Goal: Task Accomplishment & Management: Manage account settings

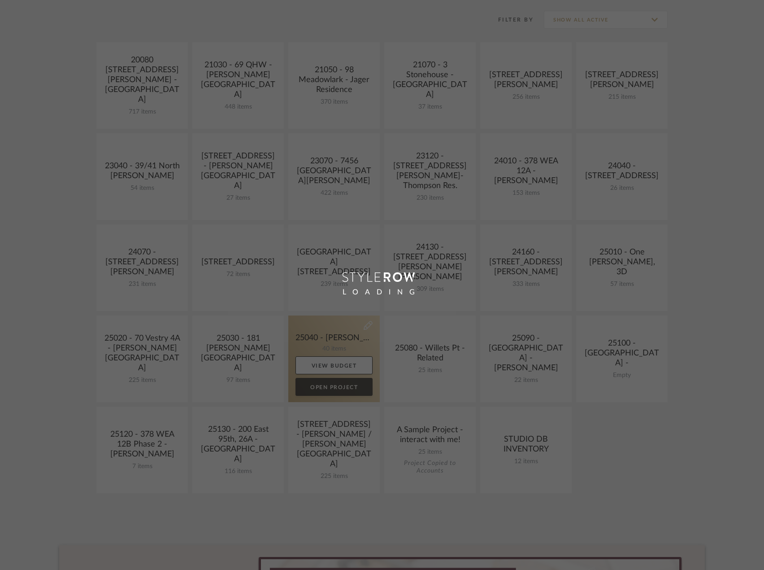
scroll to position [224, 0]
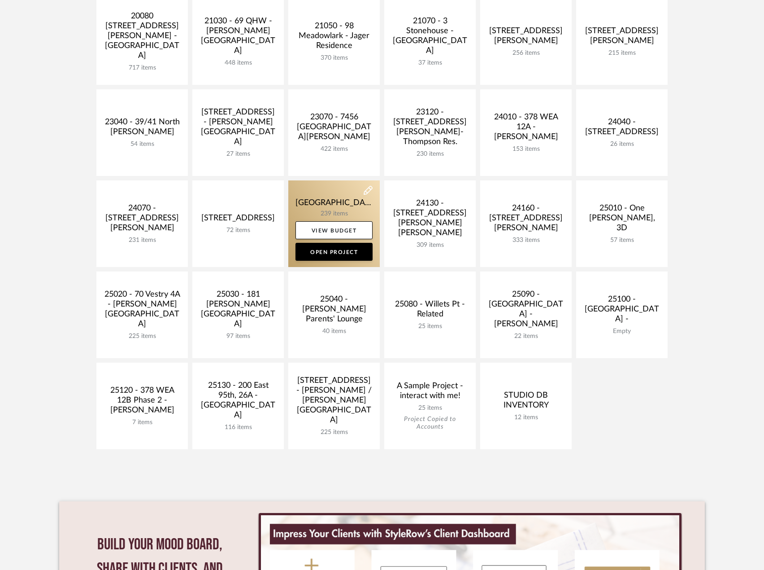
click at [331, 207] on link at bounding box center [334, 223] width 92 height 87
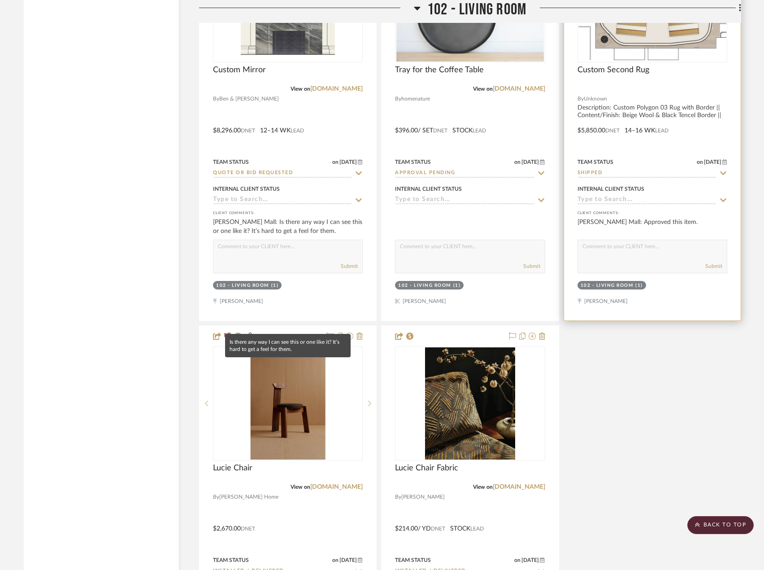
scroll to position [3162, 0]
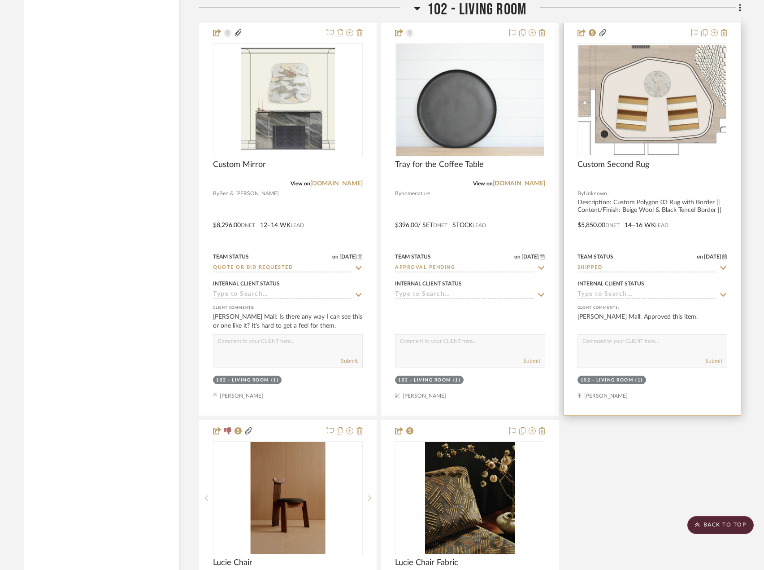
click at [649, 269] on input "Shipped" at bounding box center [647, 268] width 139 height 9
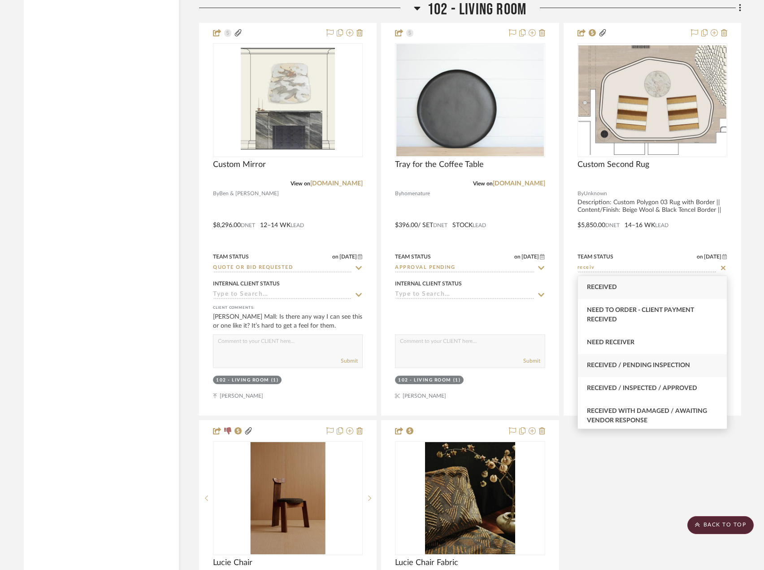
type input "receiv"
click at [674, 366] on span "Received / Pending Inspection" at bounding box center [638, 365] width 103 height 6
type input "8/28/2025"
type input "Received / Pending Inspection"
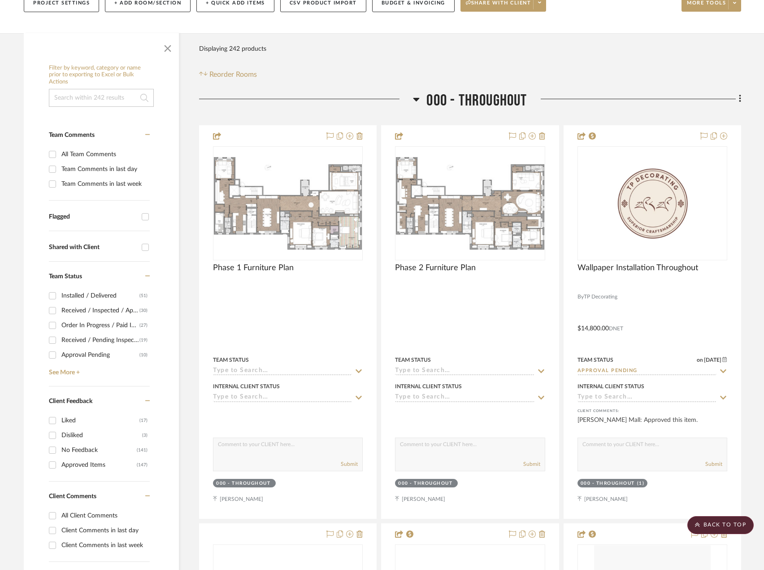
scroll to position [0, 0]
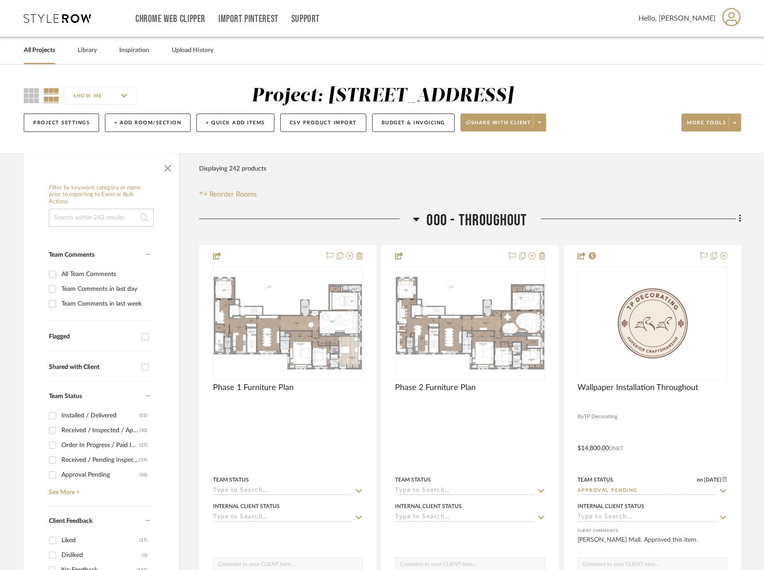
click at [40, 52] on link "All Projects" at bounding box center [39, 50] width 31 height 12
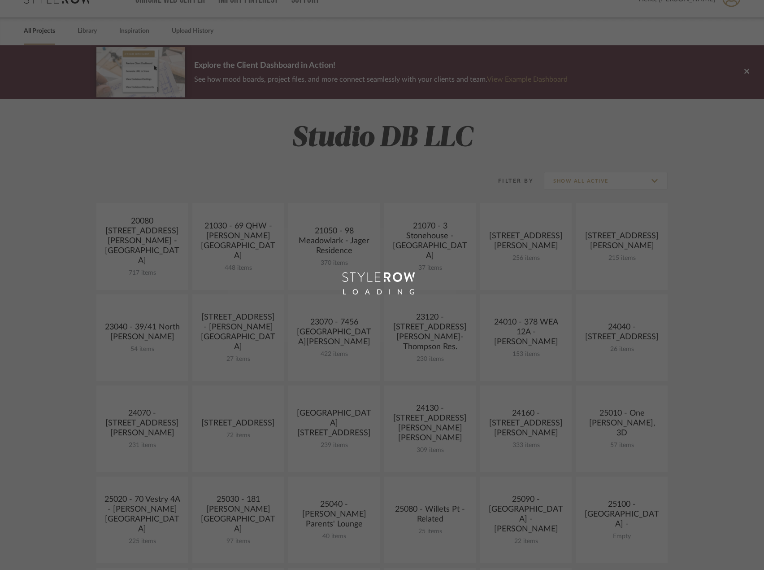
scroll to position [224, 0]
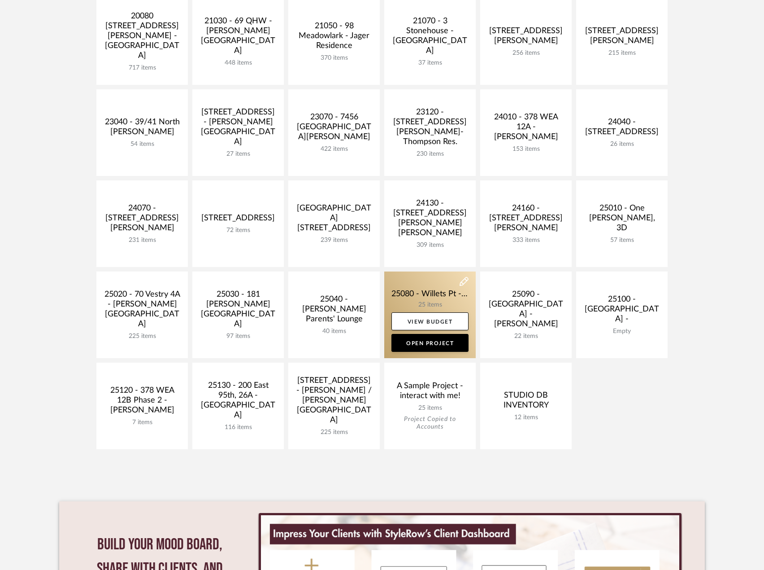
click at [440, 294] on link at bounding box center [430, 314] width 92 height 87
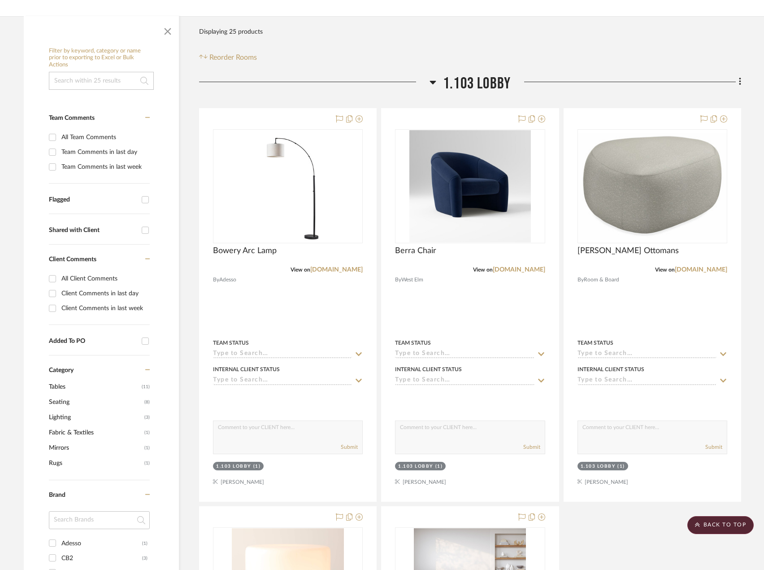
scroll to position [135, 0]
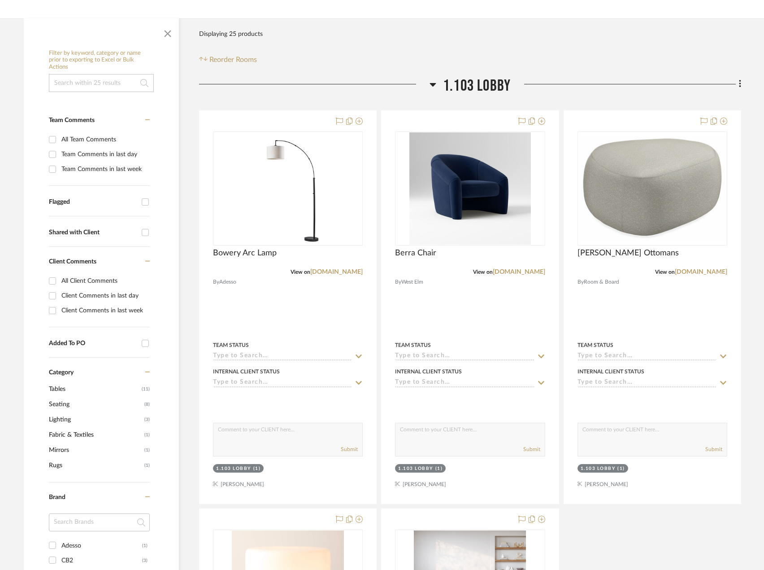
click at [568, 63] on div "Filter Products Displaying 25 products Reorder Rooms" at bounding box center [470, 45] width 542 height 40
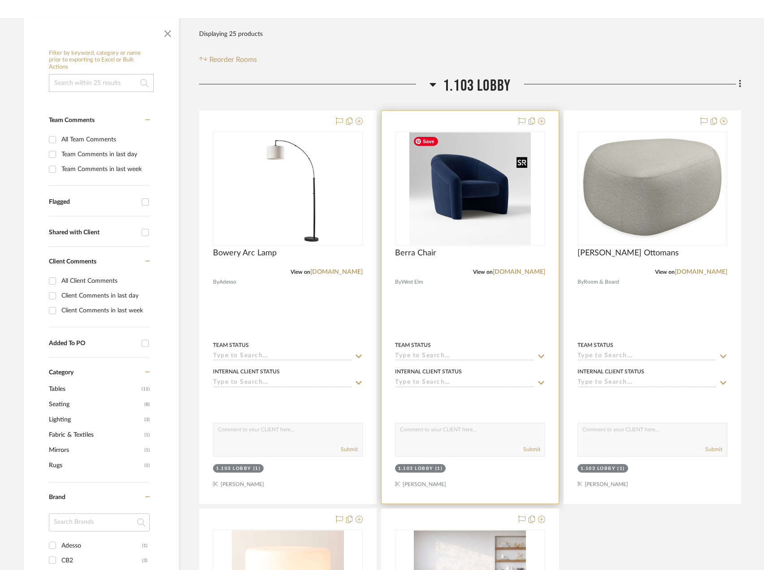
click at [497, 182] on div at bounding box center [470, 188] width 150 height 114
click at [488, 199] on img "0" at bounding box center [470, 188] width 121 height 112
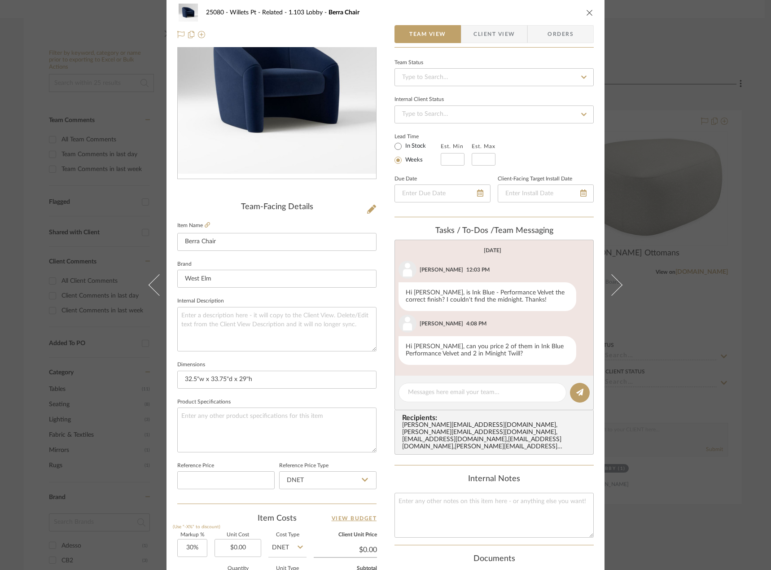
scroll to position [0, 0]
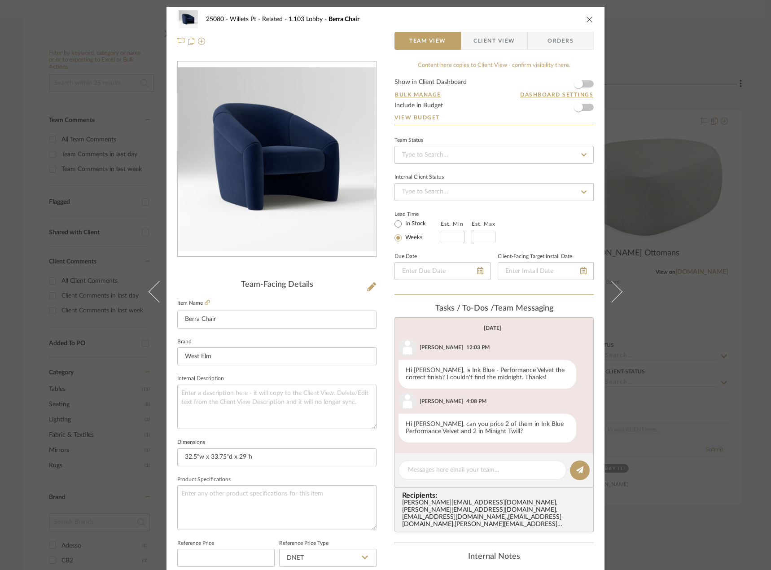
click at [673, 23] on div "25080 - Willets Pt - Related 1.103 Lobby Berra Chair Team View Client View Orde…" at bounding box center [385, 285] width 771 height 570
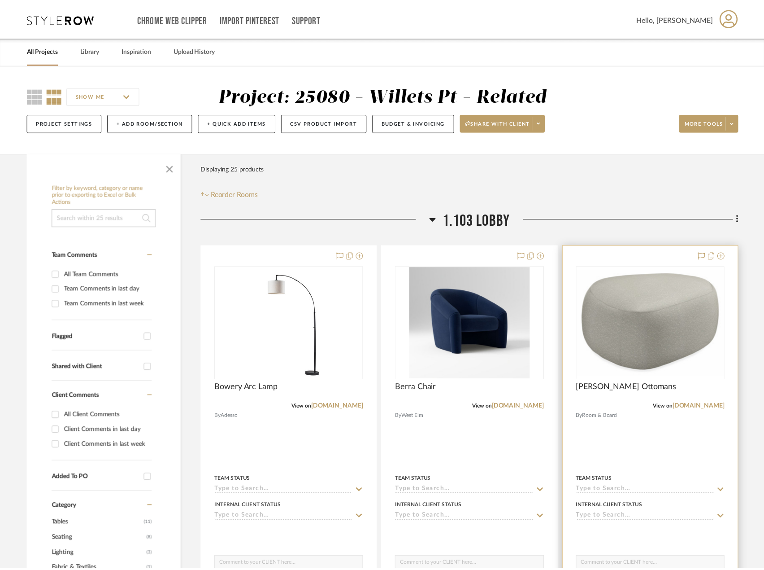
scroll to position [135, 0]
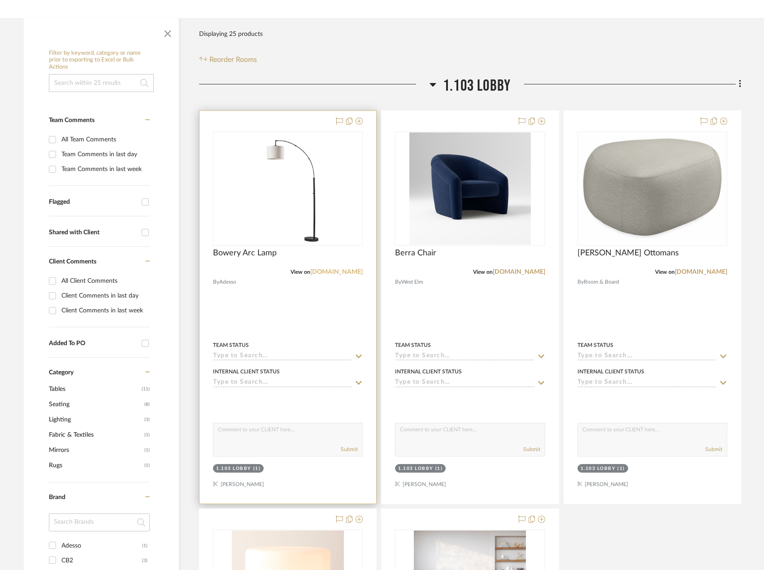
click at [340, 270] on link "[DOMAIN_NAME]" at bounding box center [336, 272] width 52 height 6
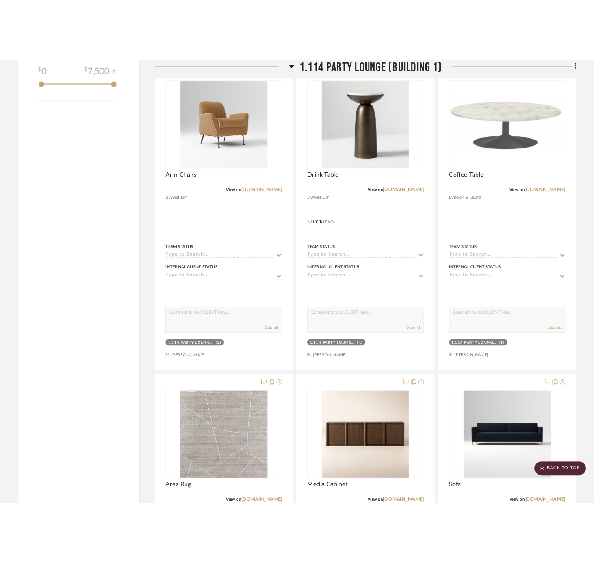
scroll to position [1100, 0]
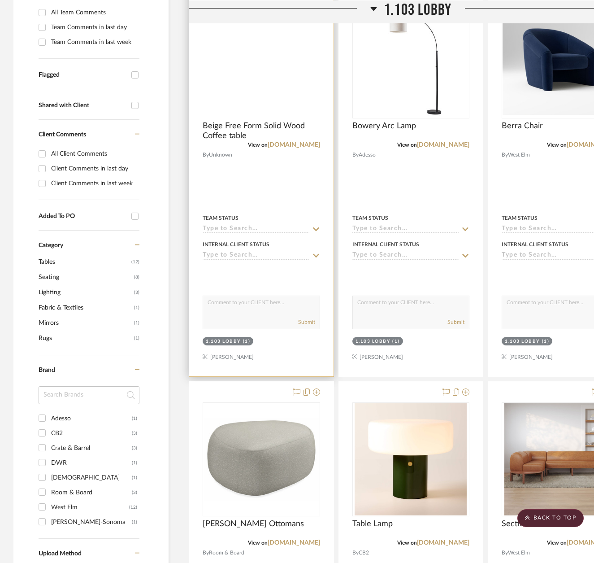
scroll to position [269, 0]
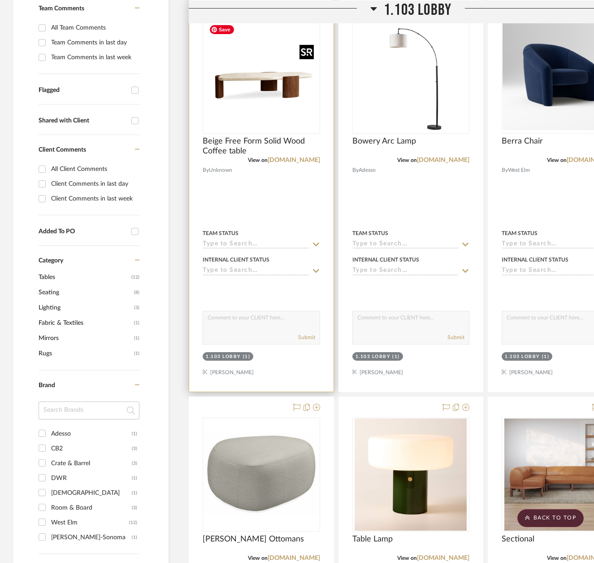
click at [270, 93] on img "0" at bounding box center [260, 77] width 112 height 112
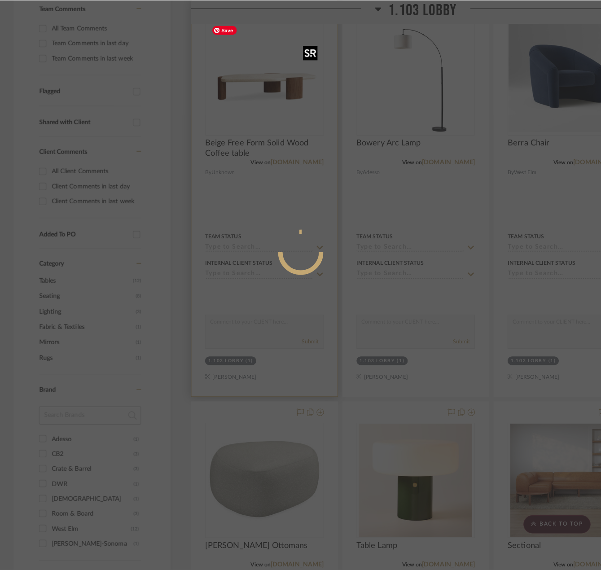
scroll to position [0, 0]
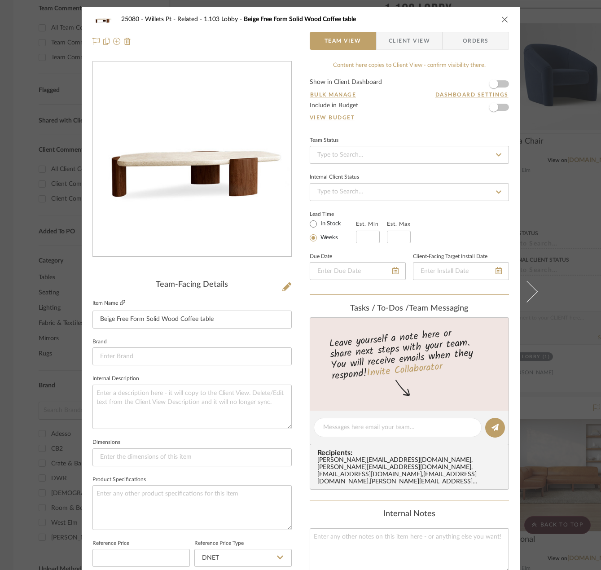
click at [120, 302] on icon at bounding box center [122, 302] width 5 height 5
drag, startPoint x: 283, startPoint y: 285, endPoint x: 279, endPoint y: 288, distance: 4.9
click at [282, 285] on icon at bounding box center [286, 286] width 9 height 9
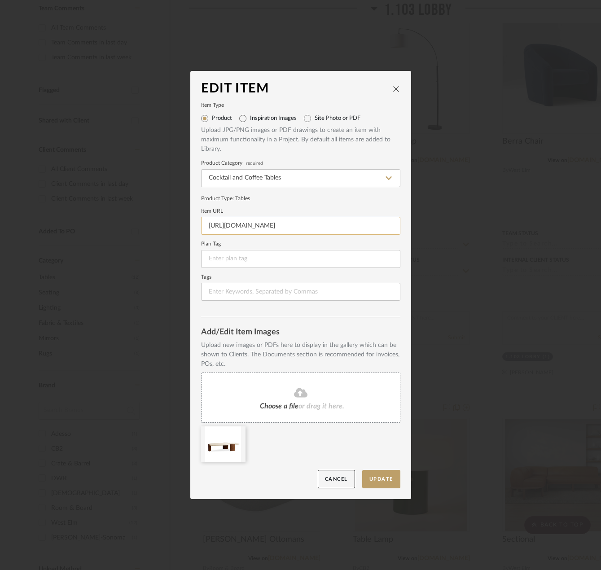
click at [310, 227] on input "https://mail.google.com/mail/u/0/?tab=rm&ogbl#search/saemi" at bounding box center [300, 226] width 199 height 18
paste input "www.wayfair.com/furniture/pdp/abodeappeal-5118-brownbeige-free-form-solid-wood-…"
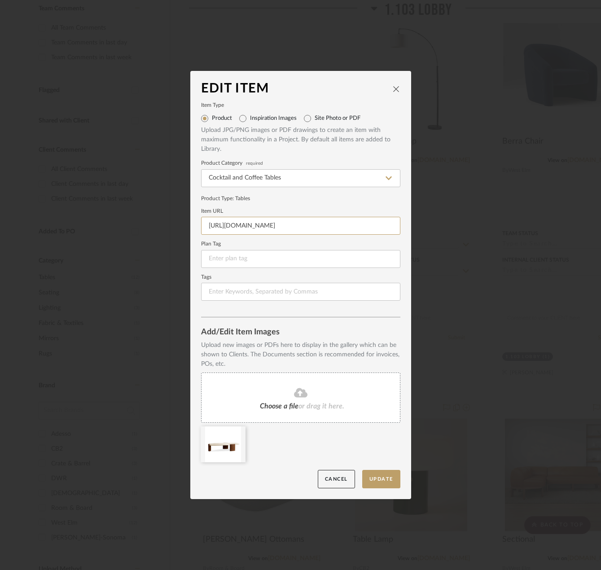
type input "https://www.wayfair.com/furniture/pdp/abodeappeal-5118-brownbeige-free-form-sol…"
click at [380, 490] on dialog-content "Edit Item Item Type Product Inspiration Images Site Photo or PDF Upload JPG/PNG…" at bounding box center [300, 285] width 221 height 428
click at [382, 482] on button "Update" at bounding box center [381, 479] width 38 height 18
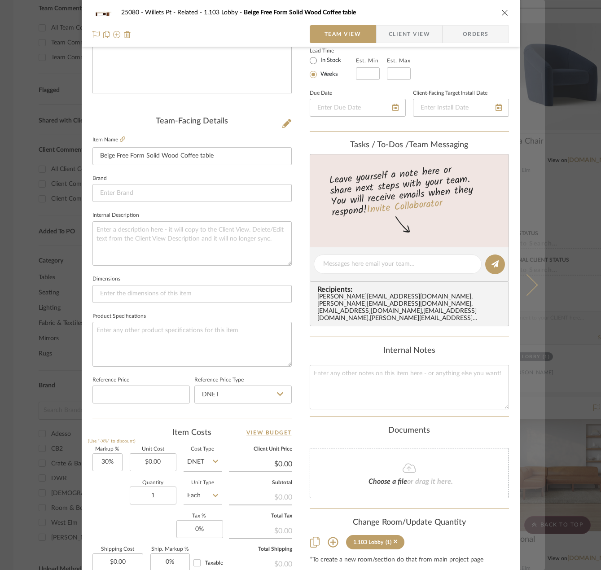
scroll to position [266, 0]
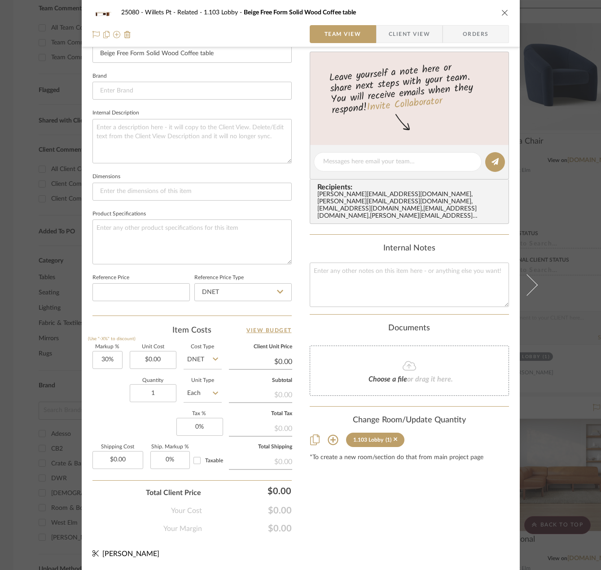
click at [583, 122] on div "25080 - Willets Pt - Related 1.103 Lobby Beige Free Form Solid Wood Coffee tabl…" at bounding box center [300, 285] width 601 height 570
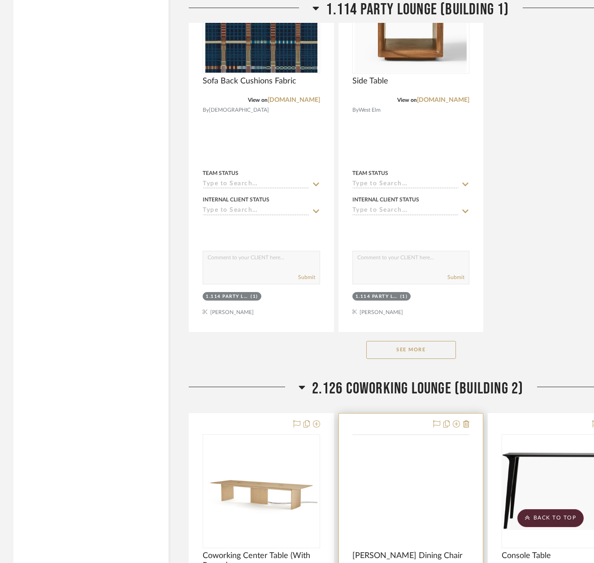
scroll to position [2019, 0]
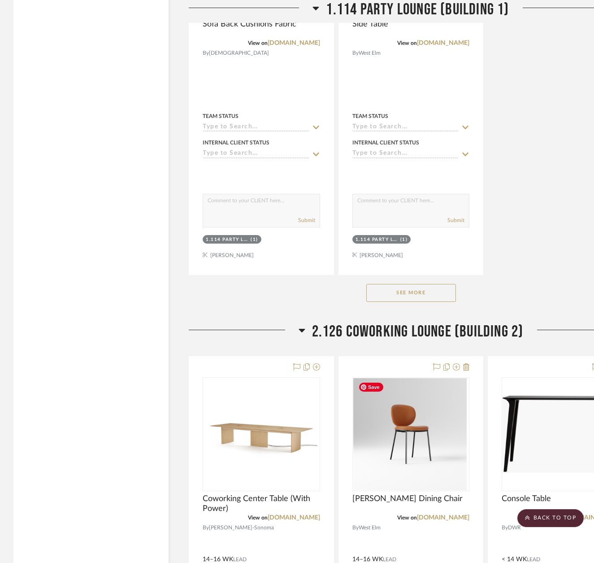
click at [437, 289] on button "See More" at bounding box center [412, 293] width 90 height 18
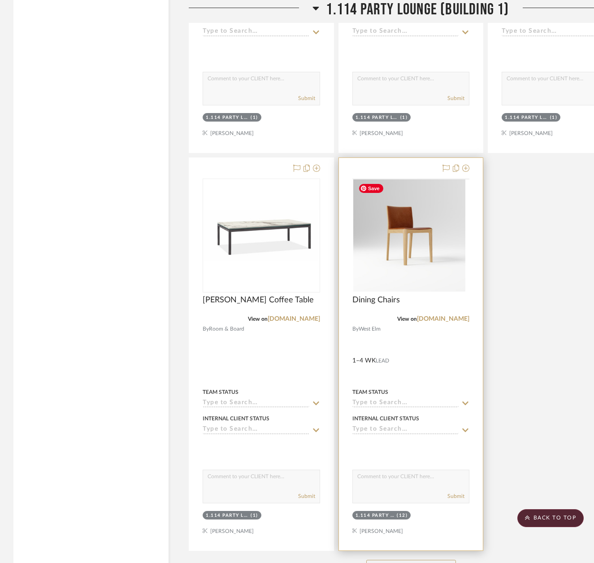
scroll to position [2602, 0]
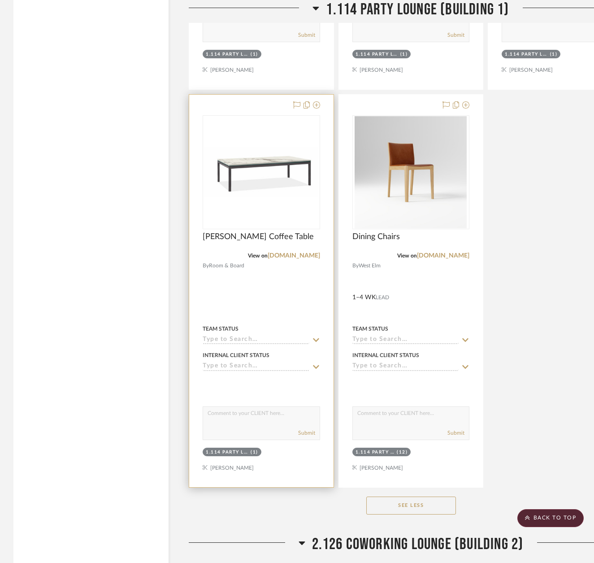
click at [278, 161] on img "0" at bounding box center [262, 172] width 116 height 50
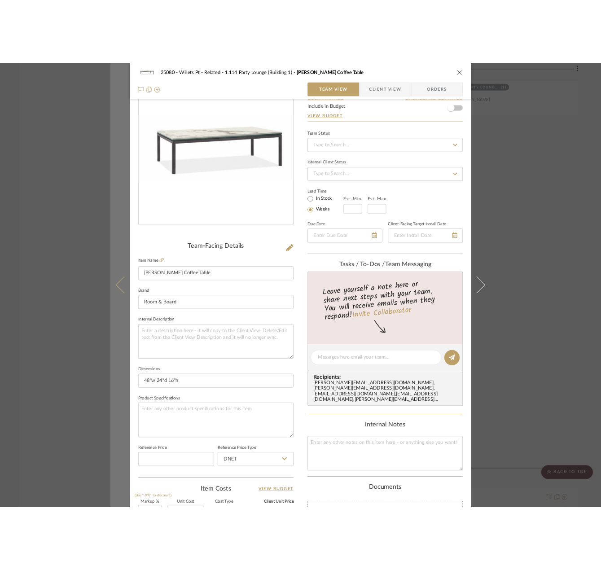
scroll to position [0, 0]
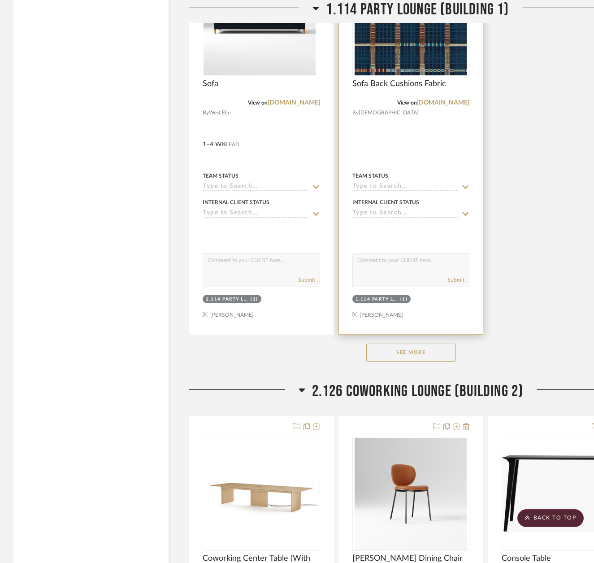
scroll to position [2430, 0]
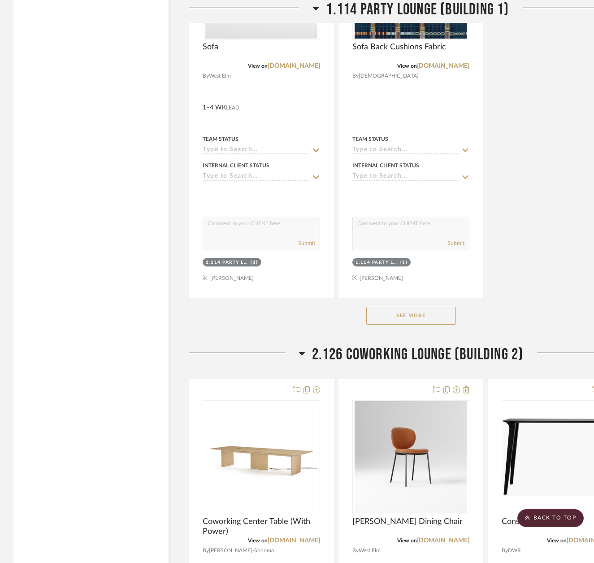
click at [406, 317] on button "See More" at bounding box center [412, 316] width 90 height 18
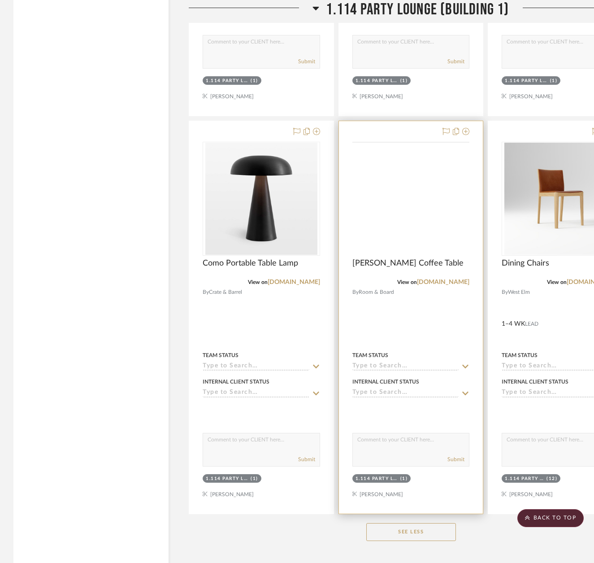
scroll to position [3058, 0]
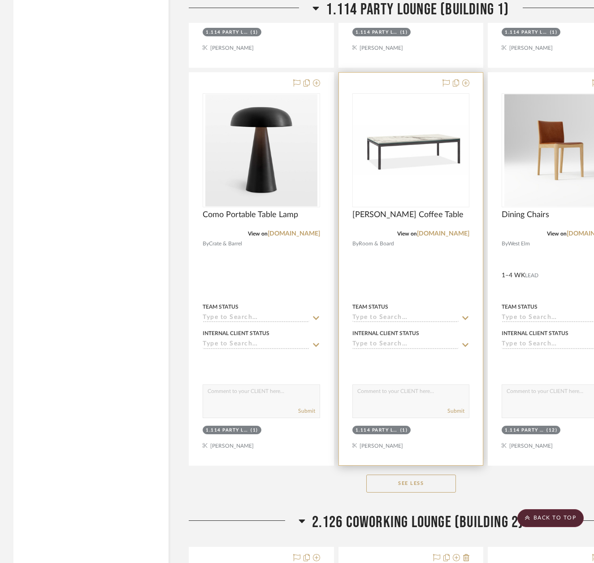
click at [431, 154] on img "0" at bounding box center [411, 150] width 116 height 50
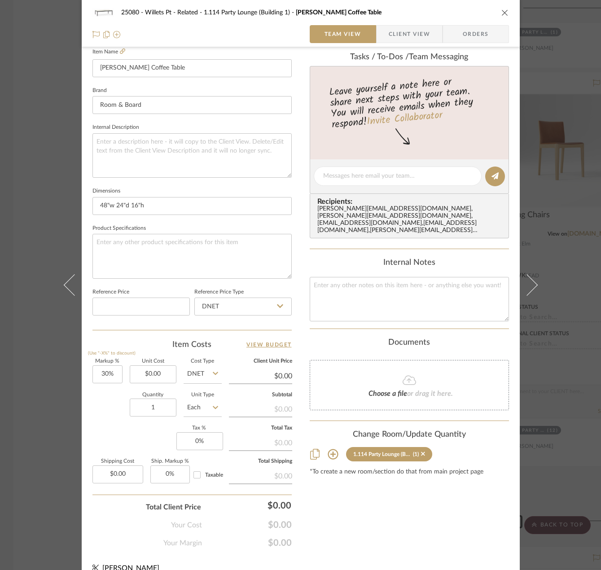
scroll to position [266, 0]
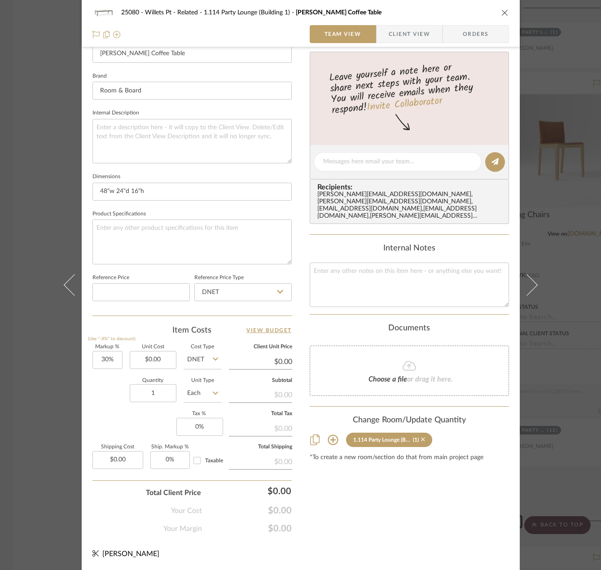
click at [421, 440] on icon at bounding box center [423, 439] width 4 height 4
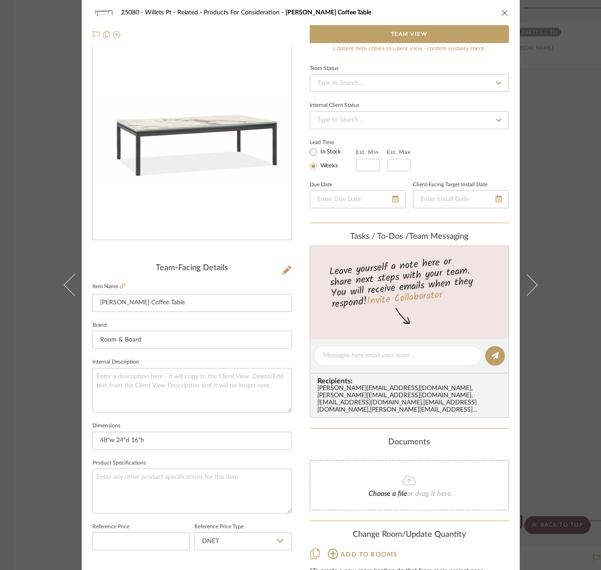
scroll to position [0, 0]
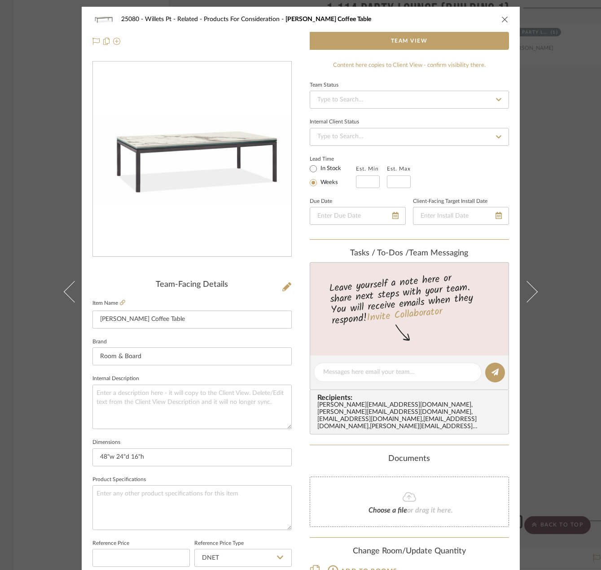
click at [47, 79] on div "25080 - Willets Pt - Related Products For Consideration Parsons Coffee Table Te…" at bounding box center [300, 285] width 601 height 570
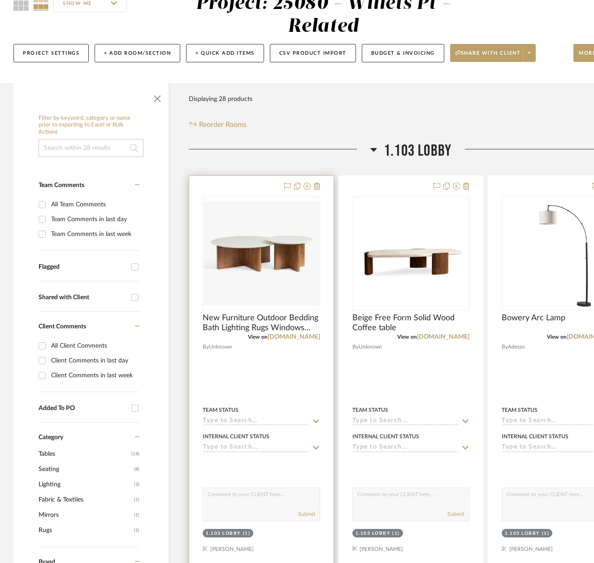
scroll to position [187, 0]
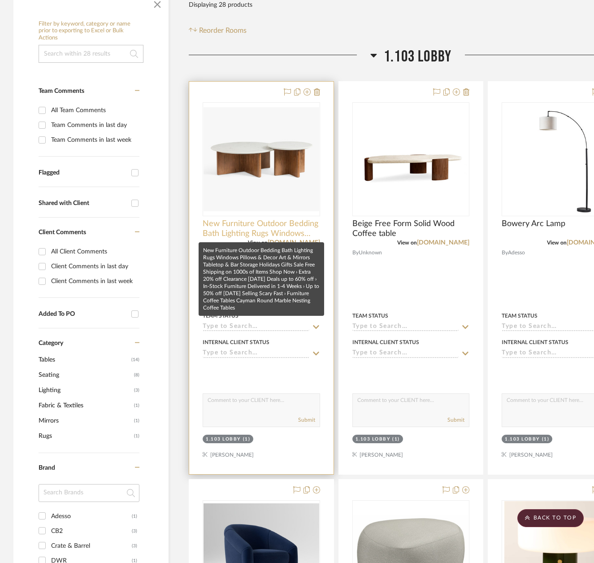
click at [289, 227] on span "New Furniture Outdoor Bedding Bath Lighting Rugs Windows Pillows & Decor Art & …" at bounding box center [262, 229] width 118 height 20
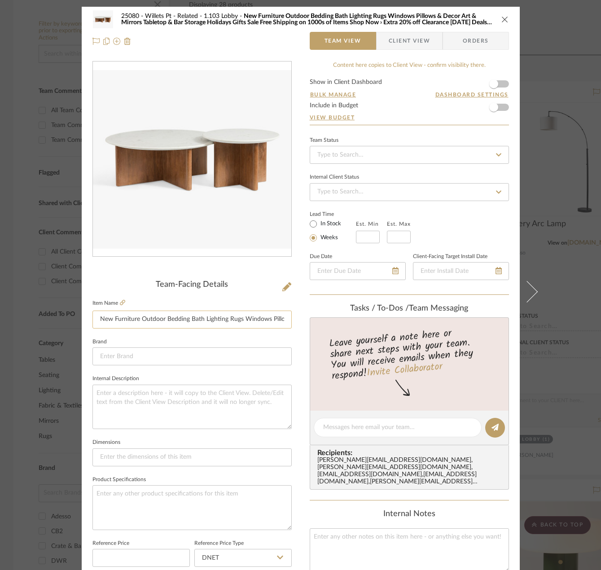
click at [236, 315] on input "New Furniture Outdoor Bedding Bath Lighting Rugs Windows Pillows & Decor Art & …" at bounding box center [191, 319] width 199 height 18
type input "Coffee Table Option B"
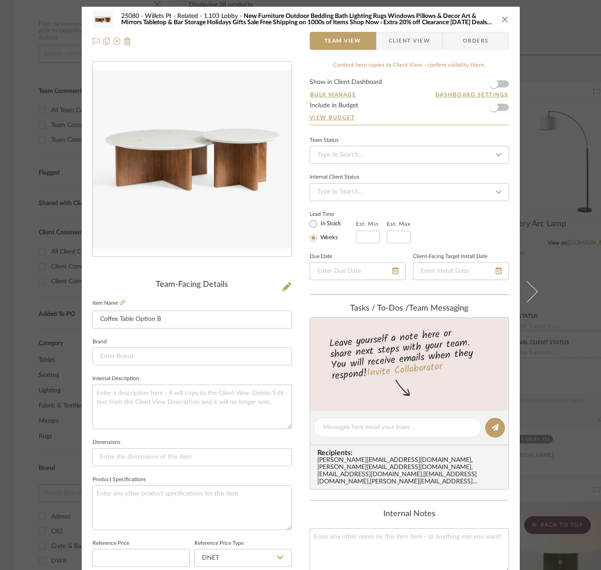
click at [130, 281] on div "Team-Facing Details" at bounding box center [191, 285] width 199 height 10
click at [585, 130] on div "25080 - Willets Pt - Related 1.103 Lobby Coffee Table Option B Team View Client…" at bounding box center [300, 285] width 601 height 570
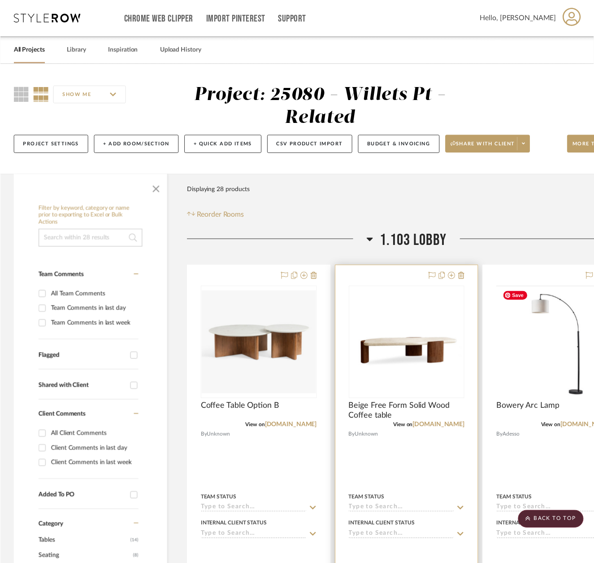
scroll to position [187, 0]
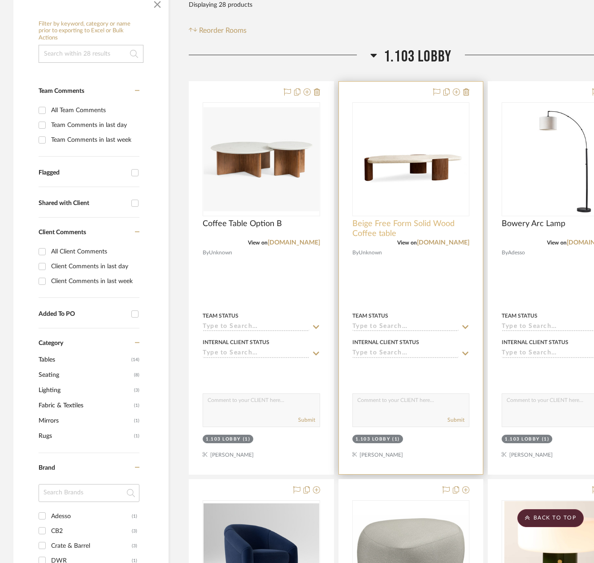
click at [409, 225] on span "Beige Free Form Solid Wood Coffee table" at bounding box center [412, 229] width 118 height 20
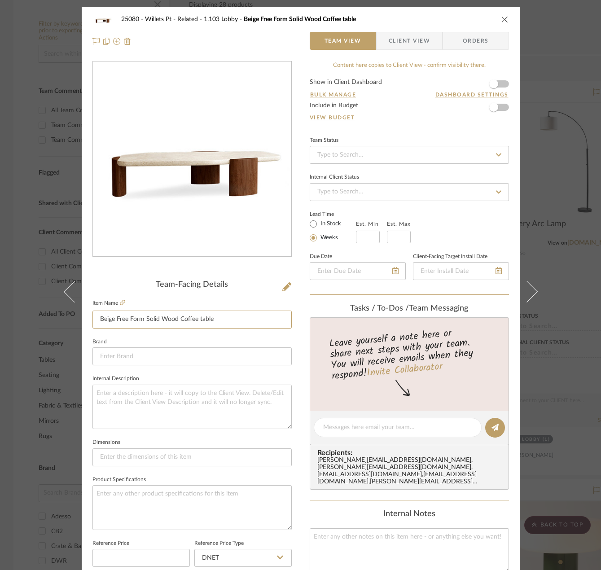
drag, startPoint x: 223, startPoint y: 315, endPoint x: -151, endPoint y: 329, distance: 374.4
click at [0, 329] on html "Chrome Web Clipper Import Pinterest Support All Projects Library Inspiration Up…" at bounding box center [300, 98] width 601 height 570
type input "Coffee Table Option B"
click at [409, 12] on div "25080 - Willets Pt - Related 1.103 Lobby Beige Free Form Solid Wood Coffee table" at bounding box center [300, 19] width 416 height 18
click at [557, 53] on div "25080 - Willets Pt - Related 1.103 Lobby Coffee Table Option B Team View Client…" at bounding box center [300, 285] width 601 height 570
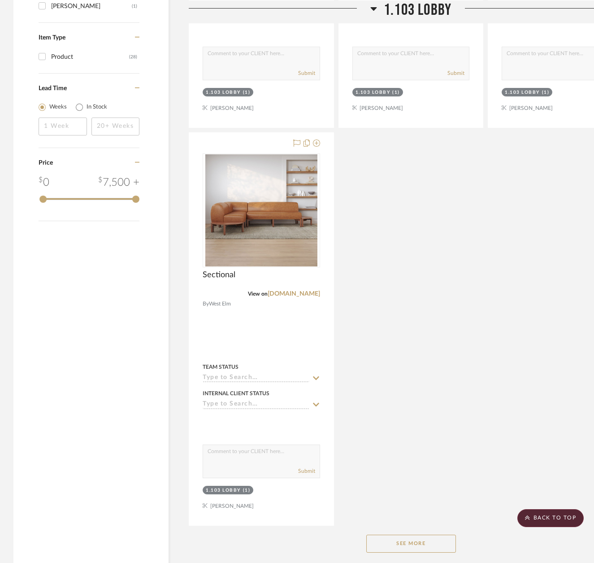
scroll to position [1174, 0]
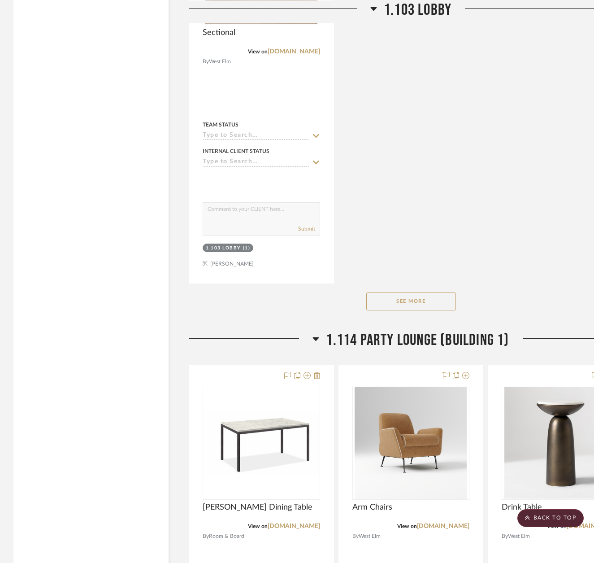
click at [441, 293] on button "See More" at bounding box center [412, 301] width 90 height 18
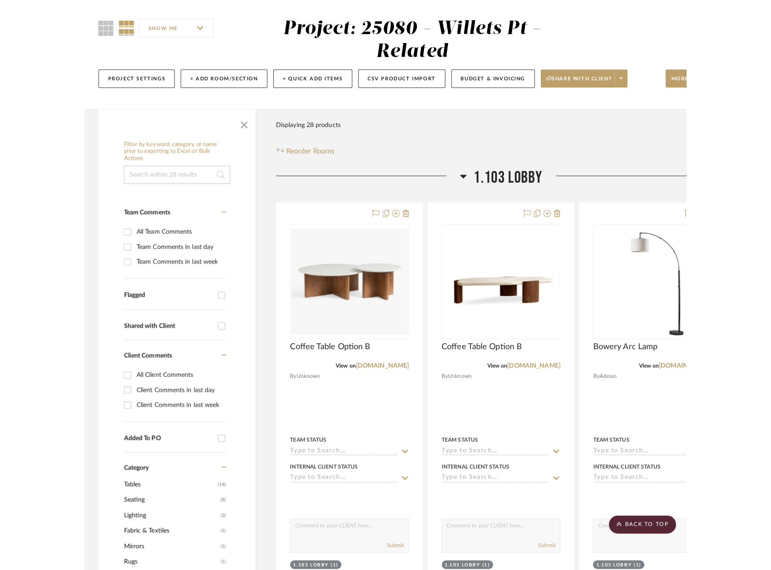
scroll to position [0, 0]
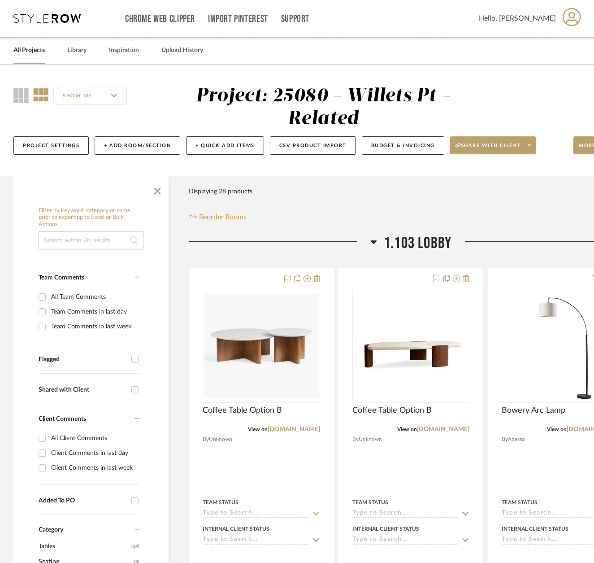
click at [482, 99] on div "SHOW ME Project: 25080 - Willets Pt - Related Project Settings + Add Room/Secti…" at bounding box center [323, 123] width 646 height 76
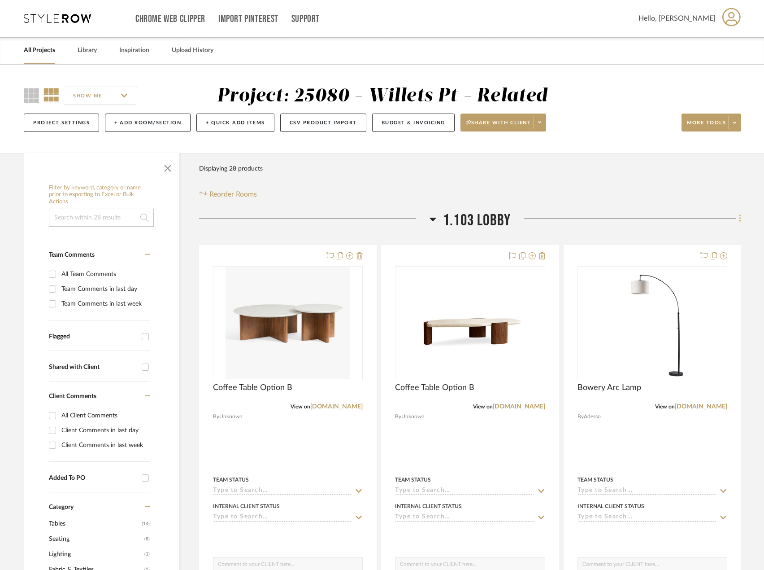
click at [600, 217] on icon at bounding box center [740, 219] width 3 height 10
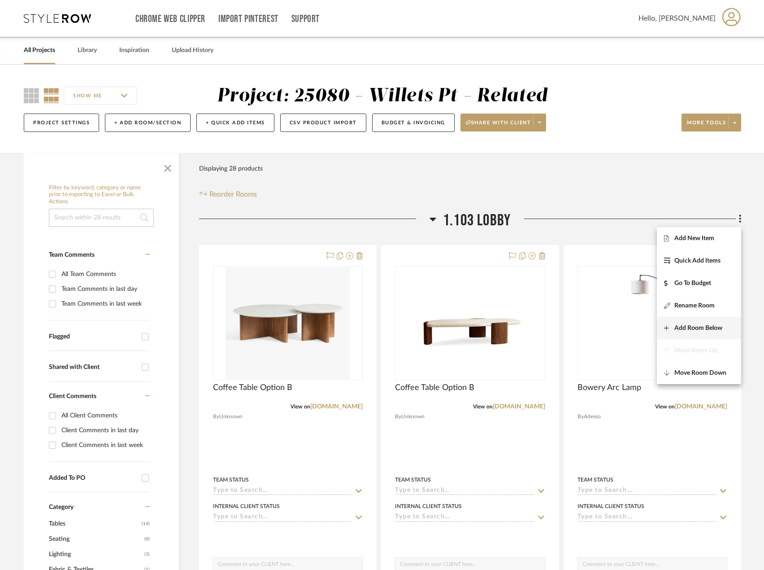
click at [600, 328] on span "Add Room Below" at bounding box center [699, 328] width 48 height 8
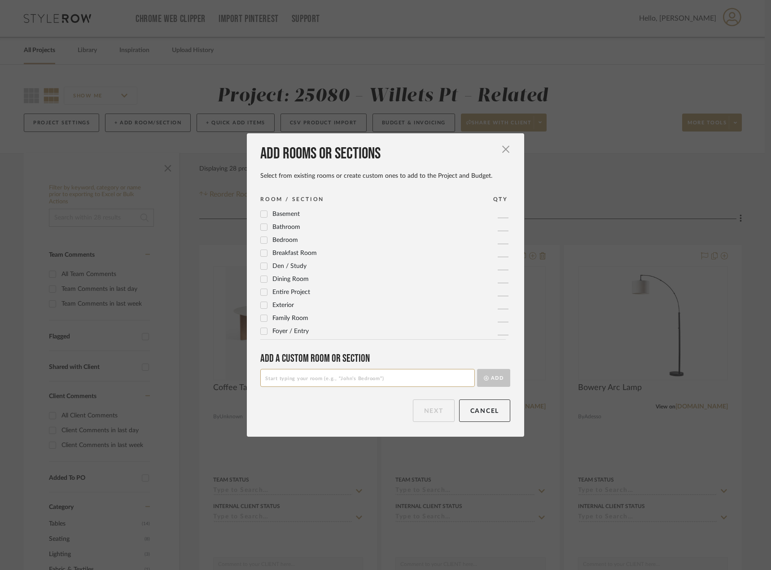
scroll to position [299, 0]
click at [284, 375] on input at bounding box center [367, 378] width 214 height 18
type input "Throughout"
click at [395, 358] on div "Add a Custom room or Section" at bounding box center [385, 358] width 250 height 13
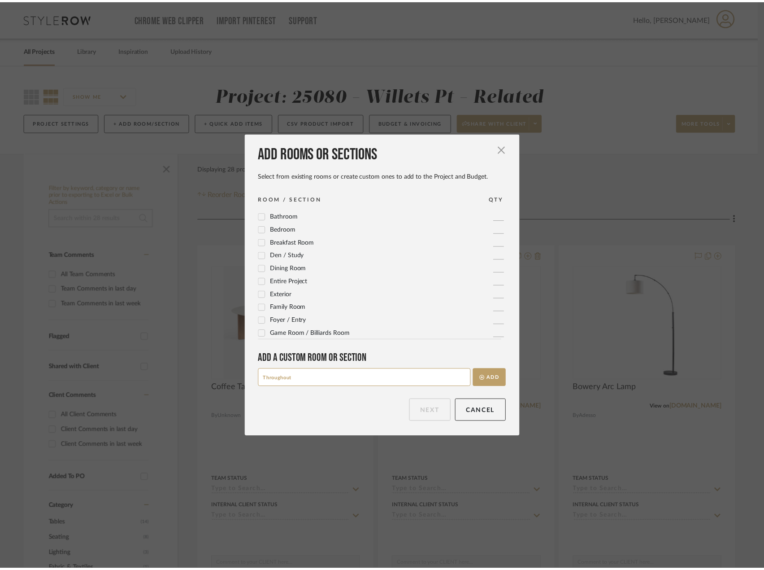
scroll to position [0, 0]
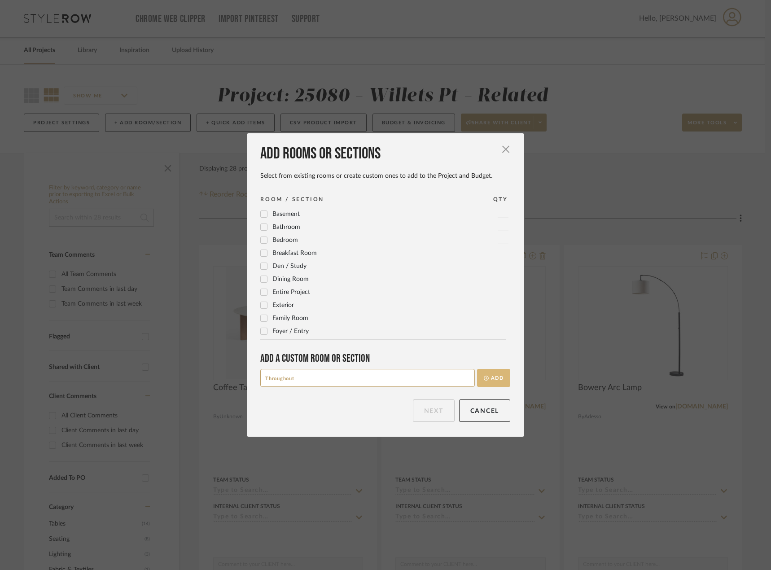
click at [484, 379] on icon "submit" at bounding box center [486, 377] width 5 height 5
click at [439, 408] on button "Next" at bounding box center [434, 410] width 42 height 22
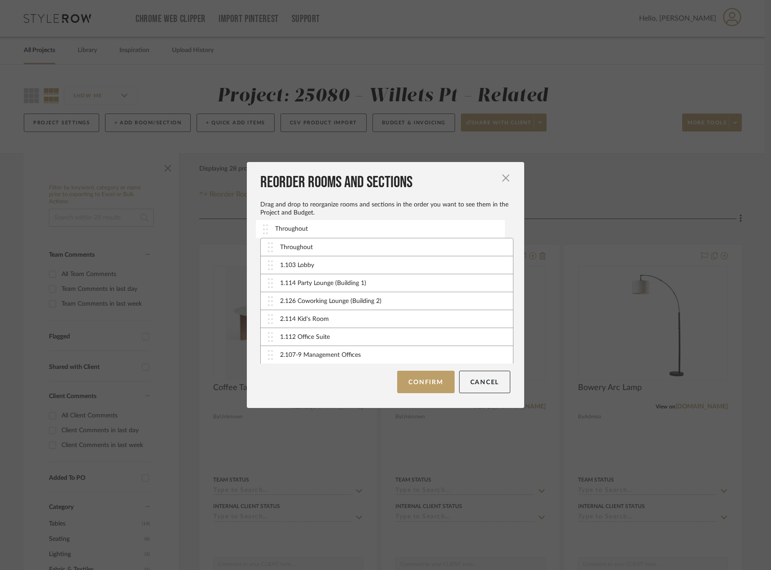
drag, startPoint x: 331, startPoint y: 271, endPoint x: 329, endPoint y: 235, distance: 36.4
click at [429, 388] on button "Confirm" at bounding box center [425, 382] width 57 height 22
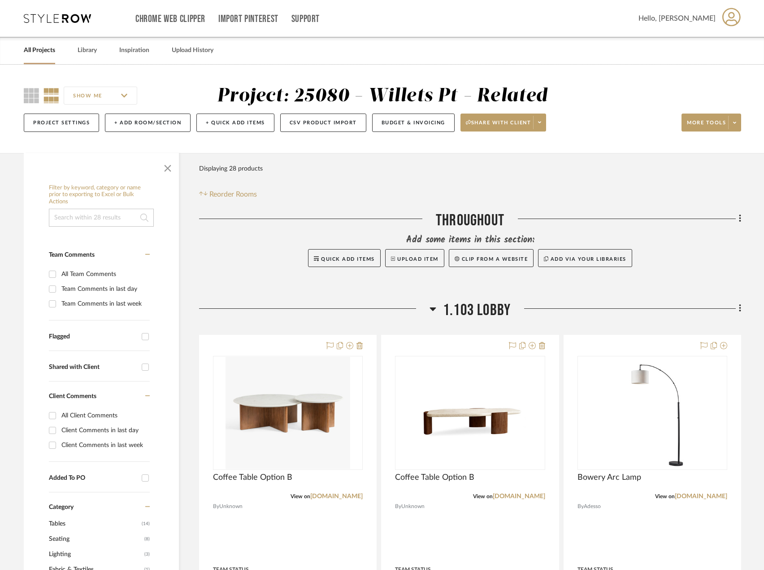
click at [409, 188] on div "Filter Products Displaying 28 products Reorder Rooms" at bounding box center [470, 180] width 542 height 40
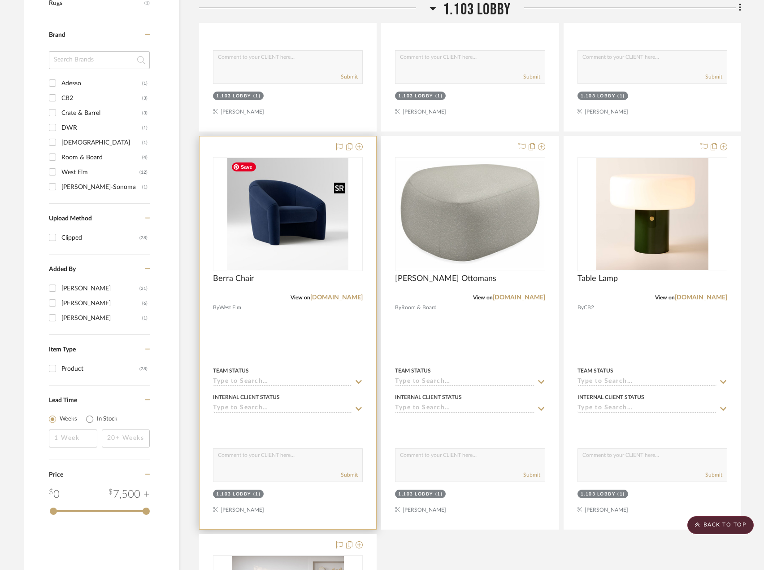
scroll to position [583, 0]
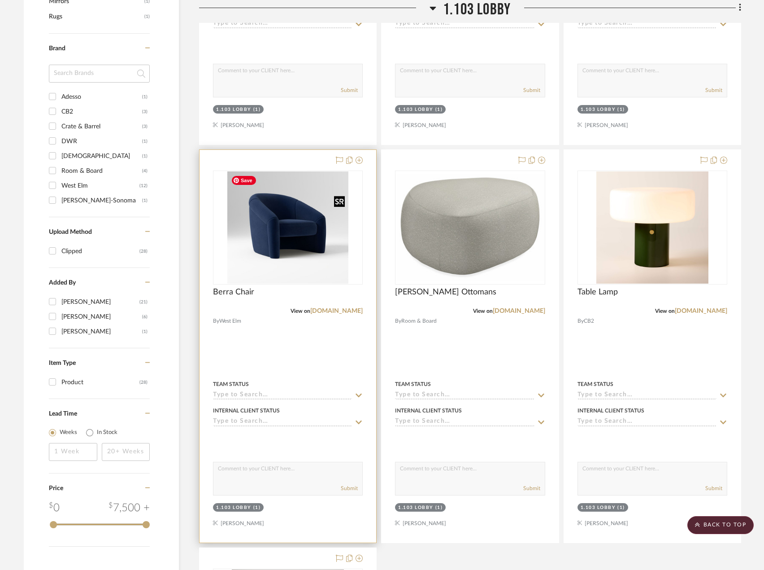
click at [306, 270] on img "0" at bounding box center [287, 227] width 121 height 112
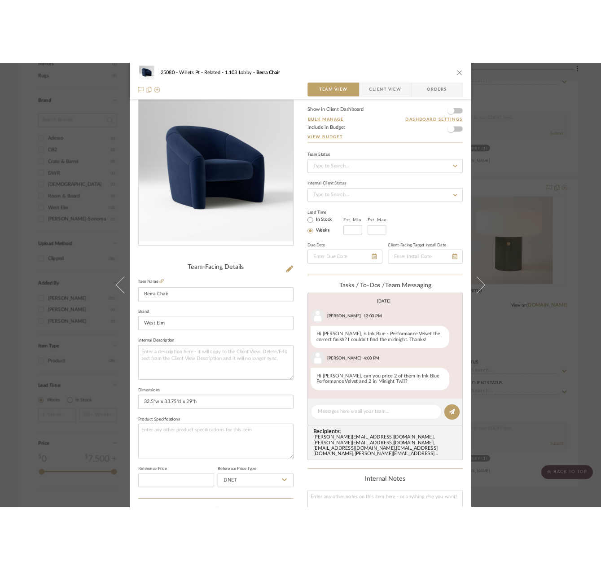
scroll to position [0, 0]
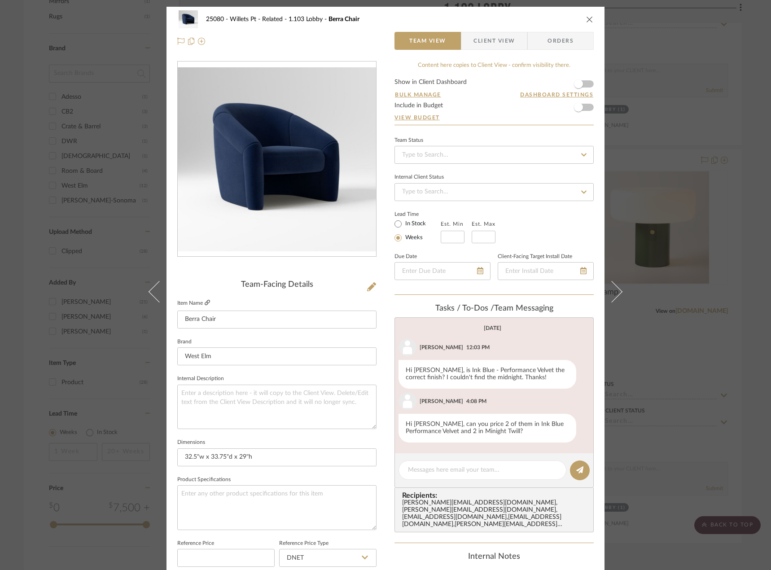
click at [205, 302] on icon at bounding box center [207, 302] width 5 height 5
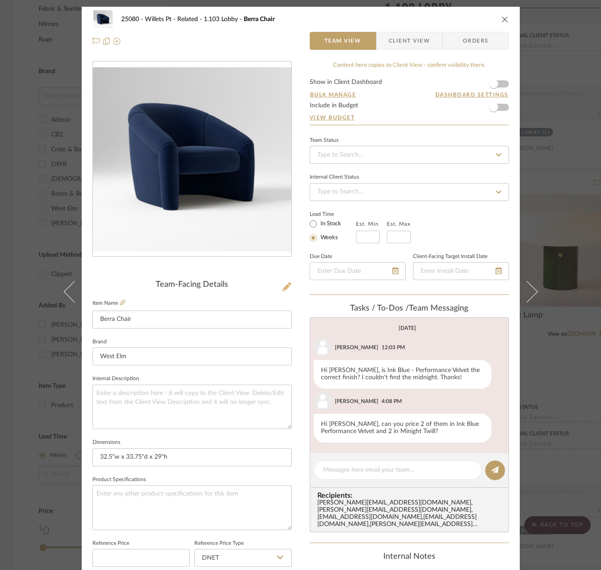
click at [282, 284] on icon at bounding box center [286, 286] width 9 height 9
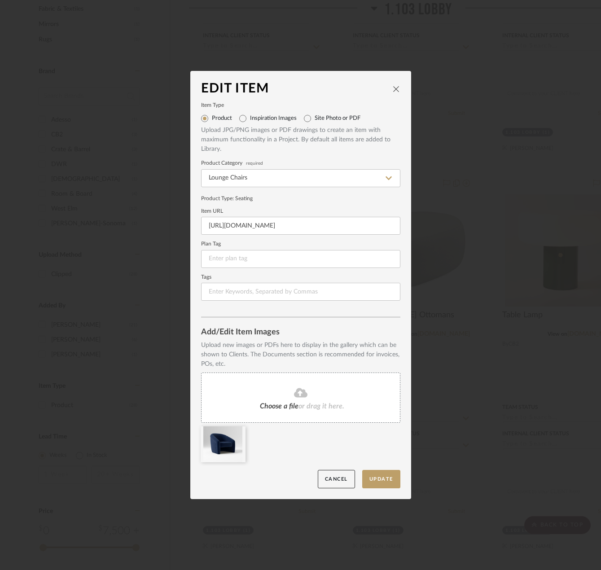
click at [331, 396] on fa-icon at bounding box center [301, 393] width 82 height 12
click at [371, 484] on button "Update" at bounding box center [381, 479] width 38 height 18
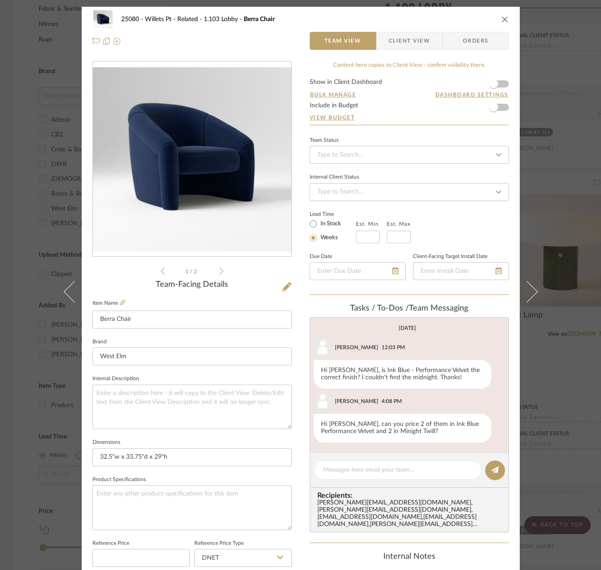
click at [216, 275] on li "1 / 2" at bounding box center [192, 271] width 55 height 11
click at [219, 271] on icon at bounding box center [221, 271] width 4 height 8
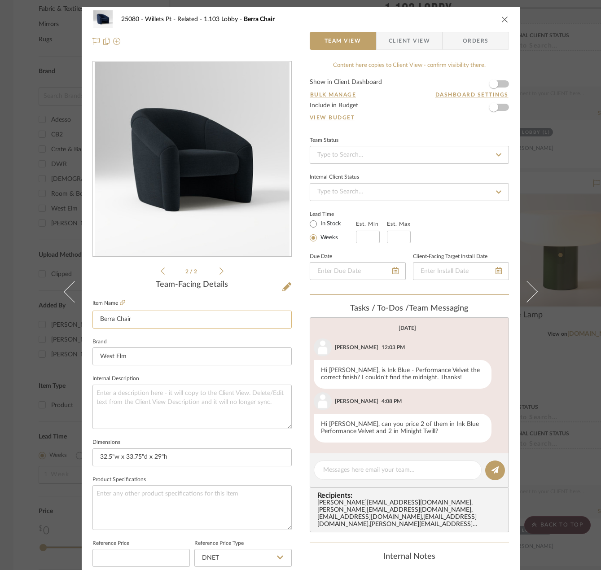
click at [187, 317] on input "Berra Chair" at bounding box center [191, 319] width 199 height 18
click at [129, 318] on input "Berra Chair Ink and Midnight" at bounding box center [191, 319] width 199 height 18
click at [137, 318] on input "Berra Chair (Ink and Midnight" at bounding box center [191, 319] width 199 height 18
click at [140, 318] on input "Berra Chair (Ink and Midnight" at bounding box center [191, 319] width 199 height 18
click at [205, 322] on input "Berra Chair (Ink Velvet and Midnight" at bounding box center [191, 319] width 199 height 18
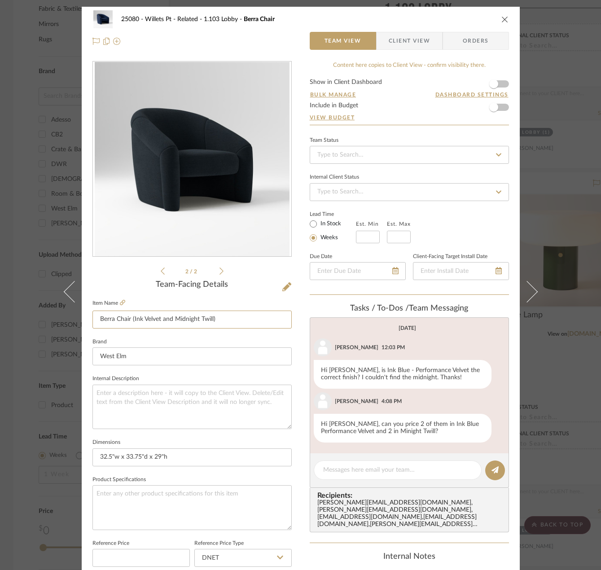
type input "Berra Chair (Ink Velvet and Midnight Twill)"
click at [113, 278] on div "2 / 2 Team-Facing Details Item Name Berra Chair (Ink Velvet and Midnight Twill)…" at bounding box center [191, 430] width 199 height 738
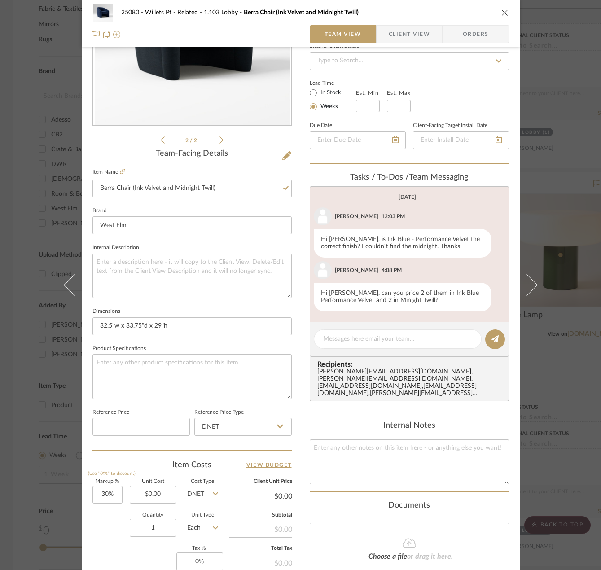
scroll to position [135, 0]
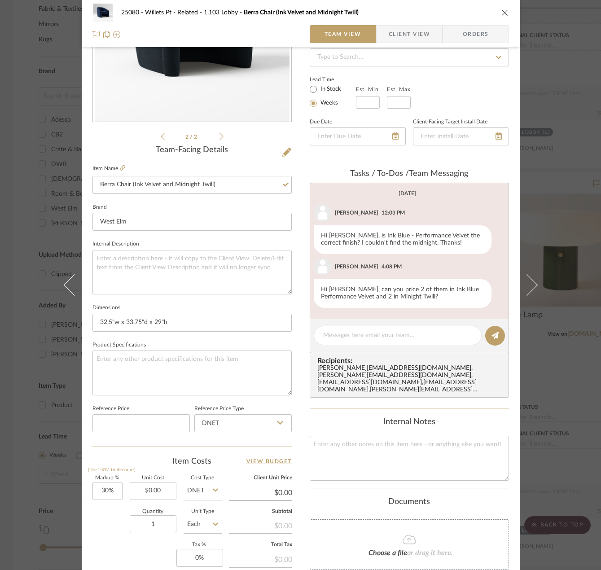
click at [22, 262] on div "25080 - Willets Pt - Related 1.103 Lobby Berra Chair (Ink Velvet and Midnight T…" at bounding box center [300, 285] width 601 height 570
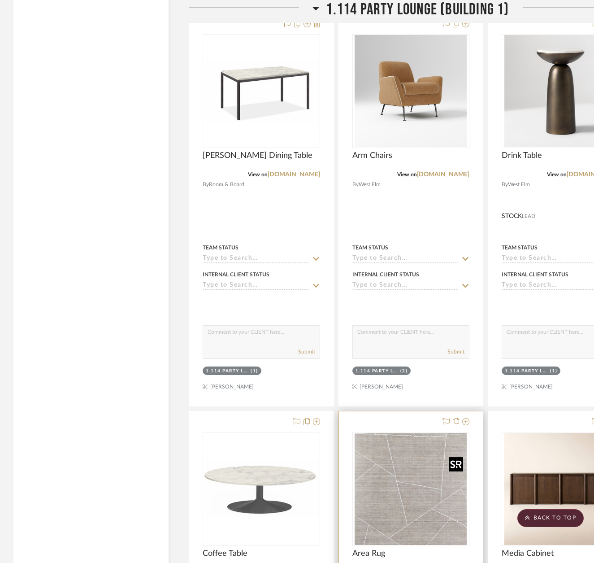
scroll to position [1974, 0]
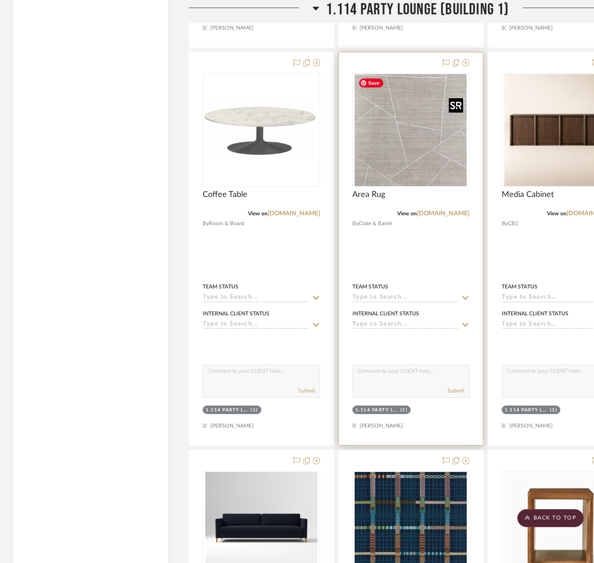
click at [407, 154] on img "0" at bounding box center [411, 130] width 112 height 112
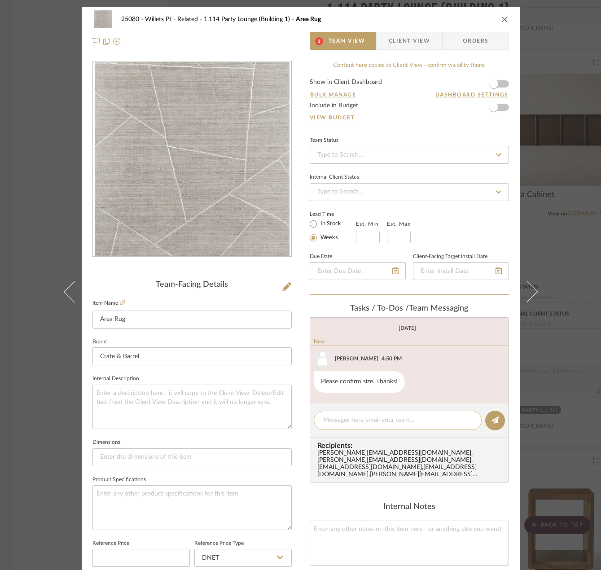
click at [362, 417] on textarea at bounding box center [397, 419] width 149 height 9
click at [50, 71] on div "25080 - Willets Pt - Related 1.114 Party Lounge (Building 1) Area Rug 1 Team Vi…" at bounding box center [300, 285] width 601 height 570
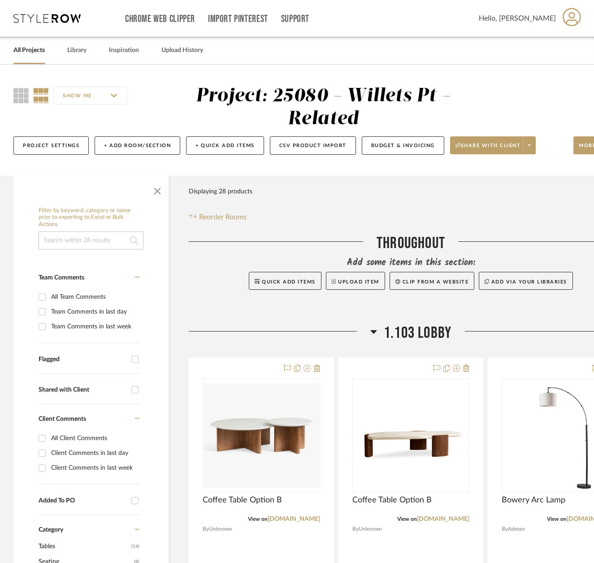
click at [44, 296] on input "All Team Comments" at bounding box center [42, 297] width 14 height 14
checkbox input "true"
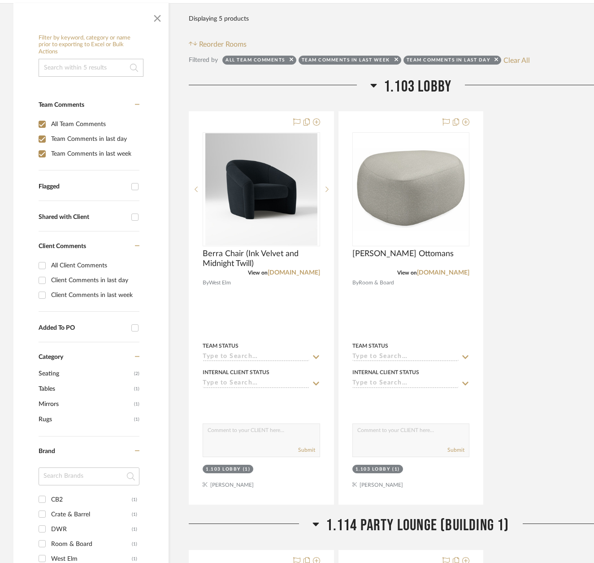
scroll to position [45, 0]
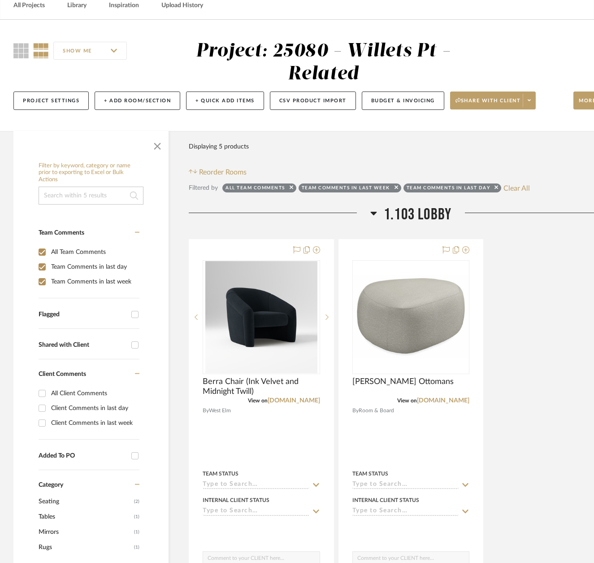
click at [39, 252] on input "All Team Comments" at bounding box center [42, 252] width 14 height 14
checkbox input "false"
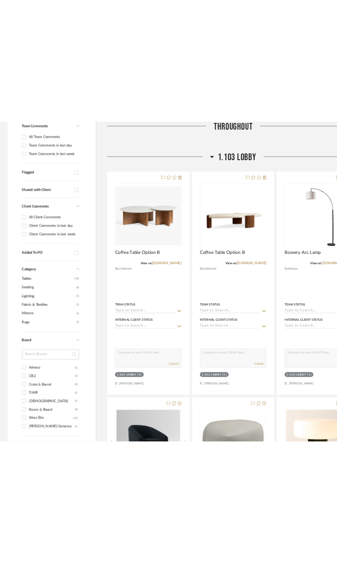
scroll to position [0, 0]
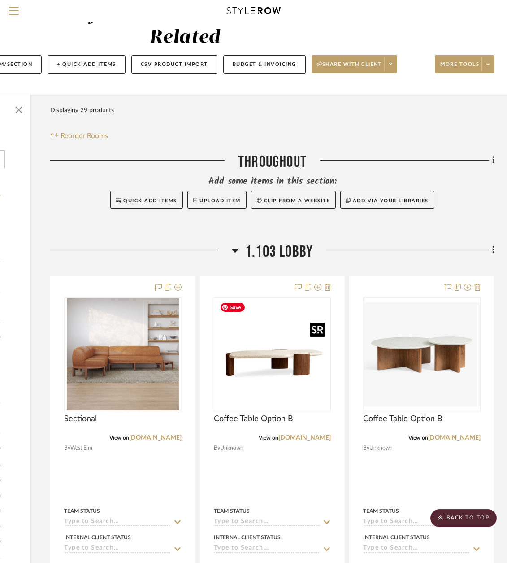
scroll to position [0, 139]
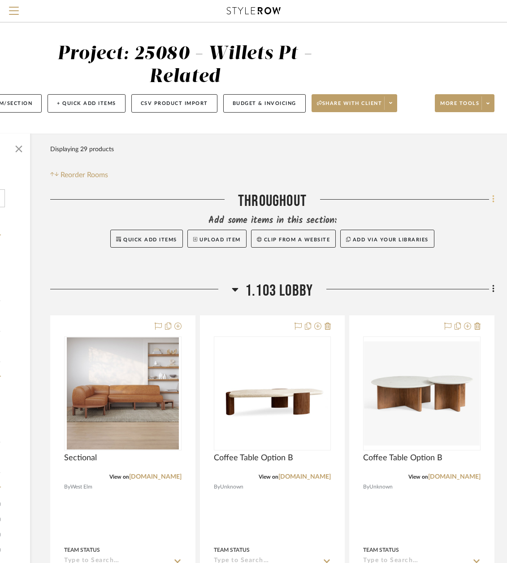
click at [494, 199] on icon at bounding box center [494, 199] width 3 height 10
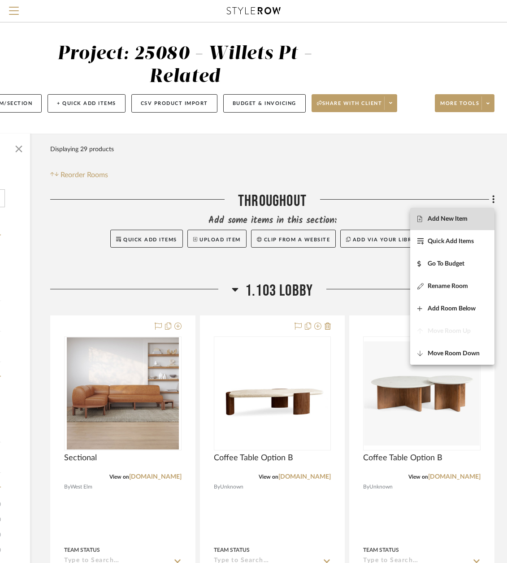
click at [456, 217] on span "Add New Item" at bounding box center [448, 219] width 40 height 8
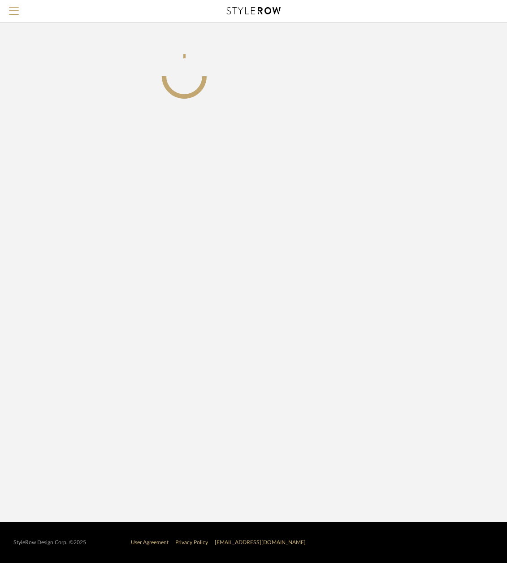
scroll to position [0, 132]
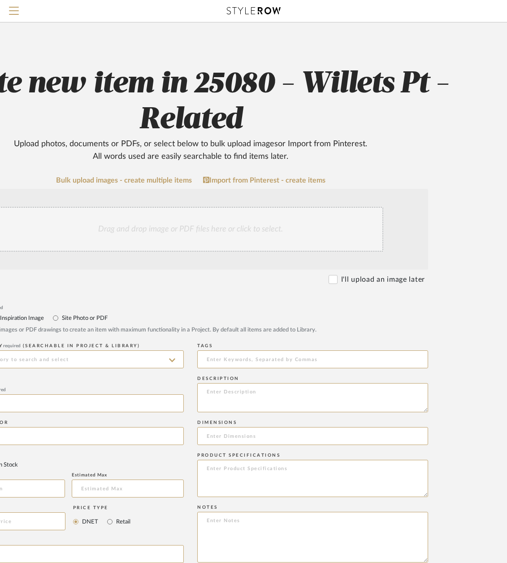
click at [191, 229] on div "Drag and drop image or PDF files here or click to select." at bounding box center [191, 229] width 386 height 45
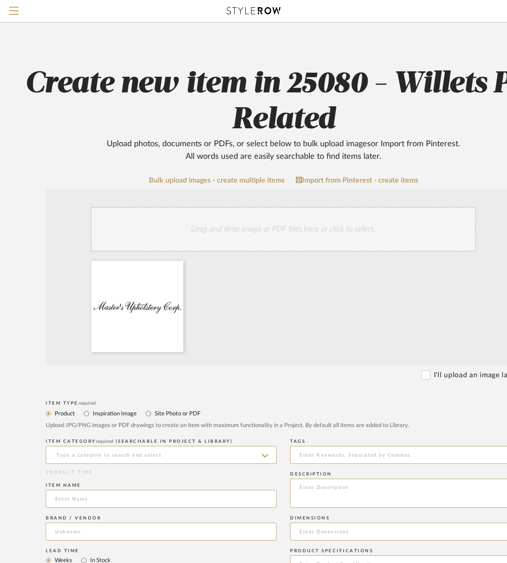
scroll to position [0, 34]
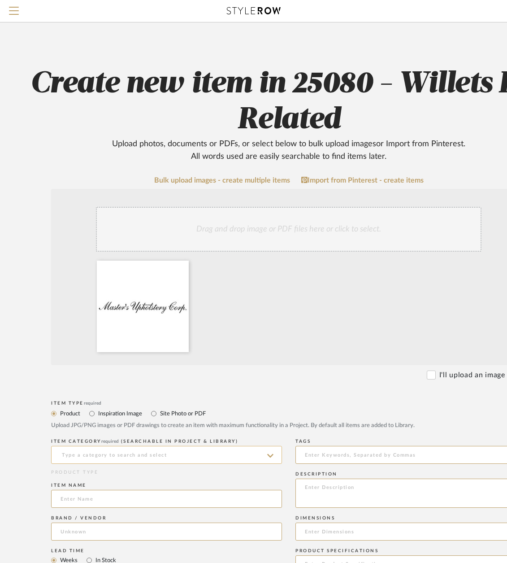
click at [122, 453] on input at bounding box center [166, 455] width 231 height 18
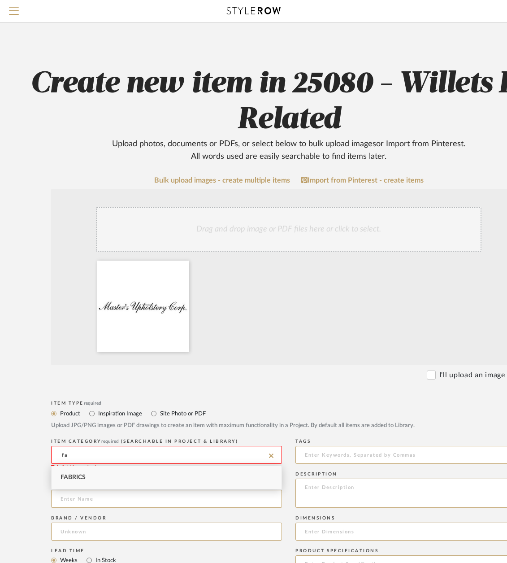
type input "f"
type input "u"
click at [107, 476] on div "Fabrics" at bounding box center [167, 477] width 230 height 23
type input "Fabrics"
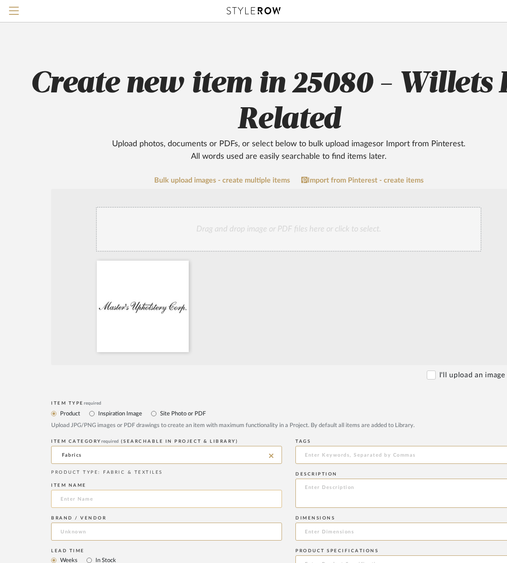
click at [88, 492] on input at bounding box center [166, 499] width 231 height 18
click at [114, 537] on input at bounding box center [166, 532] width 231 height 18
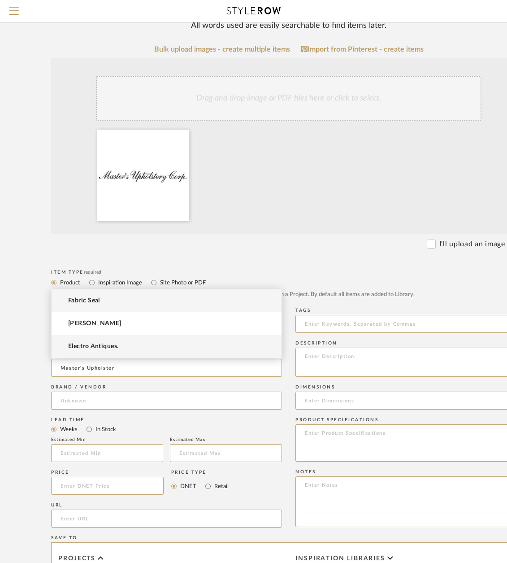
scroll to position [269, 34]
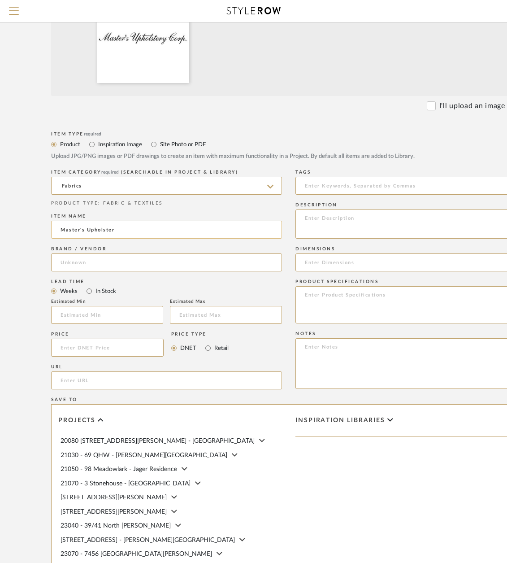
click at [126, 233] on input "Master's Upholster" at bounding box center [166, 230] width 231 height 18
type input "Reupholstery Throughout"
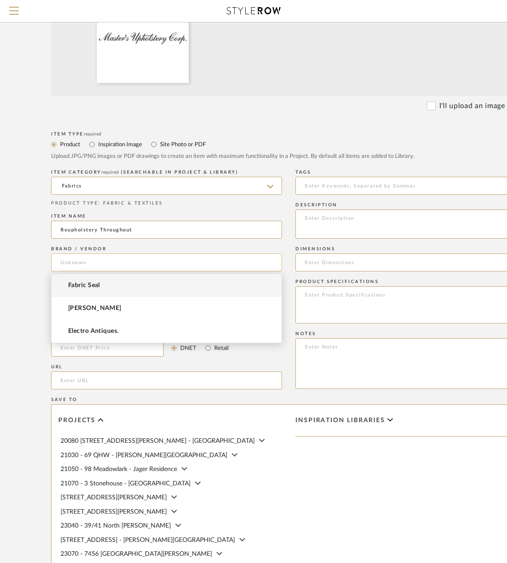
click at [130, 262] on input at bounding box center [166, 262] width 231 height 18
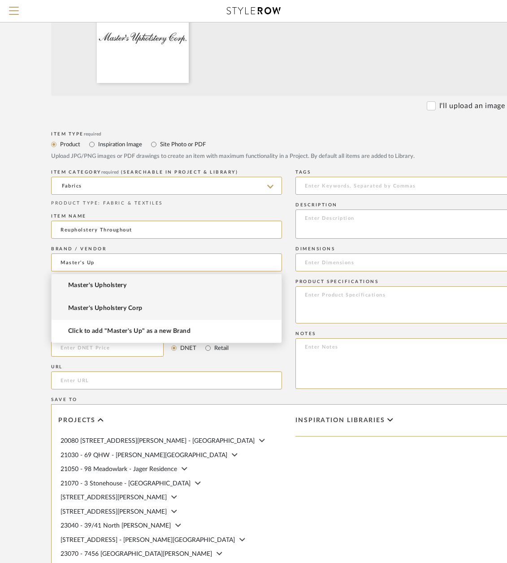
click at [113, 305] on span "Master's Upholstery Corp" at bounding box center [105, 309] width 74 height 8
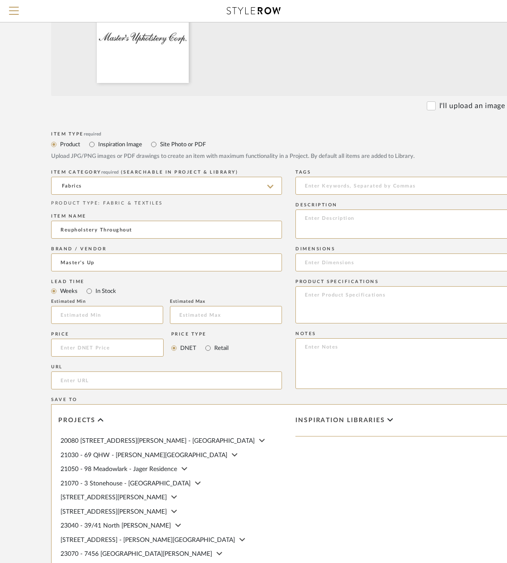
type input "Master's Upholstery Corp"
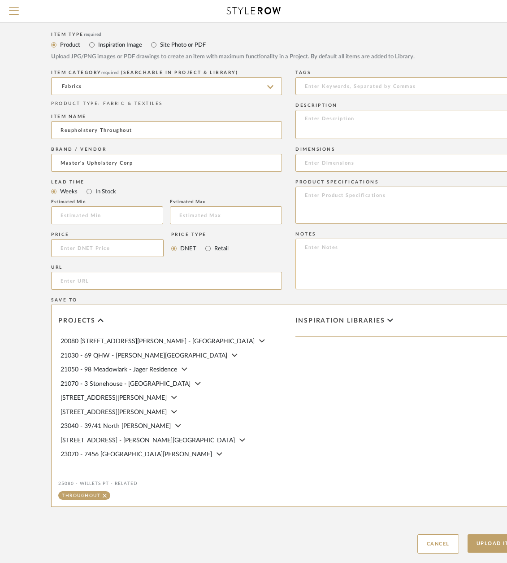
scroll to position [423, 34]
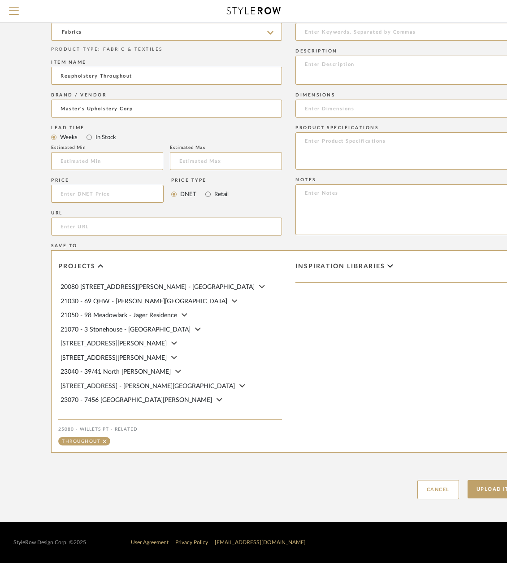
click at [492, 484] on button "Upload Item" at bounding box center [497, 489] width 59 height 18
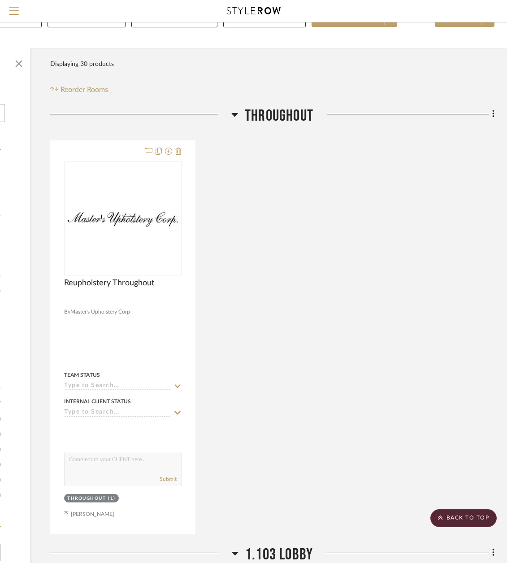
scroll to position [0, 139]
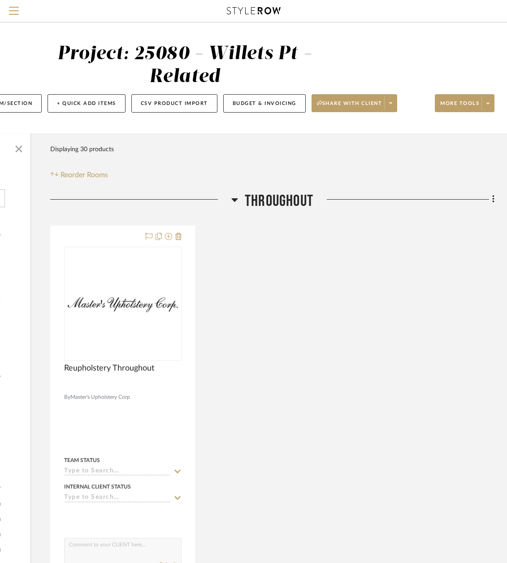
click at [494, 200] on icon at bounding box center [494, 200] width 2 height 8
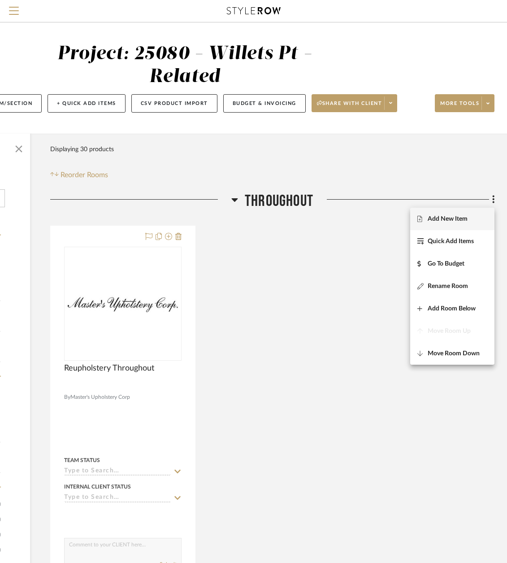
click at [453, 222] on span "Add New Item" at bounding box center [448, 219] width 40 height 8
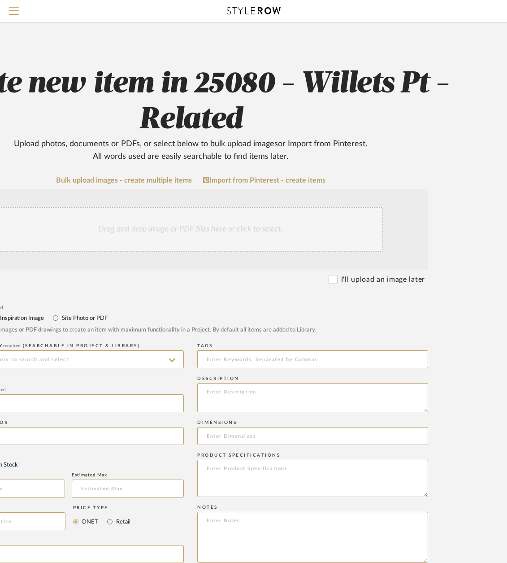
click at [175, 244] on div "Drag and drop image or PDF files here or click to select." at bounding box center [191, 229] width 386 height 45
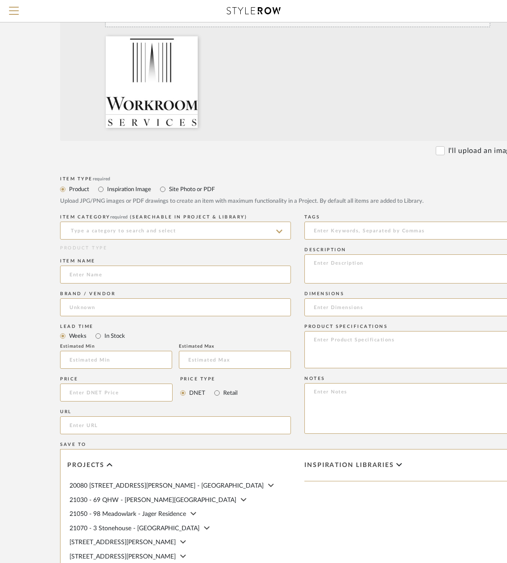
scroll to position [224, 3]
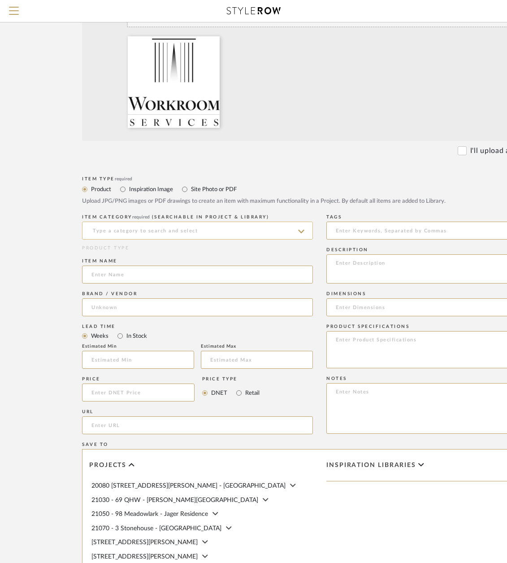
click at [159, 222] on input at bounding box center [197, 231] width 231 height 18
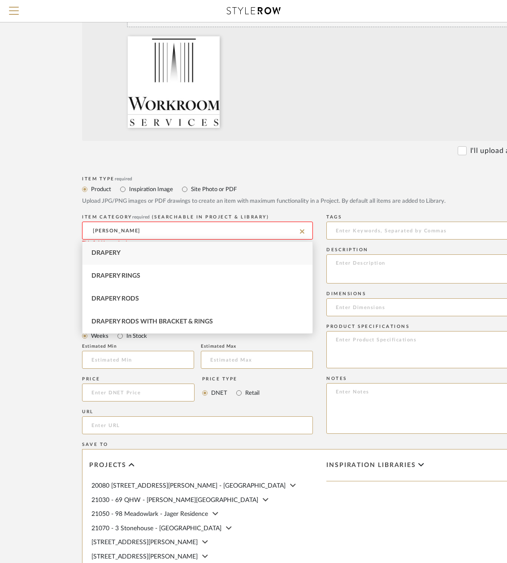
click at [138, 254] on div "Drapery" at bounding box center [198, 253] width 230 height 23
type input "Drapery"
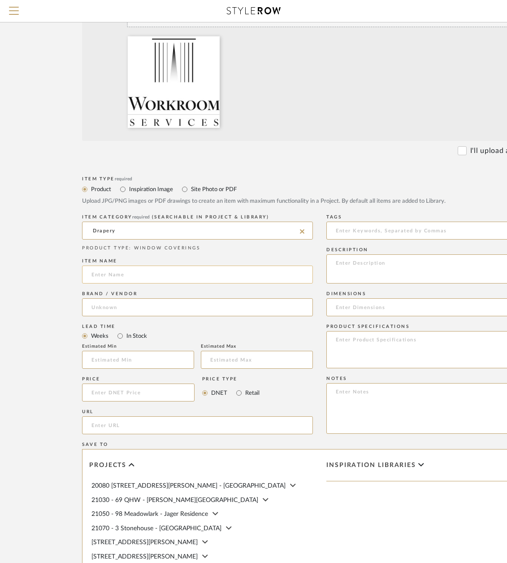
click at [135, 273] on input at bounding box center [197, 275] width 231 height 18
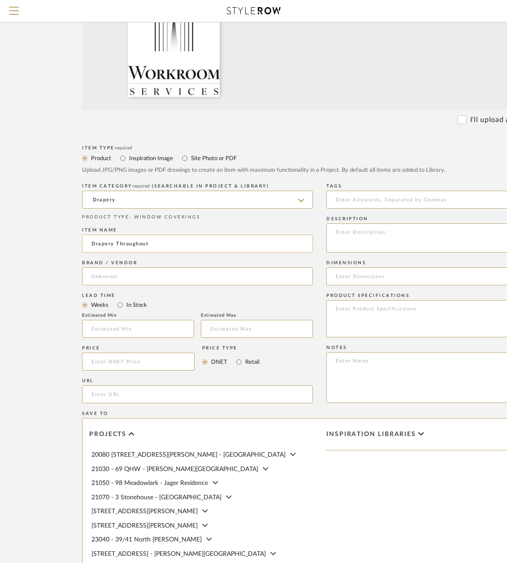
scroll to position [269, 3]
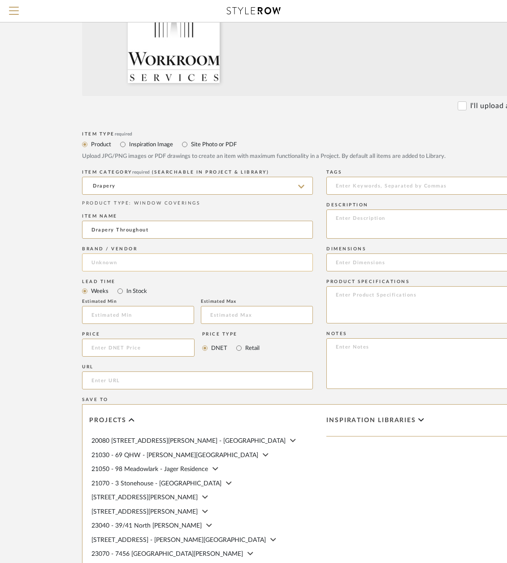
type input "Drapery Throughout"
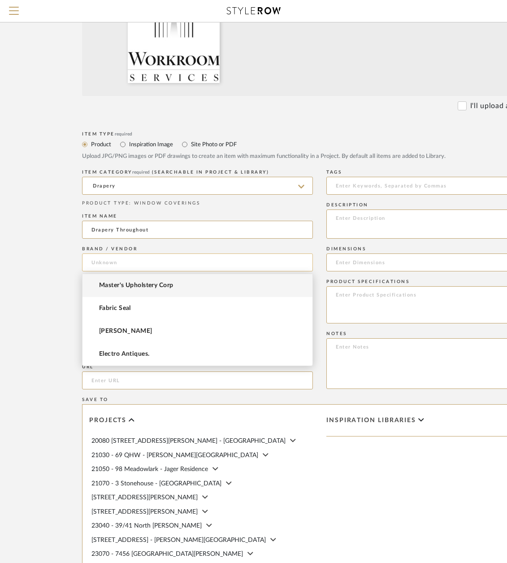
click at [135, 265] on input at bounding box center [197, 262] width 231 height 18
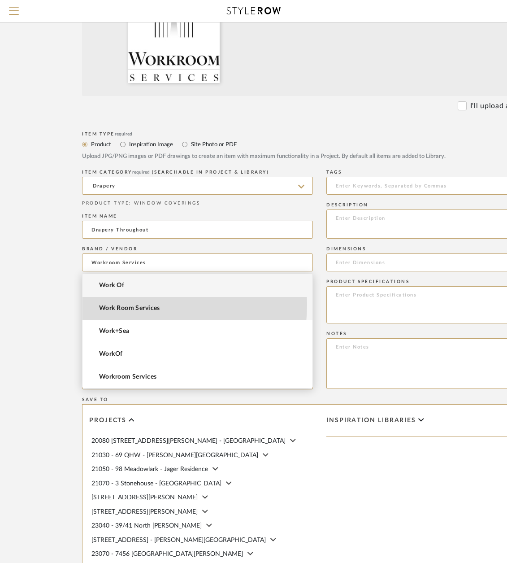
click at [130, 304] on mat-option "Work Room Services" at bounding box center [198, 308] width 230 height 23
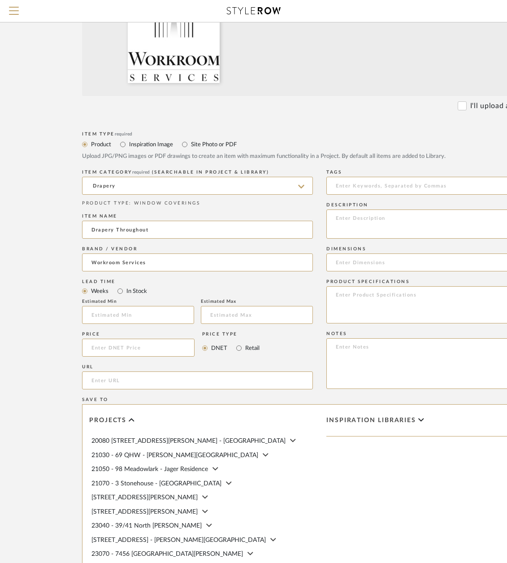
type input "Work Room Services"
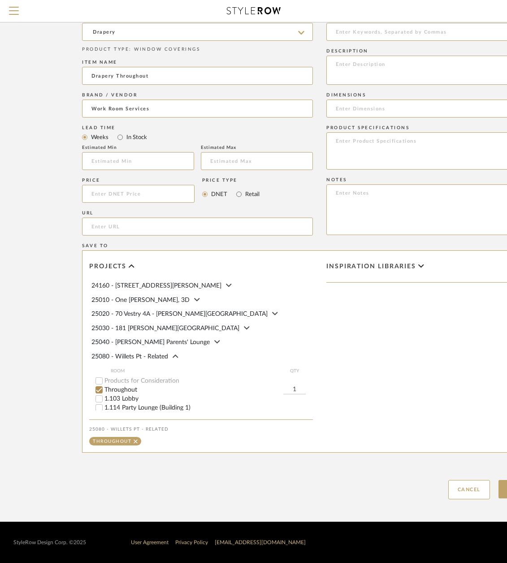
scroll to position [314, 0]
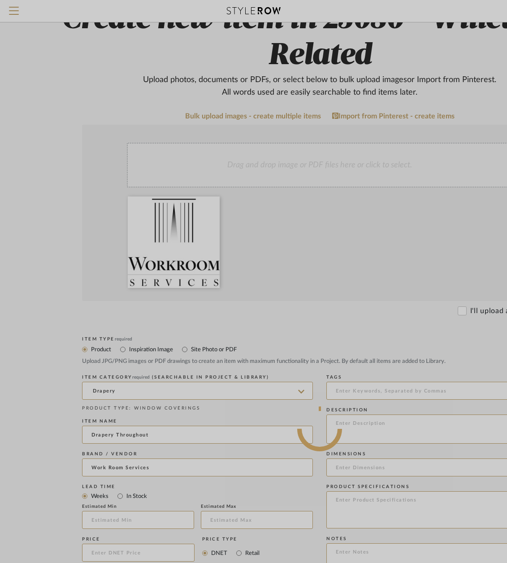
scroll to position [0, 3]
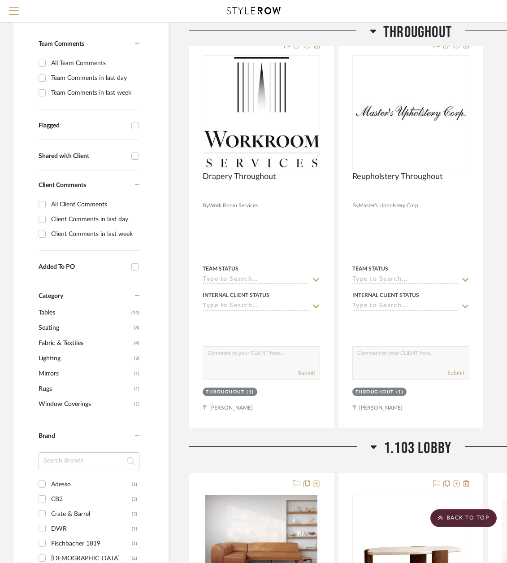
scroll to position [192, 139]
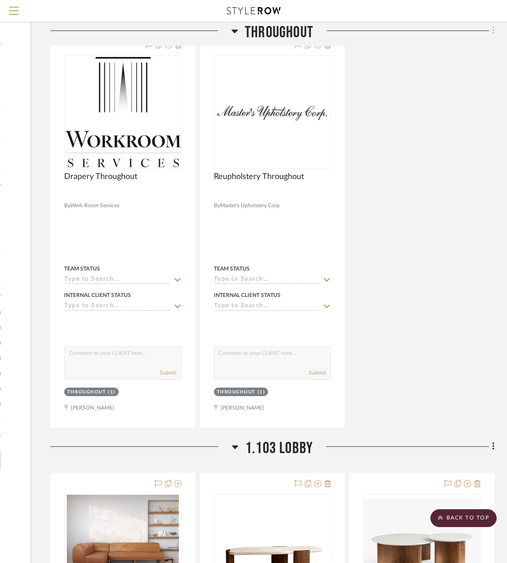
click at [494, 30] on icon at bounding box center [494, 30] width 2 height 8
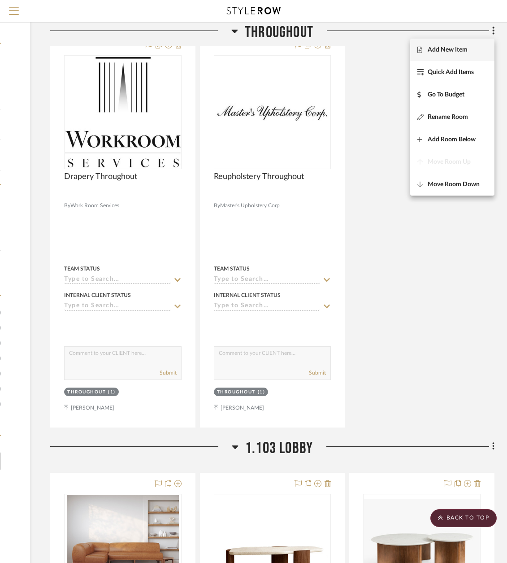
click at [458, 53] on span "Add New Item" at bounding box center [448, 50] width 40 height 8
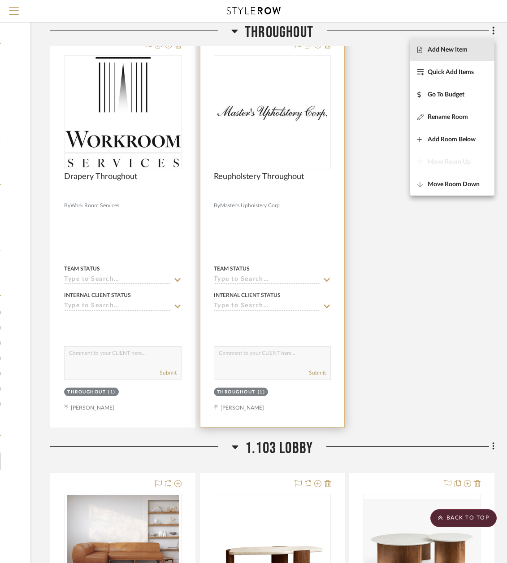
scroll to position [0, 132]
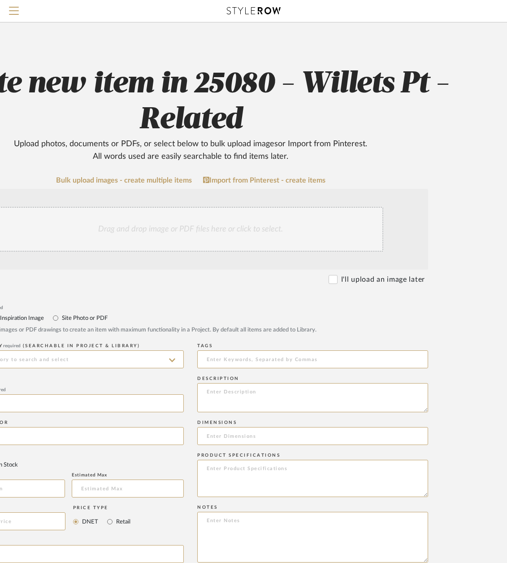
click at [196, 226] on div "Drag and drop image or PDF files here or click to select." at bounding box center [191, 229] width 386 height 45
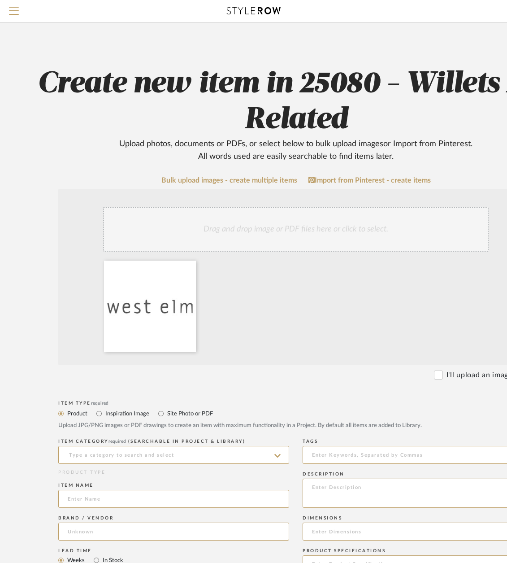
scroll to position [0, 24]
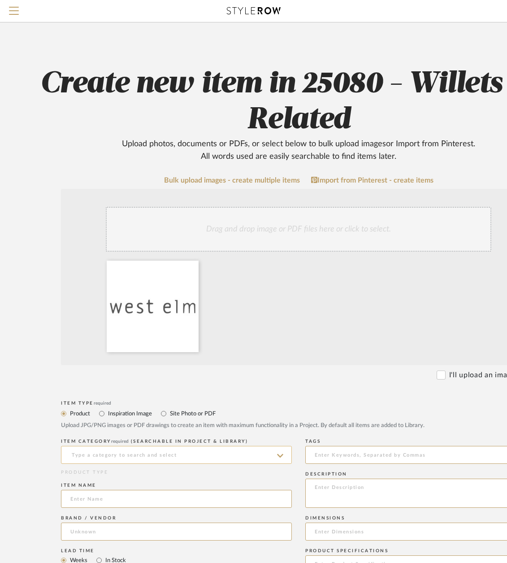
click at [122, 454] on input at bounding box center [176, 455] width 231 height 18
type input "S"
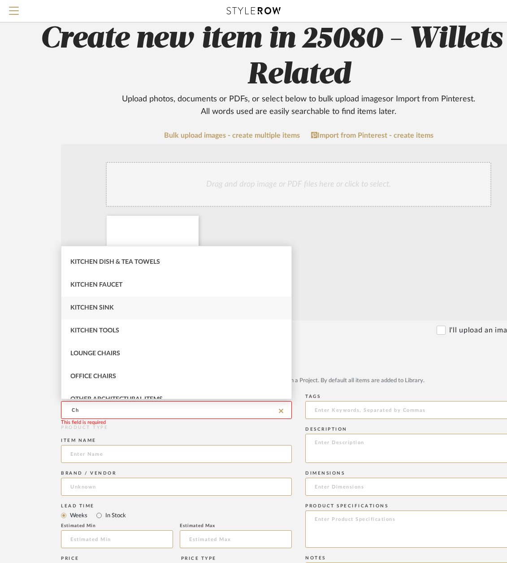
scroll to position [359, 0]
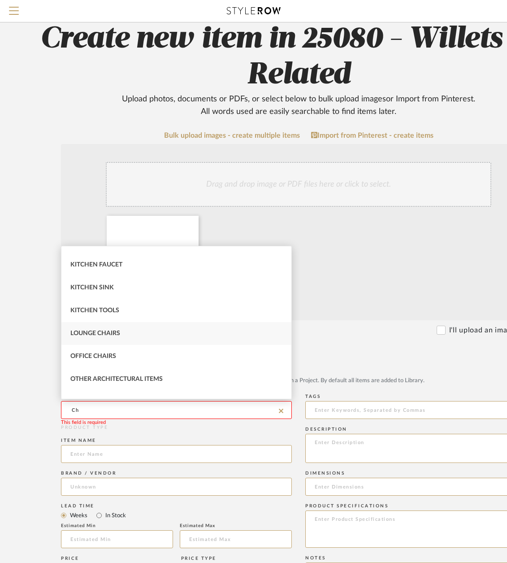
click at [126, 334] on div "Lounge Chairs" at bounding box center [176, 333] width 230 height 23
type input "Lounge Chairs"
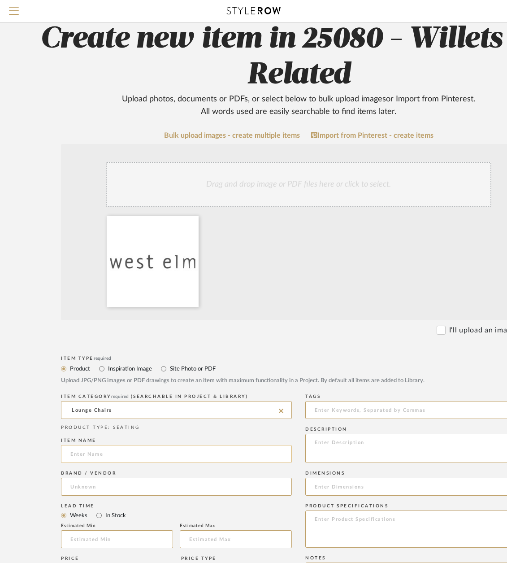
click at [127, 454] on input at bounding box center [176, 454] width 231 height 18
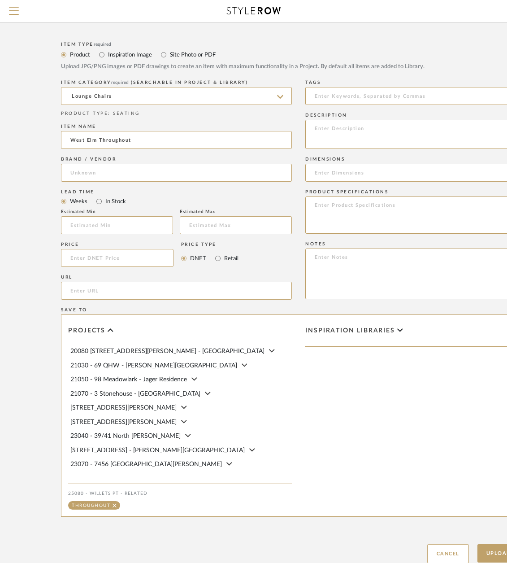
scroll to position [269, 24]
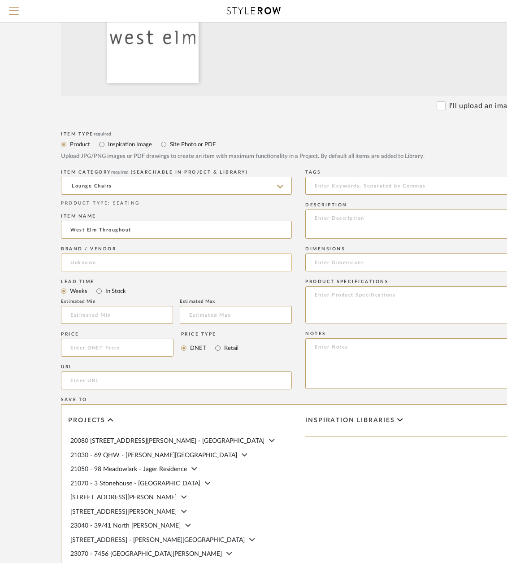
click at [144, 264] on input at bounding box center [176, 262] width 231 height 18
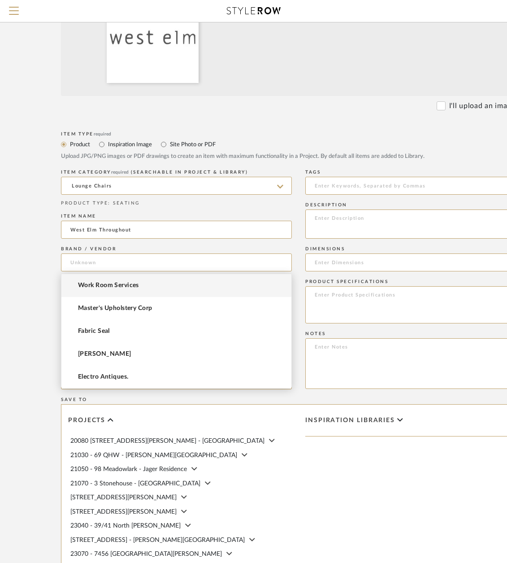
drag, startPoint x: 97, startPoint y: 233, endPoint x: 46, endPoint y: 224, distance: 51.8
click at [46, 224] on form "Bulk upload images - create multiple items Import from Pinterest - create items…" at bounding box center [299, 280] width 572 height 746
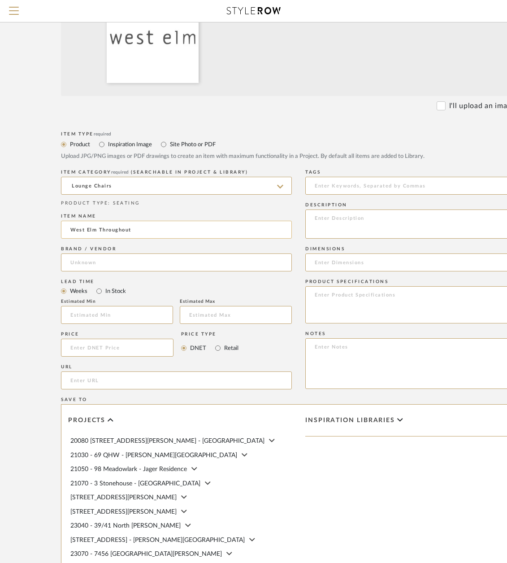
click at [139, 227] on input "West Elm Throughout" at bounding box center [176, 230] width 231 height 18
drag, startPoint x: 143, startPoint y: 231, endPoint x: 98, endPoint y: 227, distance: 45.5
click at [98, 227] on input "West Elm Throughout" at bounding box center [176, 230] width 231 height 18
type input "West Elm Bulk Order"
click at [103, 266] on input at bounding box center [176, 262] width 231 height 18
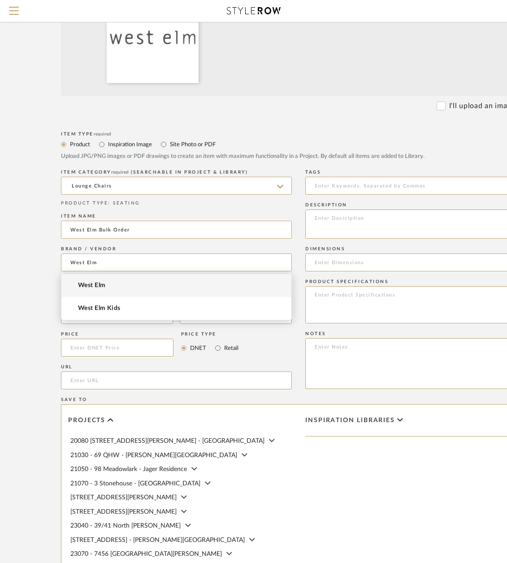
type input "West Elm"
click at [139, 288] on mat-option "West Elm" at bounding box center [176, 285] width 230 height 23
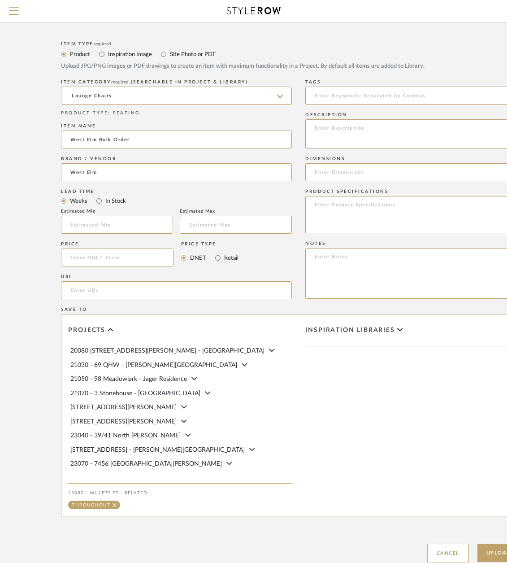
scroll to position [423, 24]
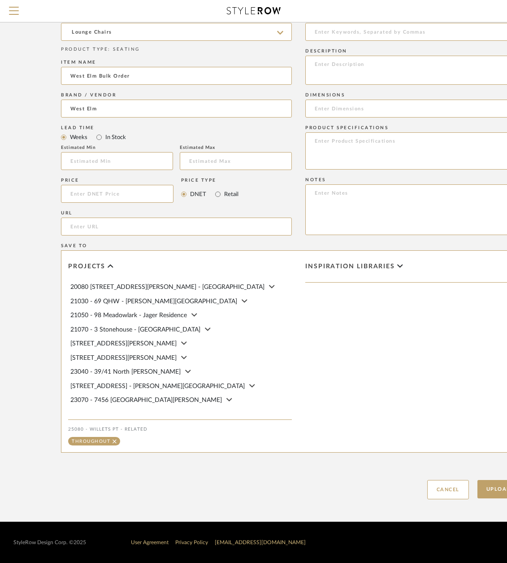
click at [481, 481] on button "Upload Item" at bounding box center [507, 489] width 59 height 18
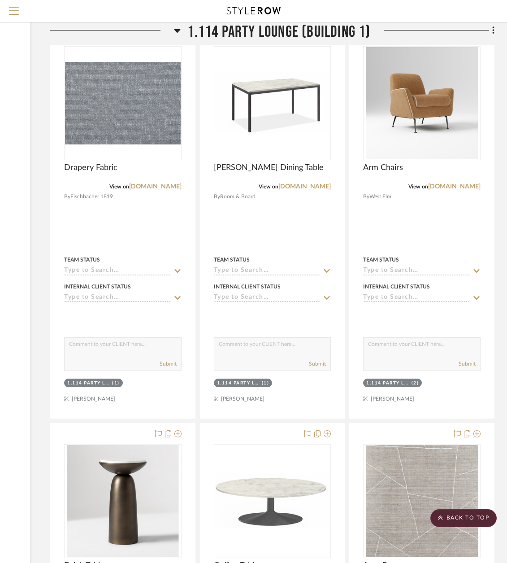
scroll to position [1851, 139]
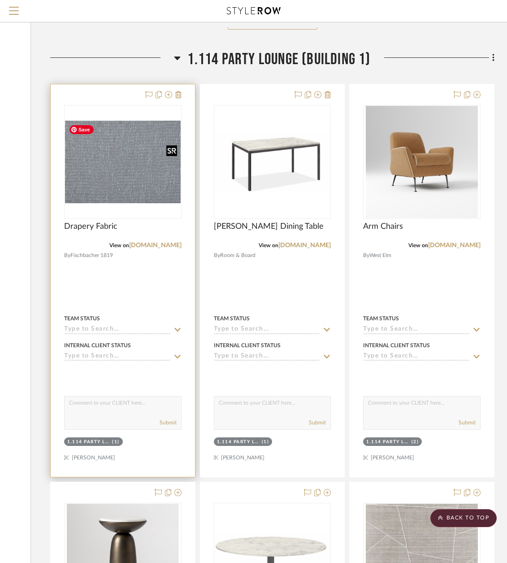
click at [152, 144] on img "0" at bounding box center [123, 162] width 116 height 83
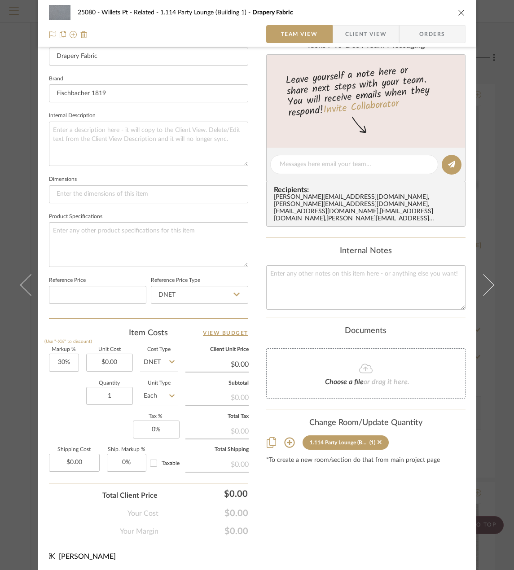
scroll to position [266, 0]
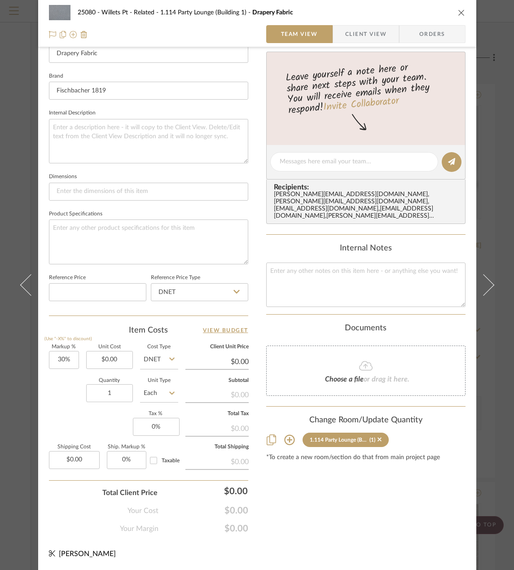
click at [288, 440] on icon at bounding box center [289, 440] width 10 height 10
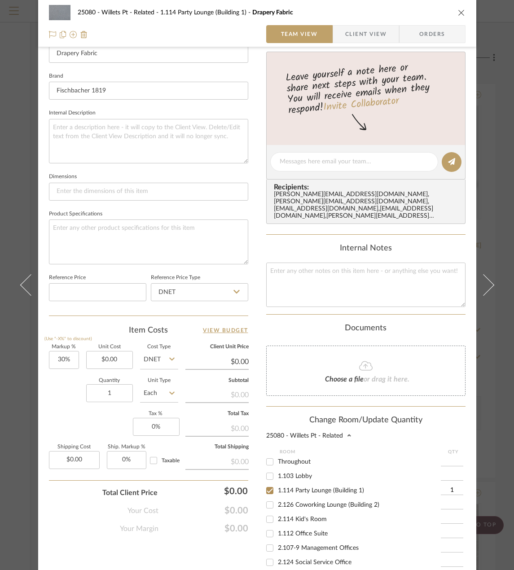
scroll to position [372, 0]
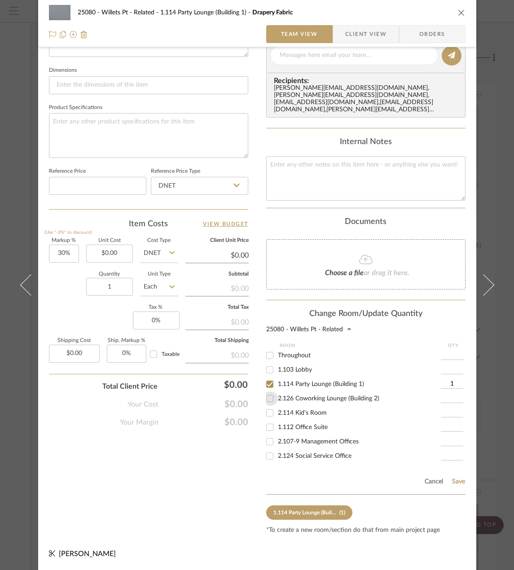
click at [268, 401] on input "2.126 Coworking Lounge (Building 2)" at bounding box center [269, 398] width 14 height 14
checkbox input "true"
type input "1"
click at [269, 385] on input "1.114 Party Lounge (Building 1)" at bounding box center [269, 384] width 14 height 14
checkbox input "false"
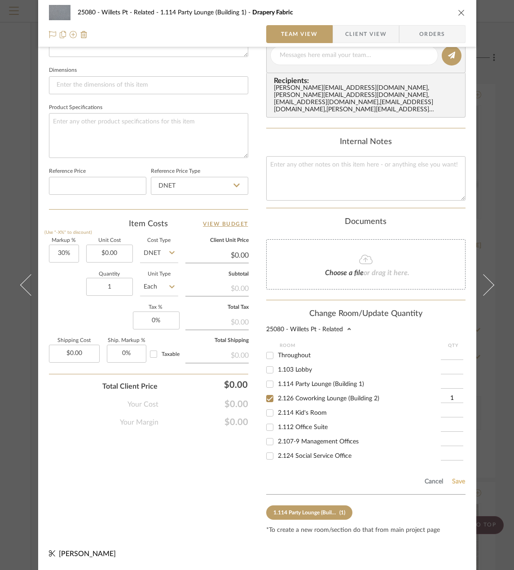
click at [452, 482] on button "Save" at bounding box center [458, 481] width 14 height 7
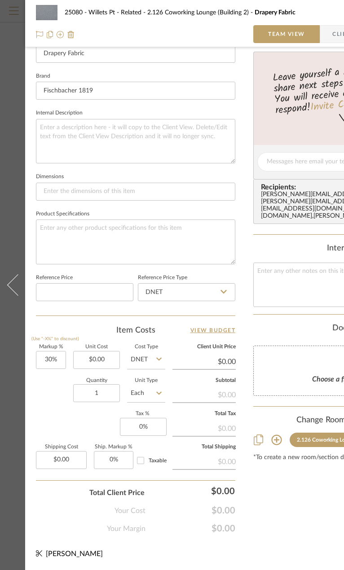
scroll to position [272, 0]
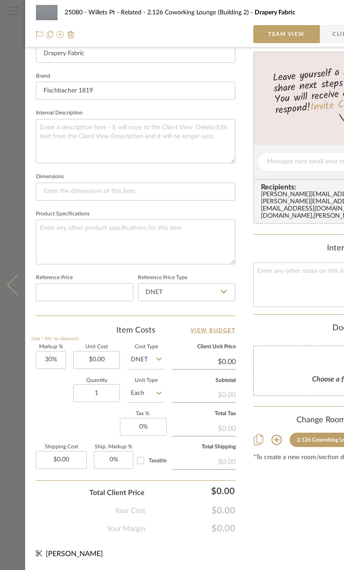
click at [25, 65] on button at bounding box center [12, 285] width 25 height 570
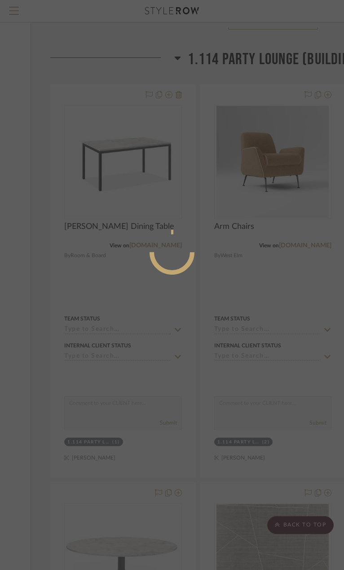
scroll to position [0, 0]
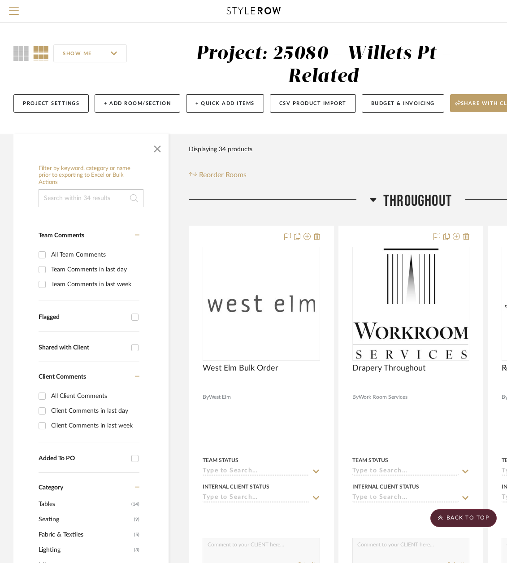
drag, startPoint x: 156, startPoint y: 148, endPoint x: 146, endPoint y: 137, distance: 14.6
click at [157, 148] on span "button" at bounding box center [158, 147] width 22 height 22
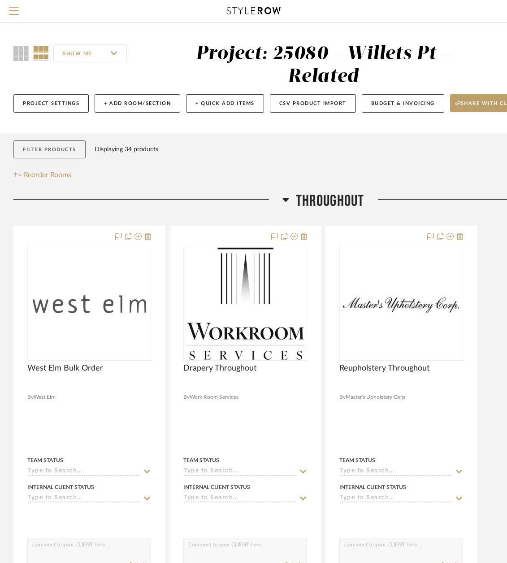
click at [47, 155] on button "Filter Products" at bounding box center [49, 149] width 72 height 18
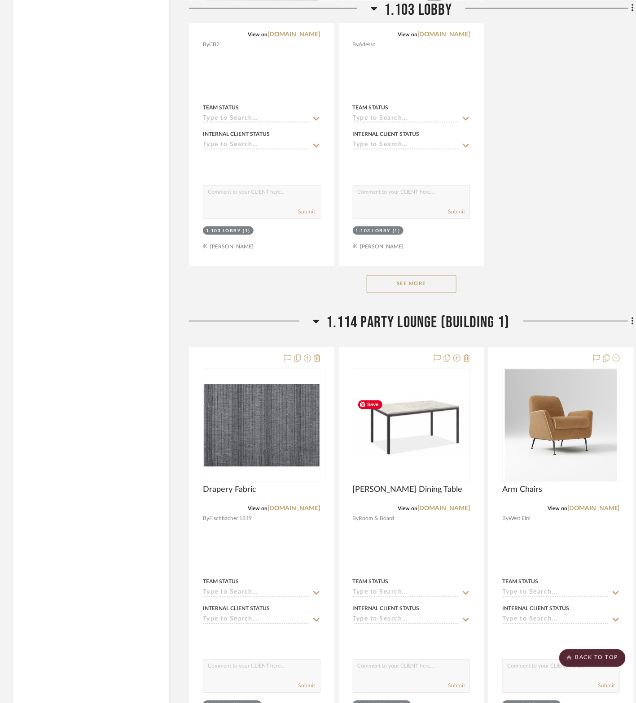
scroll to position [1626, 0]
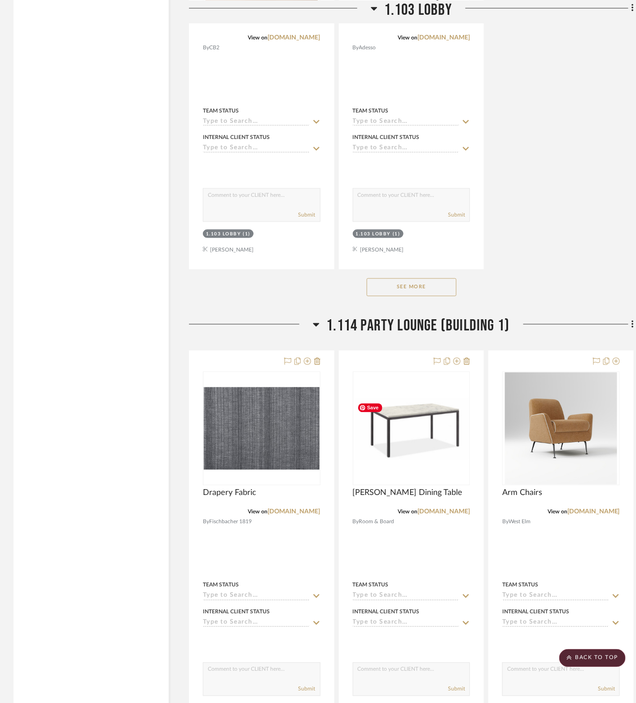
click at [430, 290] on button "See More" at bounding box center [412, 288] width 90 height 18
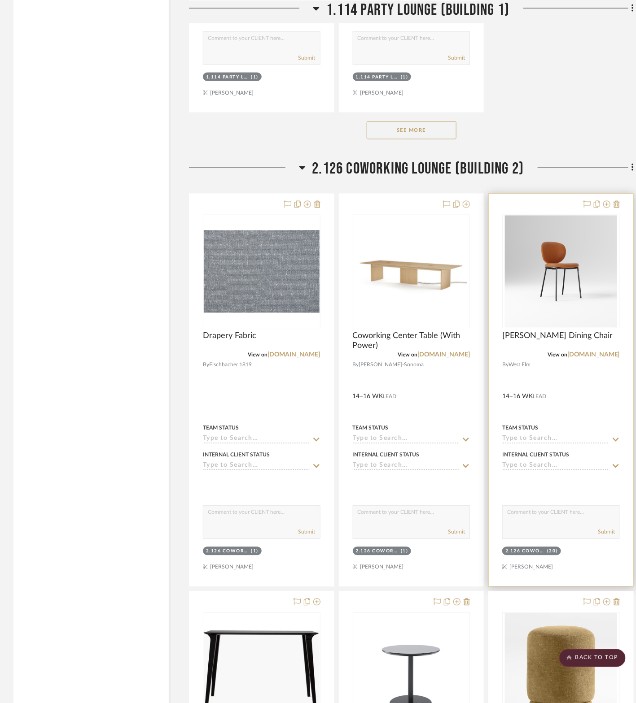
scroll to position [2972, 0]
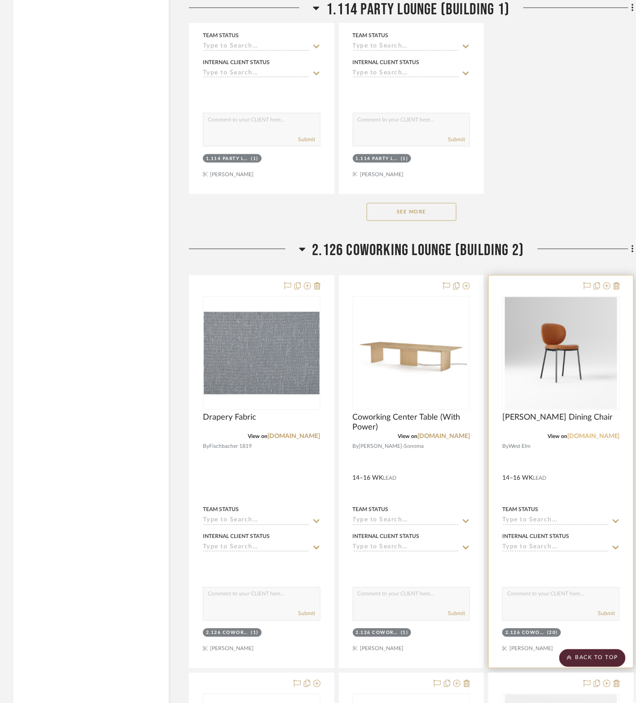
click at [513, 436] on link "[DOMAIN_NAME]" at bounding box center [593, 437] width 52 height 6
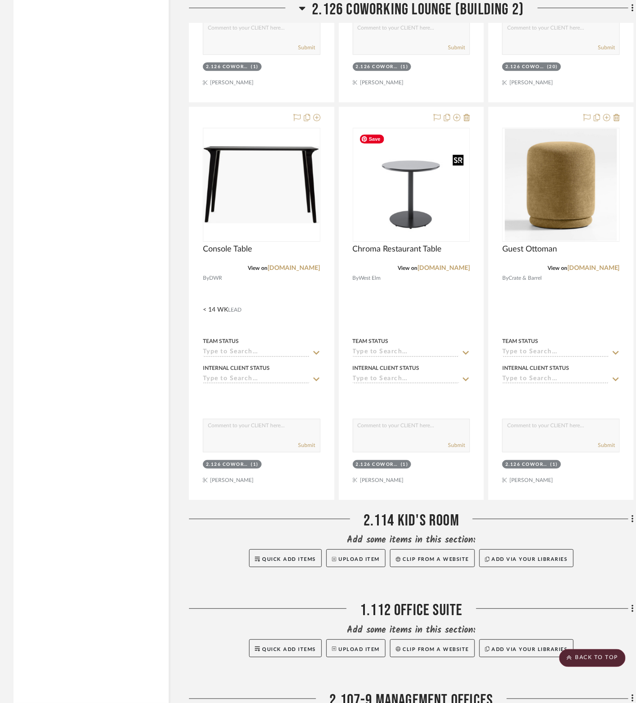
scroll to position [3477, 0]
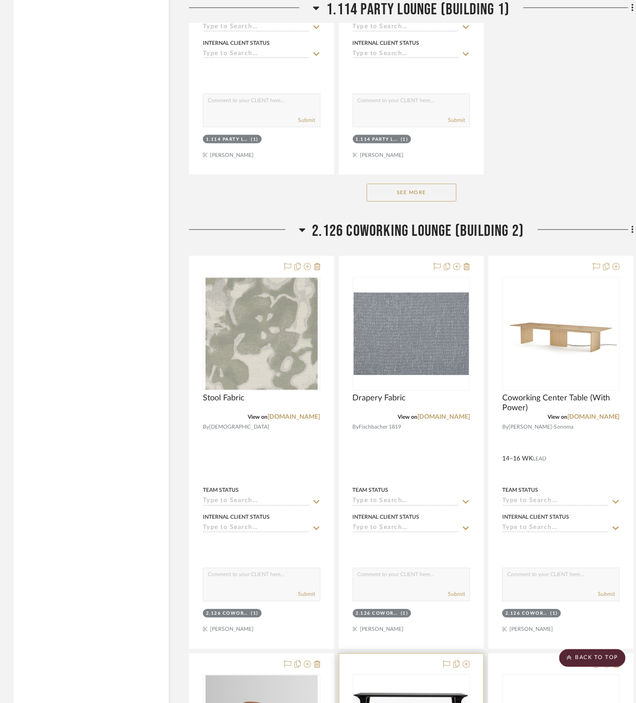
scroll to position [2860, 0]
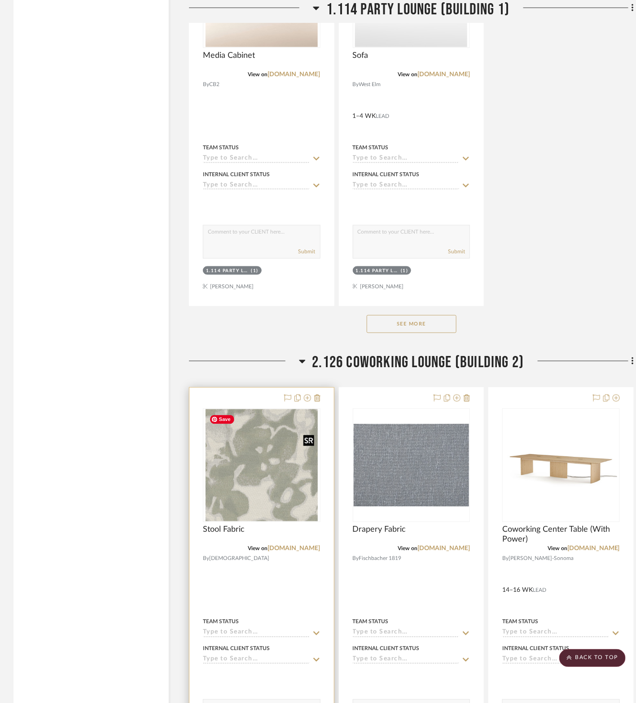
click at [250, 492] on img "0" at bounding box center [261, 466] width 112 height 112
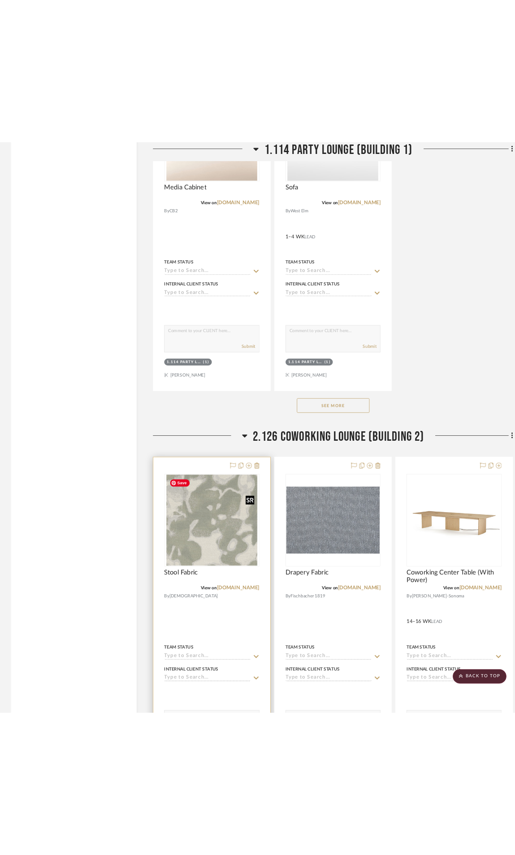
scroll to position [0, 0]
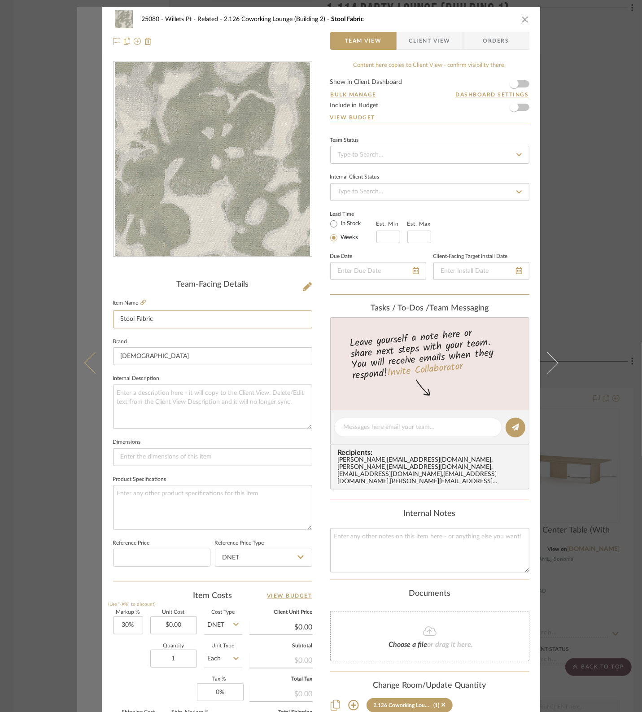
drag, startPoint x: 131, startPoint y: 317, endPoint x: 83, endPoint y: 321, distance: 48.6
click at [83, 321] on mat-dialog-content "25080 - Willets Pt - Related 2.126 Coworking Lounge (Building 2) Stool Fabric T…" at bounding box center [321, 421] width 488 height 829
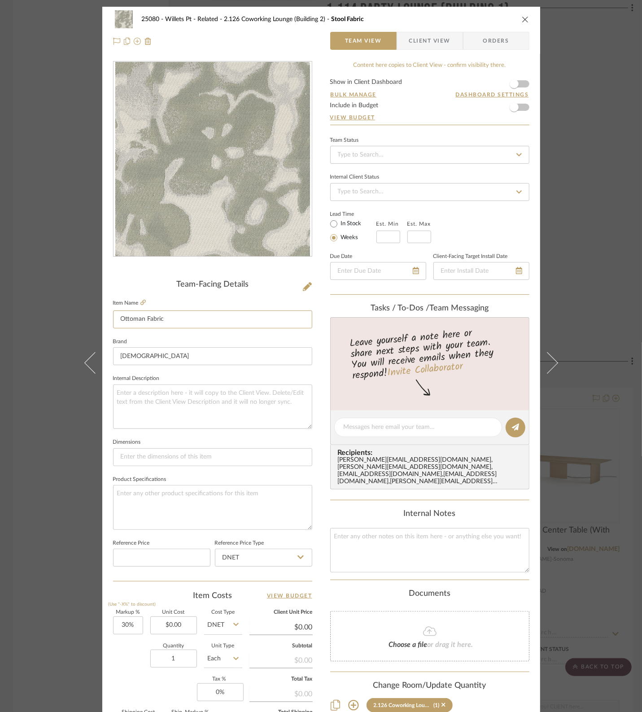
type input "Ottoman Fabric"
click at [252, 293] on div "Team-Facing Details Item Name Ottoman Fabric Brand Maharam Internal Description…" at bounding box center [212, 430] width 199 height 301
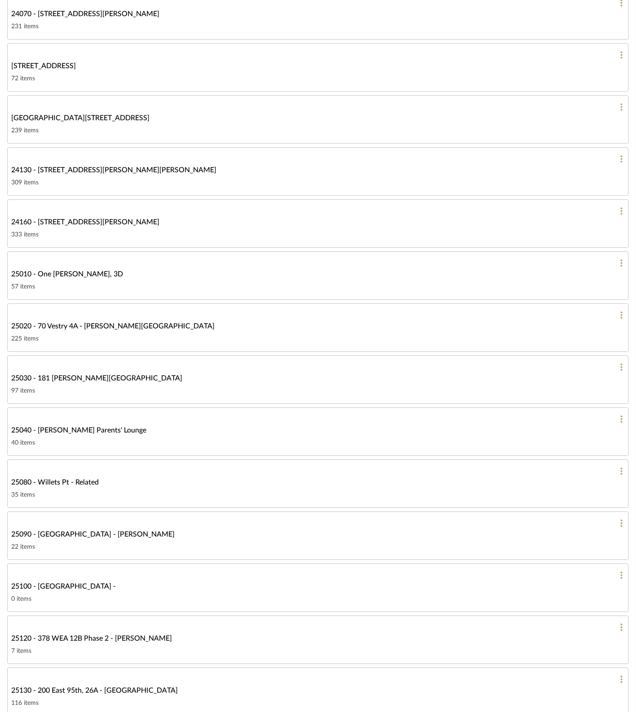
scroll to position [746, 0]
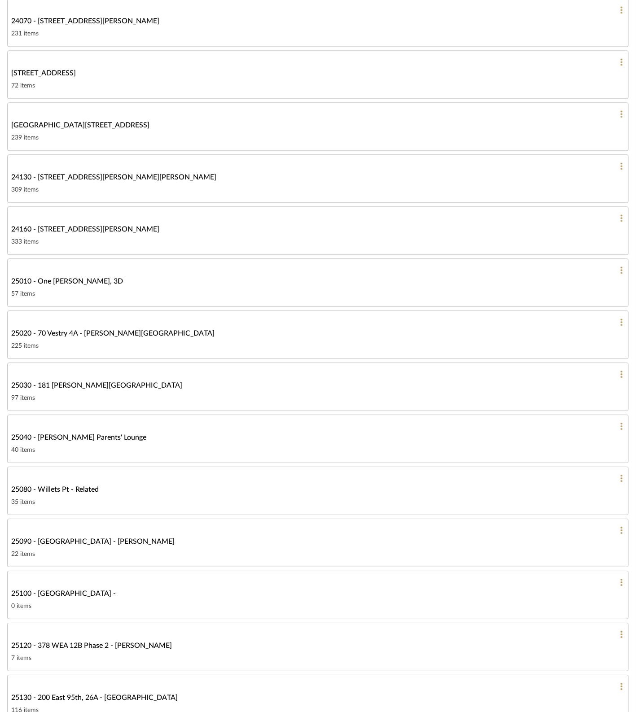
click at [82, 339] on span "25020 - 70 Vestry 4A - [PERSON_NAME][GEOGRAPHIC_DATA]" at bounding box center [112, 333] width 203 height 11
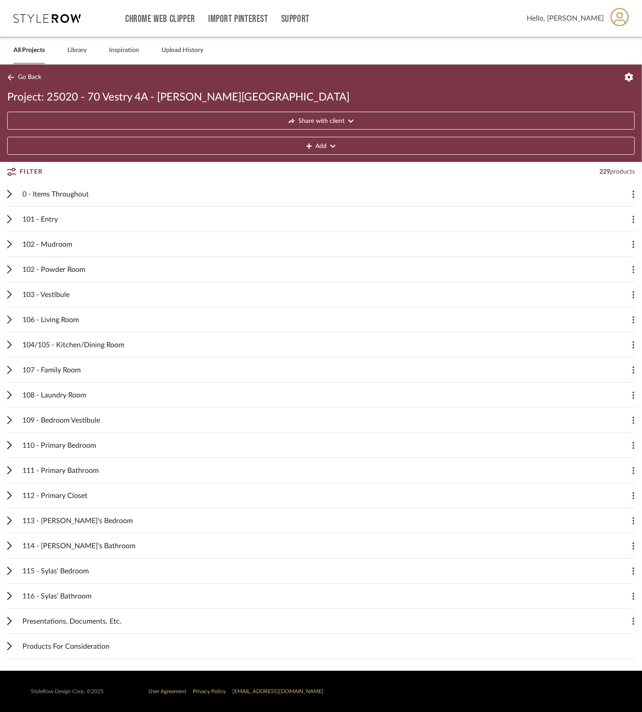
click at [106, 374] on div "107 - Family Room" at bounding box center [314, 370] width 584 height 25
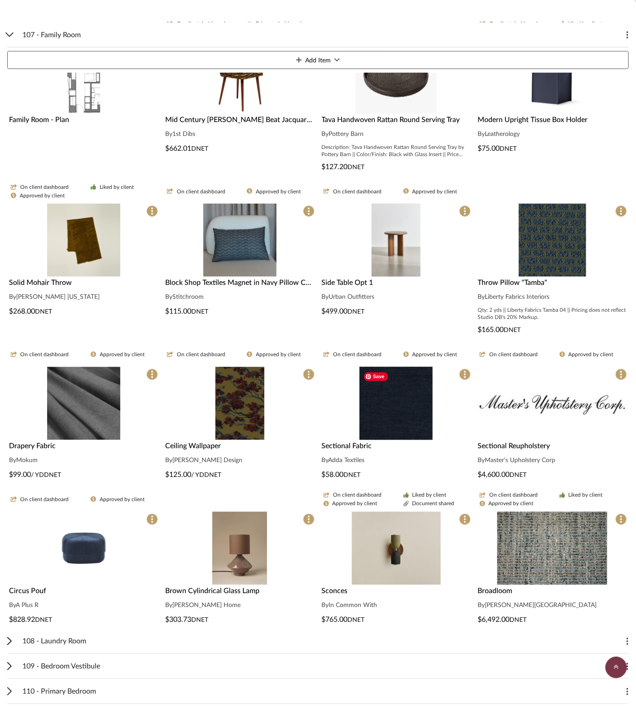
scroll to position [449, 0]
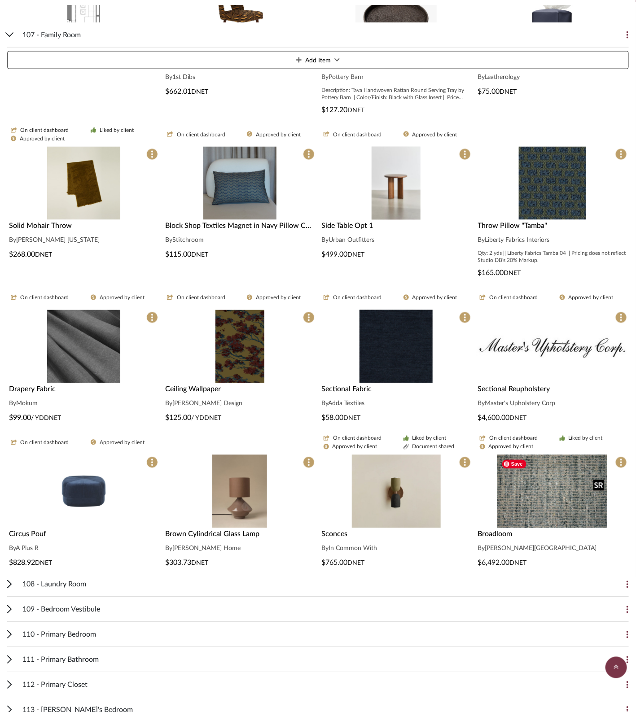
click at [429, 496] on img "0" at bounding box center [552, 491] width 110 height 73
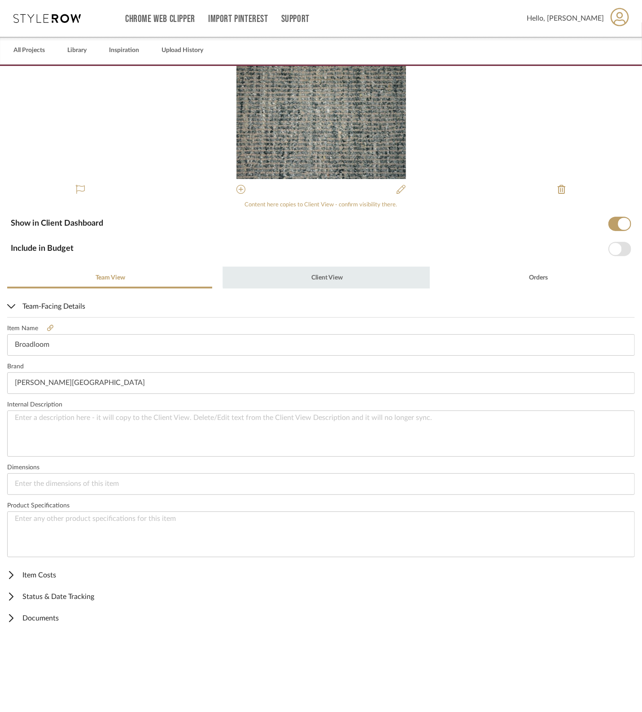
click at [328, 270] on span "Client View" at bounding box center [326, 278] width 33 height 22
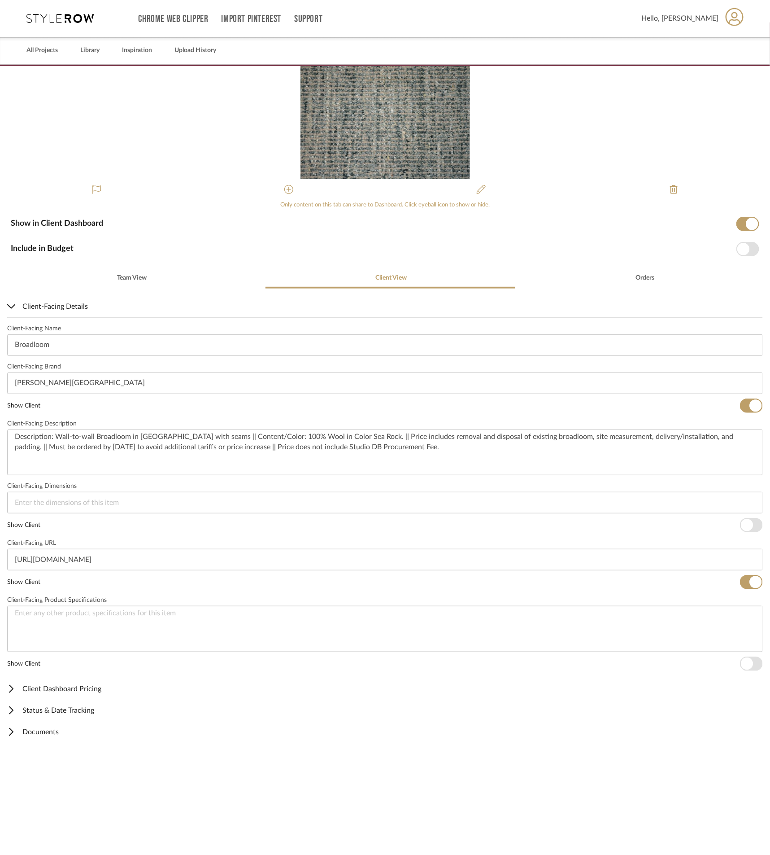
click at [429, 146] on div "0" at bounding box center [385, 122] width 770 height 113
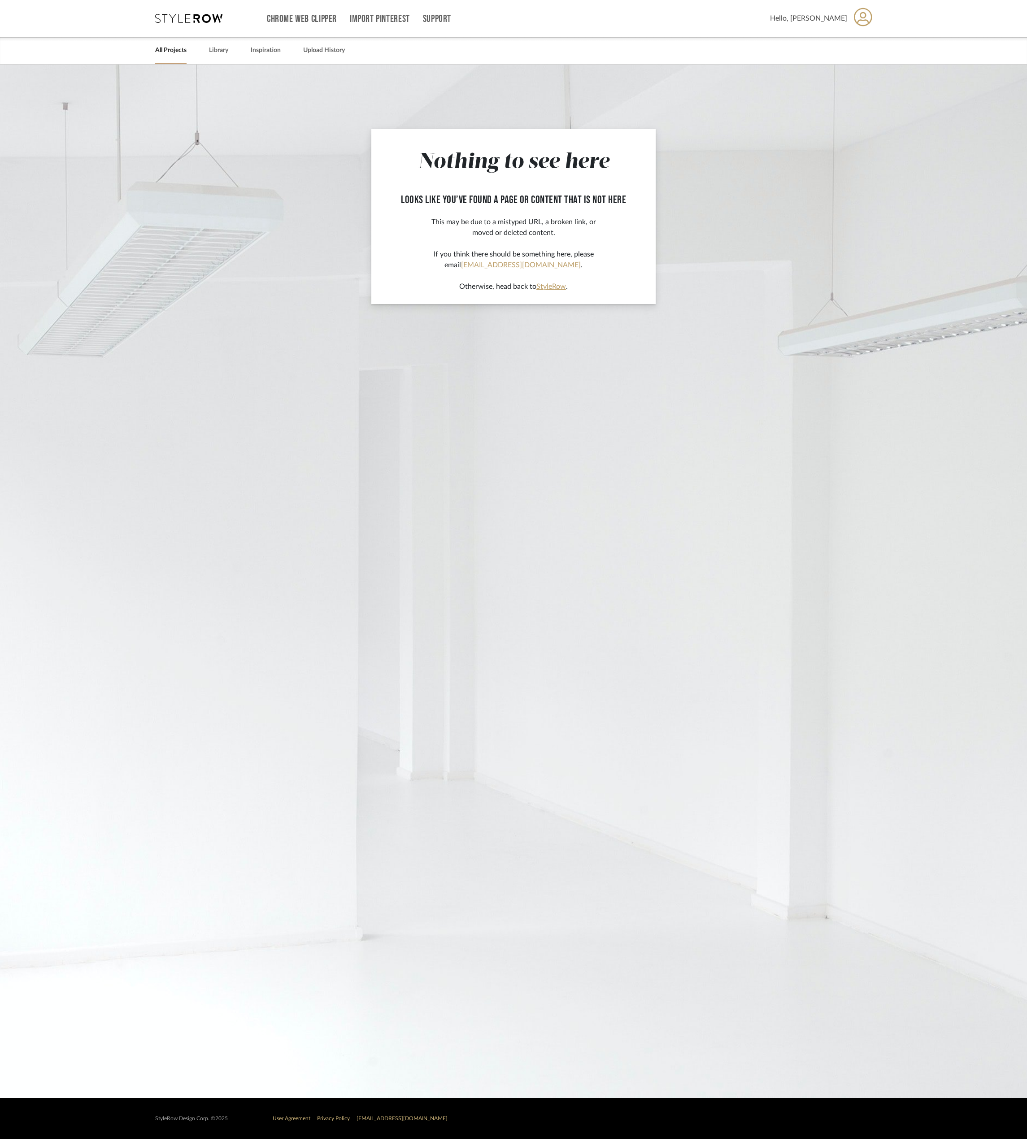
click at [177, 56] on link "All Projects" at bounding box center [170, 50] width 31 height 12
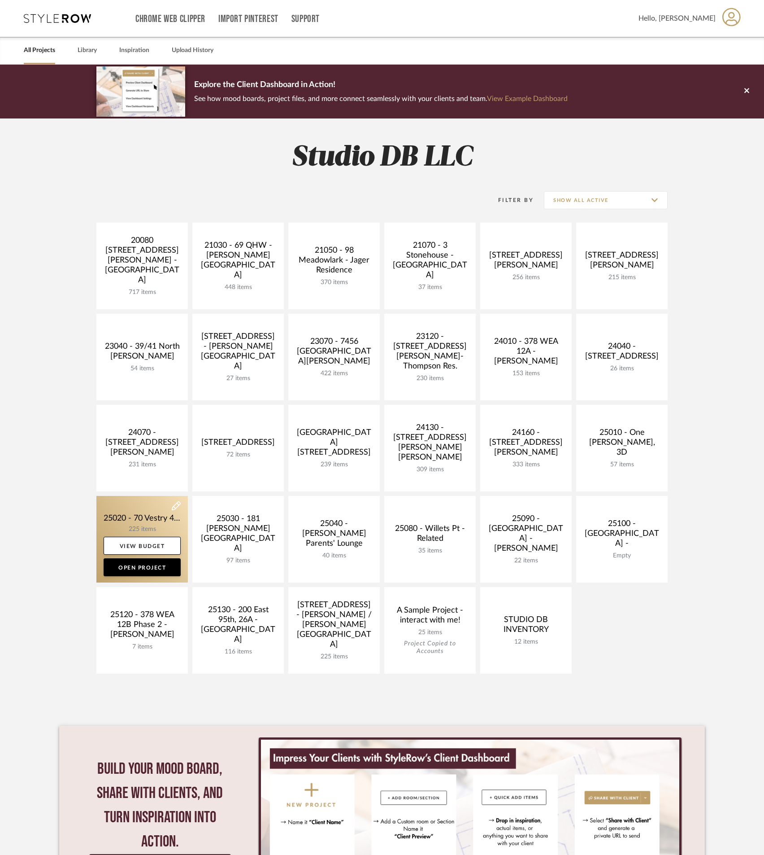
click at [147, 511] on link at bounding box center [142, 539] width 92 height 87
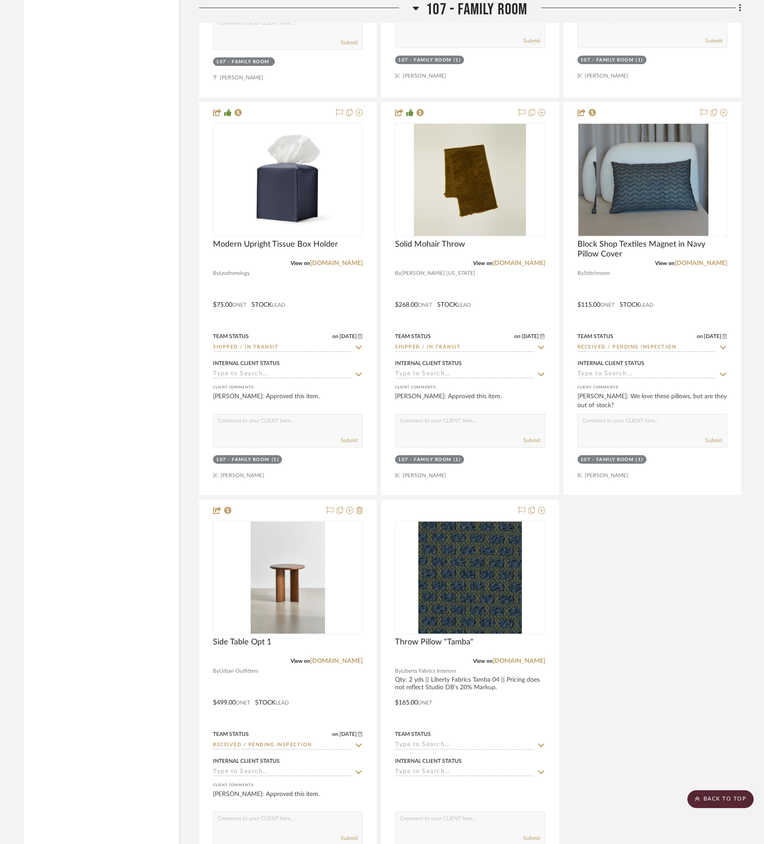
scroll to position [7133, 0]
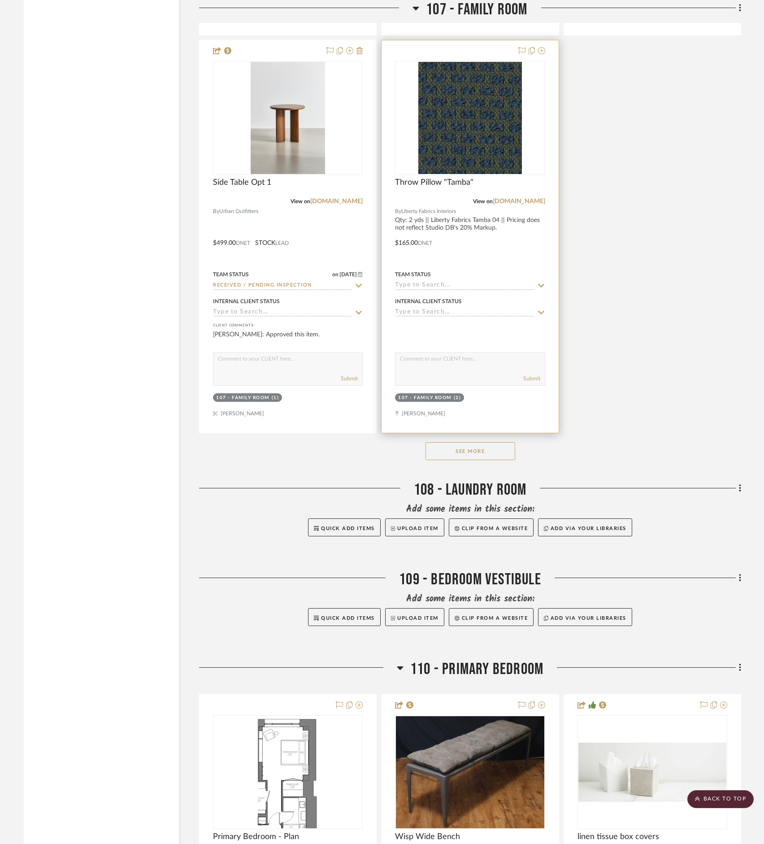
click at [463, 433] on project-item-tile "Throw Pillow "Tamba" View on libertyfabric.com By Liberty Fabrics Interiors Qty…" at bounding box center [470, 236] width 178 height 393
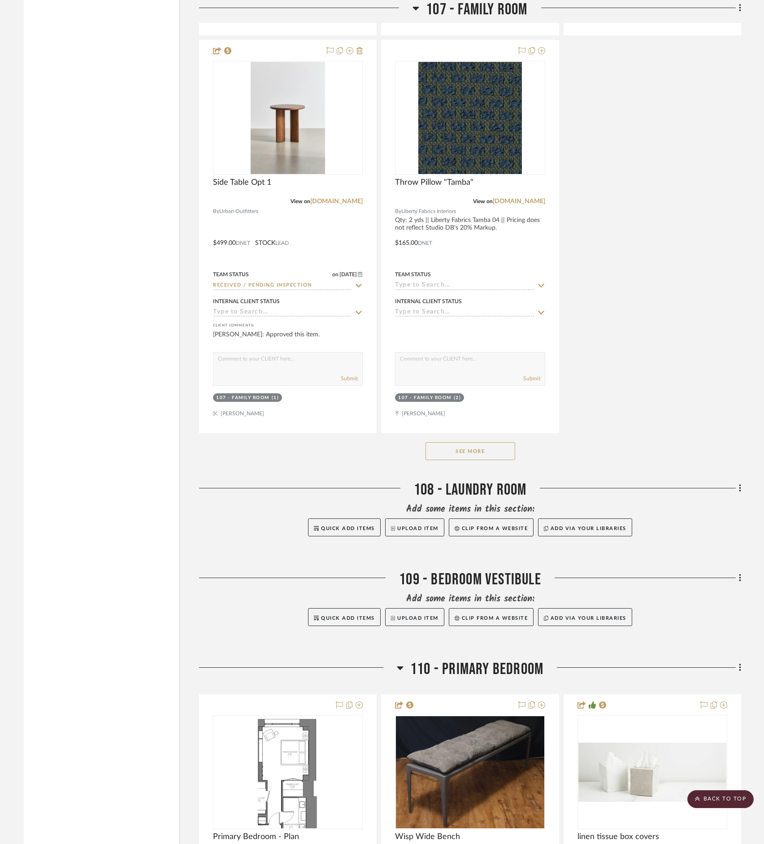
click at [450, 460] on button "See More" at bounding box center [471, 451] width 90 height 18
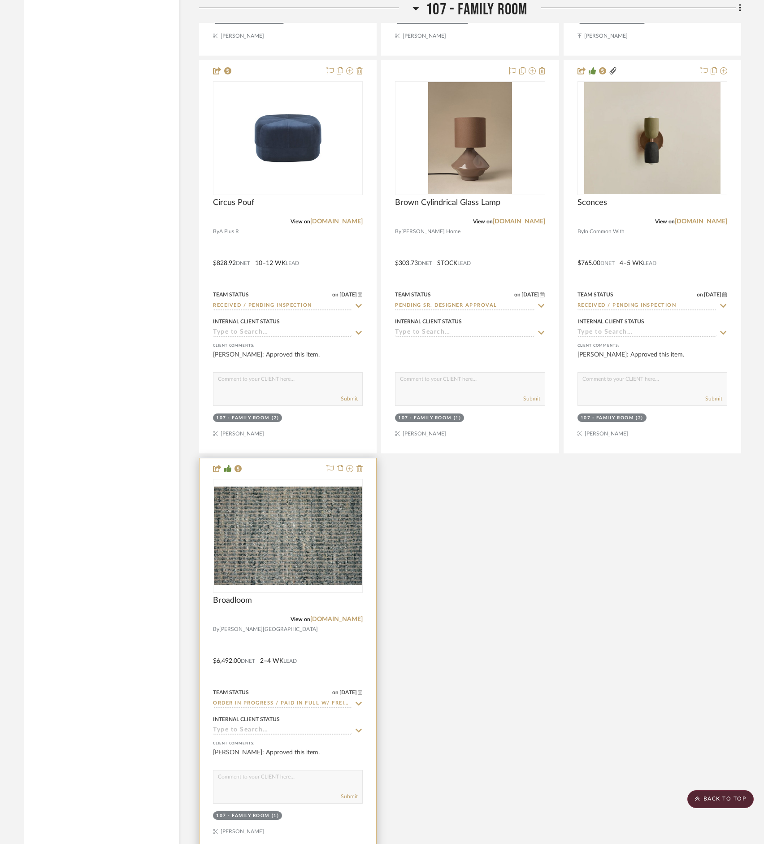
scroll to position [7940, 0]
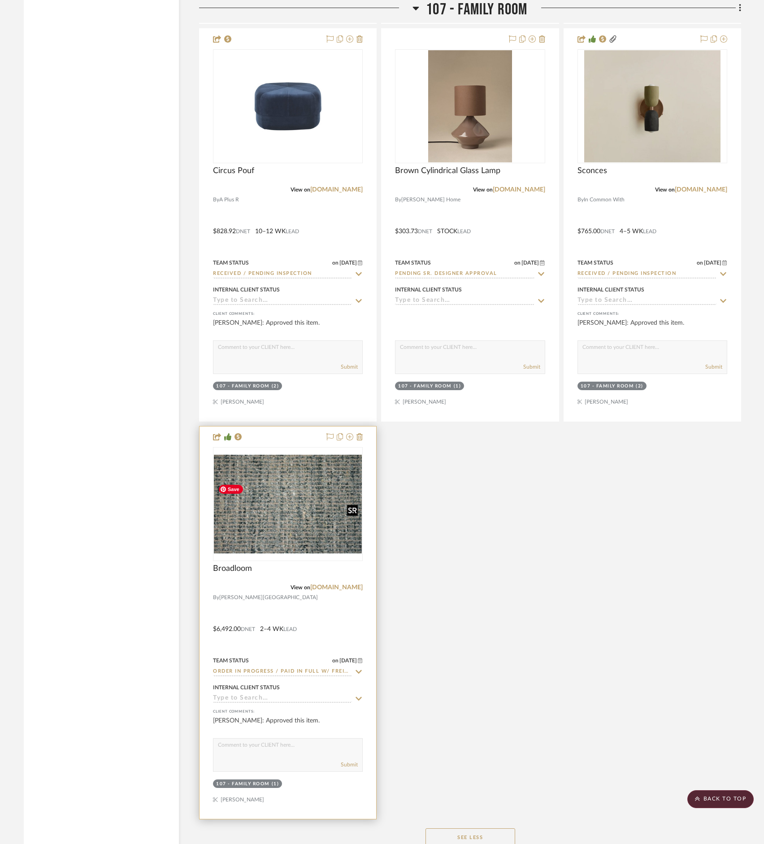
click at [0, 0] on img at bounding box center [0, 0] width 0 height 0
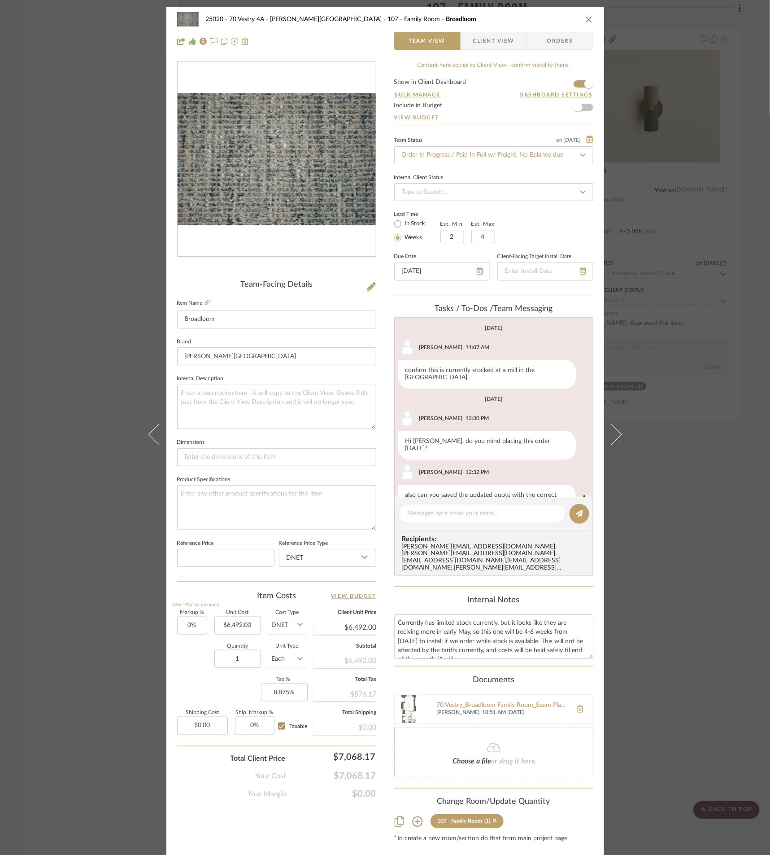
scroll to position [78, 0]
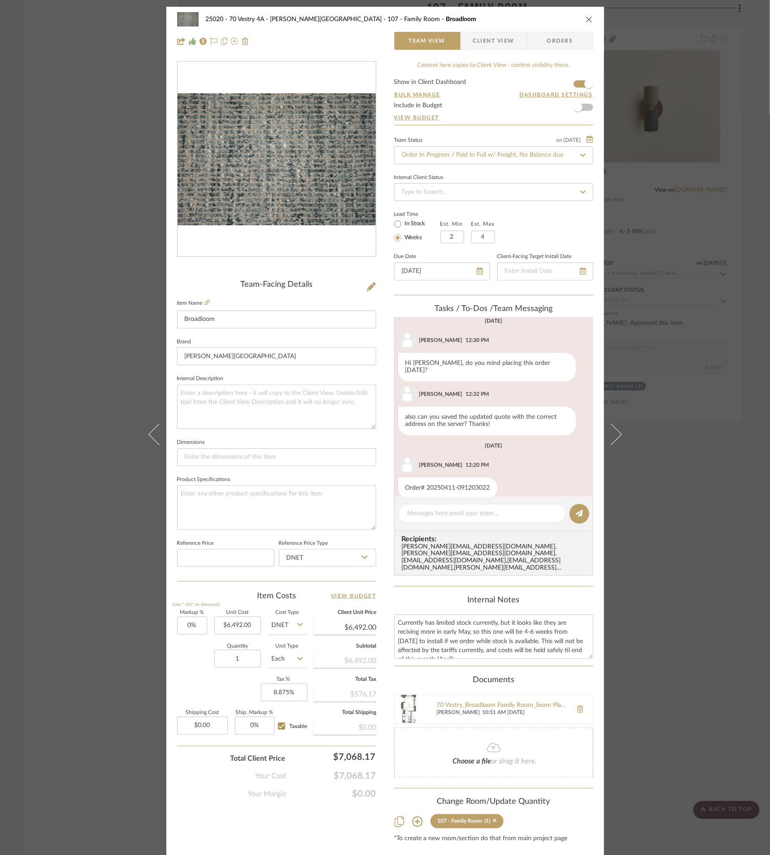
click at [498, 57] on div "25020 - 70 Vestry 4A - Grant-Stanleigh 107 - Family Room Broadloom Team View Cl…" at bounding box center [385, 443] width 438 height 872
drag, startPoint x: 492, startPoint y: 42, endPoint x: 502, endPoint y: 58, distance: 19.5
click at [492, 42] on span "Client View" at bounding box center [493, 41] width 41 height 18
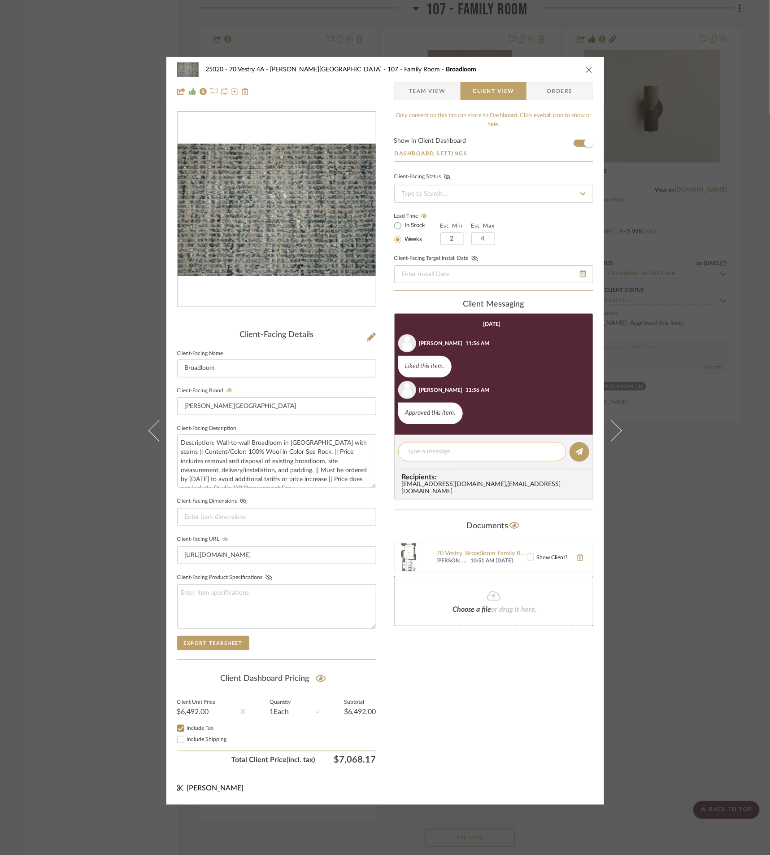
click at [471, 451] on textarea at bounding box center [482, 451] width 149 height 9
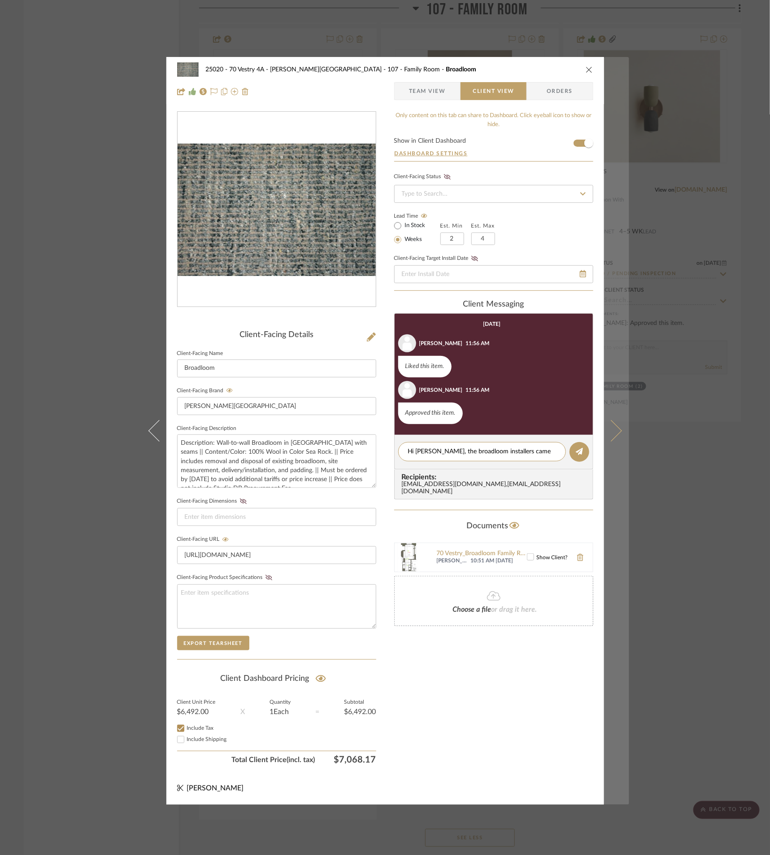
scroll to position [0, 0]
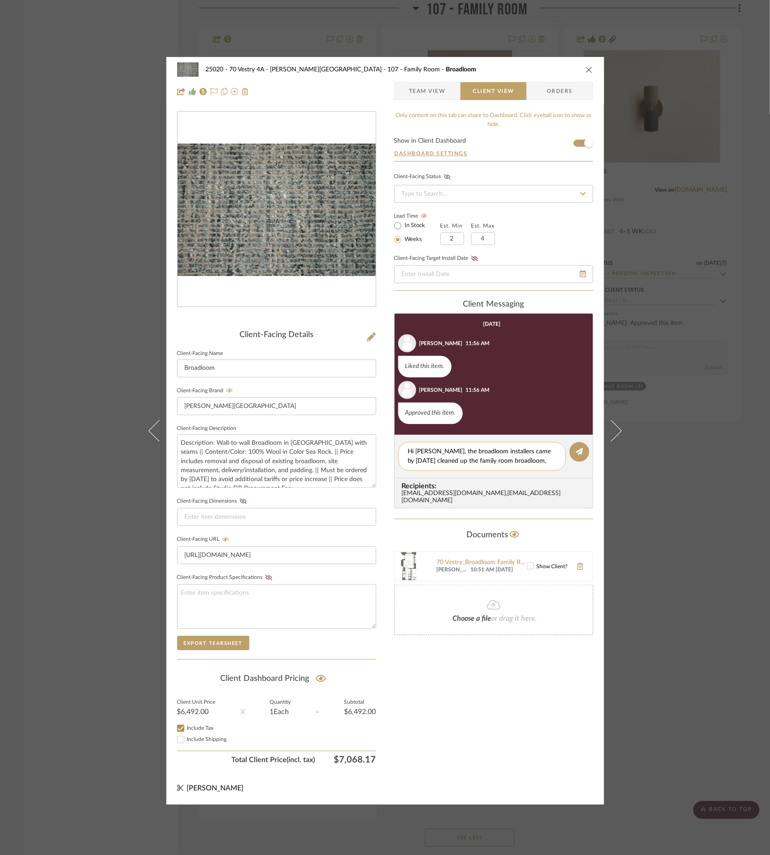
click at [421, 463] on textarea "Hi Emily, the broadloom installers came by today cleaned up the family room bro…" at bounding box center [482, 456] width 149 height 19
click at [545, 462] on textarea "Hi Emily, the broadloom installers came by today trimmed up the family room bro…" at bounding box center [482, 456] width 149 height 19
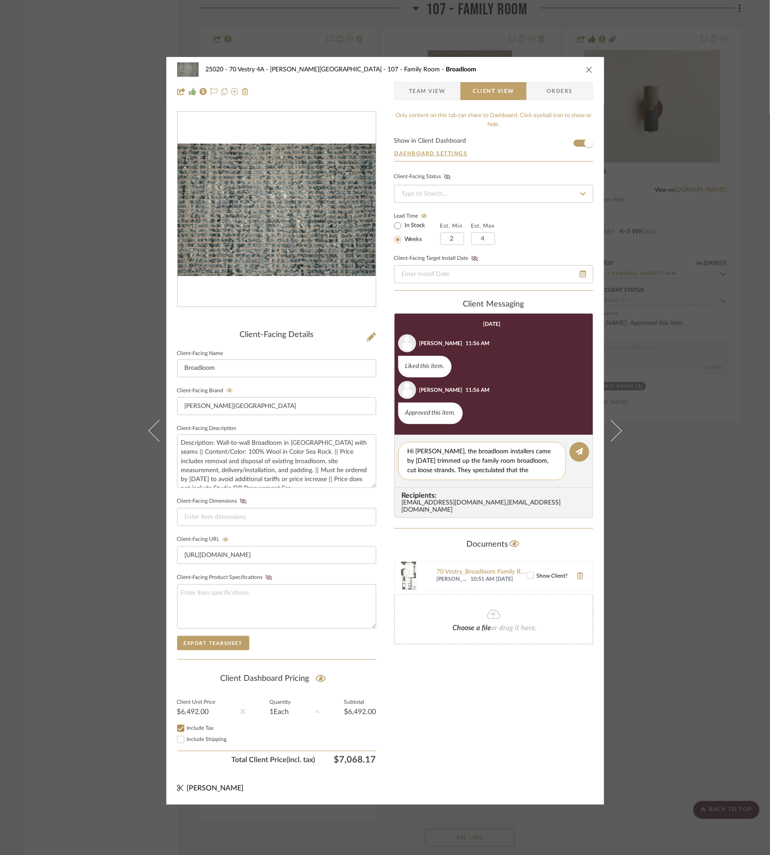
drag, startPoint x: 506, startPoint y: 471, endPoint x: 443, endPoint y: 476, distance: 63.4
click at [443, 476] on div "Hi Emily, the broadloom installers came by today trimmed up the family room bro…" at bounding box center [482, 461] width 168 height 38
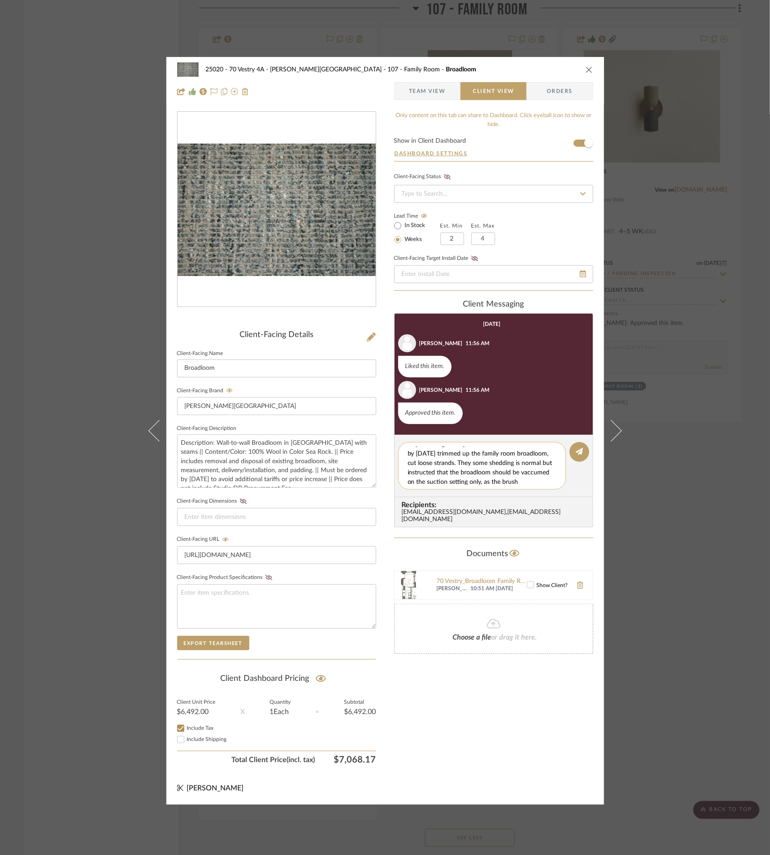
scroll to position [9, 0]
drag, startPoint x: 525, startPoint y: 481, endPoint x: 504, endPoint y: 486, distance: 21.7
click at [504, 486] on div "Hi Emily, the broadloom installers came by today trimmed up the family room bro…" at bounding box center [482, 466] width 168 height 48
drag, startPoint x: 490, startPoint y: 484, endPoint x: 375, endPoint y: 428, distance: 128.4
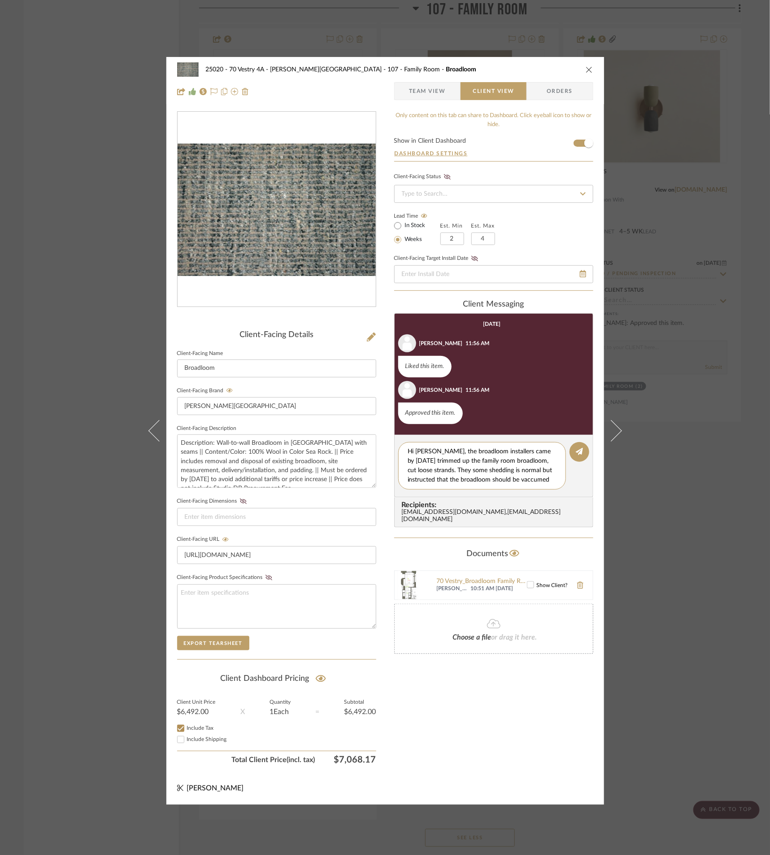
click at [375, 428] on div "25020 - 70 Vestry 4A - Grant-Stanleigh 107 - Family Room Broadloom Team View Cl…" at bounding box center [385, 430] width 438 height 747
click at [454, 455] on textarea "Hi Emily, the broadloom installers came by today trimmed up the family room bro…" at bounding box center [486, 466] width 156 height 38
drag, startPoint x: 431, startPoint y: 454, endPoint x: 556, endPoint y: 485, distance: 129.0
click at [556, 485] on div "Hi Emily, the broadloom installers came by today trimmed up the family room bro…" at bounding box center [482, 466] width 168 height 48
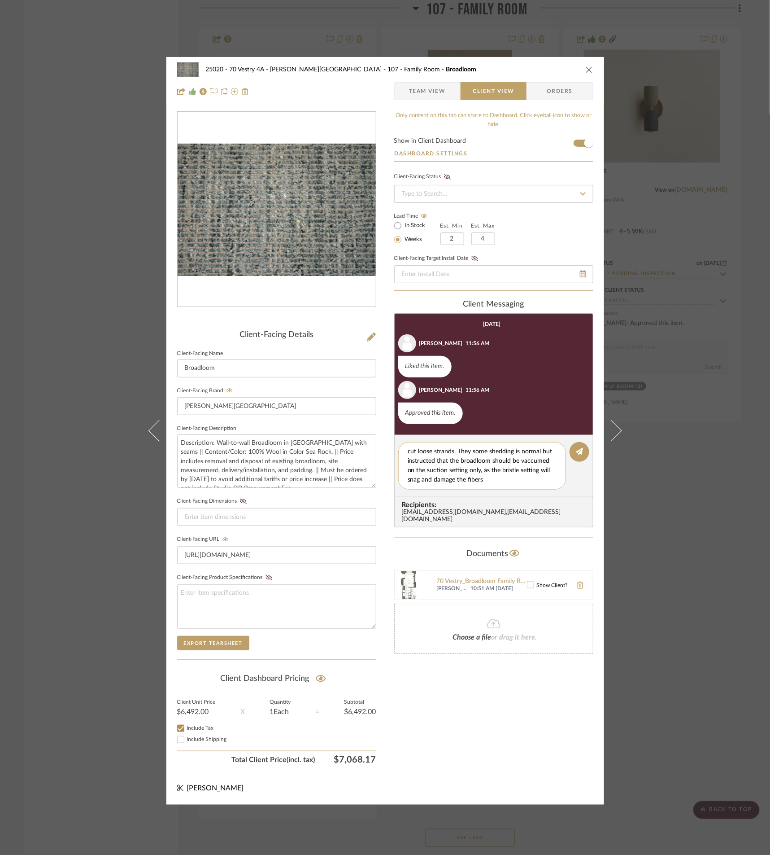
paste textarea "The broadloom installers came by today and trimmed up the family room broadloom…"
click at [436, 447] on textarea "Hi Emily, The broadloom installers came by today and trimmed up the family room…" at bounding box center [486, 466] width 156 height 38
click at [485, 482] on textarea "Hi Emily, the broadloom installers came by today and trimmed up the family room…" at bounding box center [486, 466] width 156 height 38
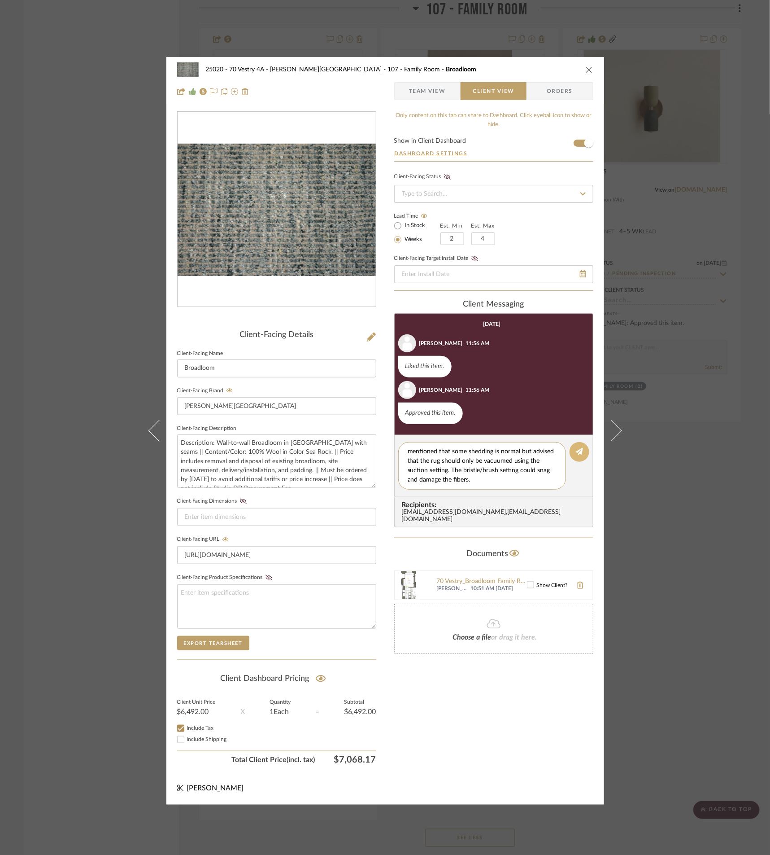
type textarea "Hi Emily, the broadloom installers came by today and trimmed up the family room…"
click at [576, 453] on icon at bounding box center [579, 451] width 7 height 7
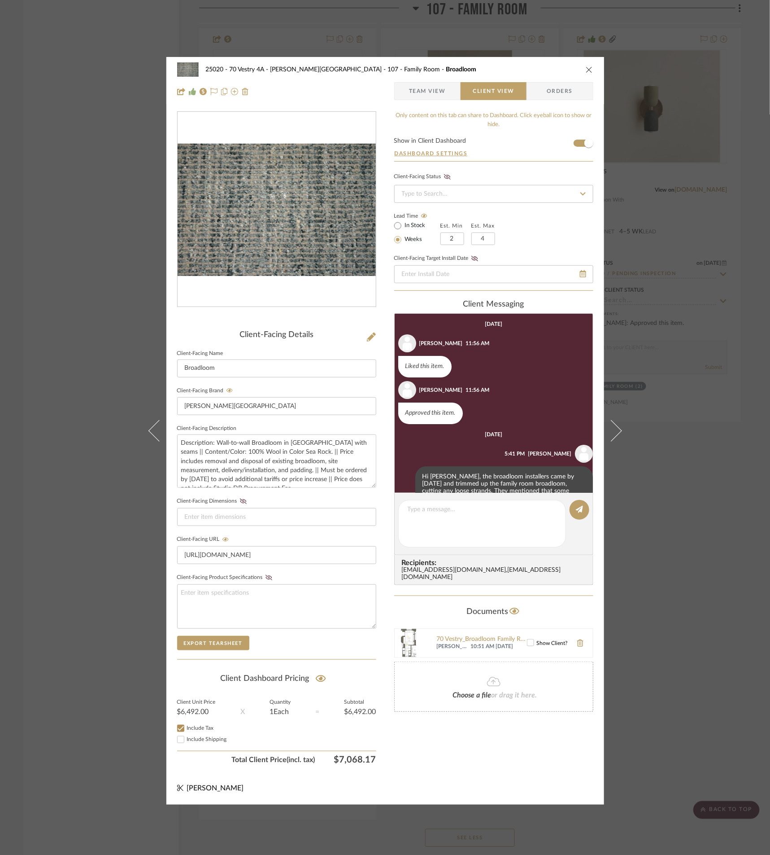
scroll to position [42, 0]
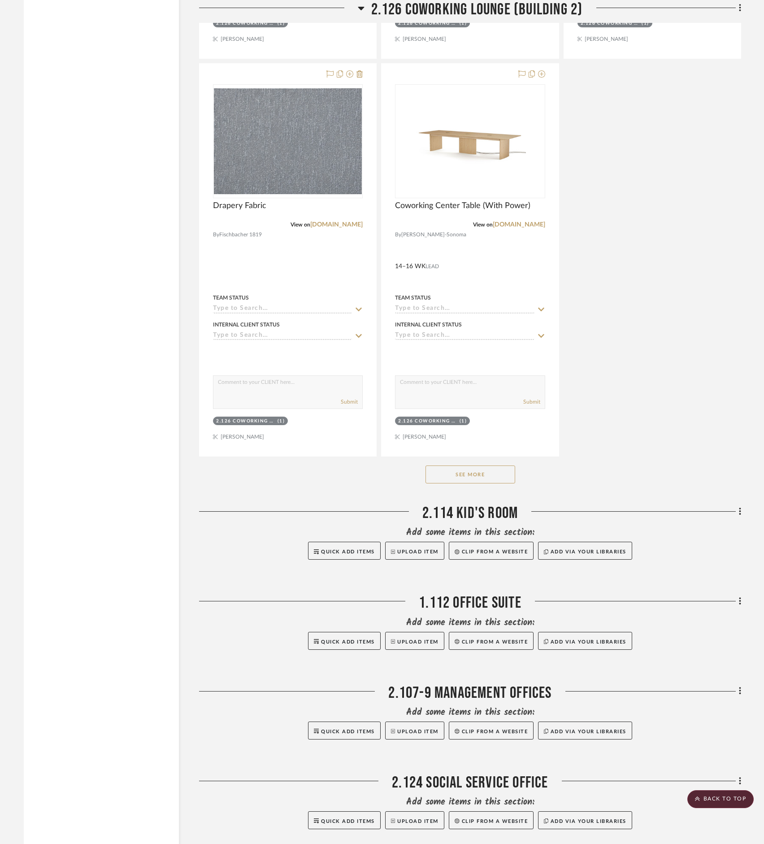
scroll to position [3954, 0]
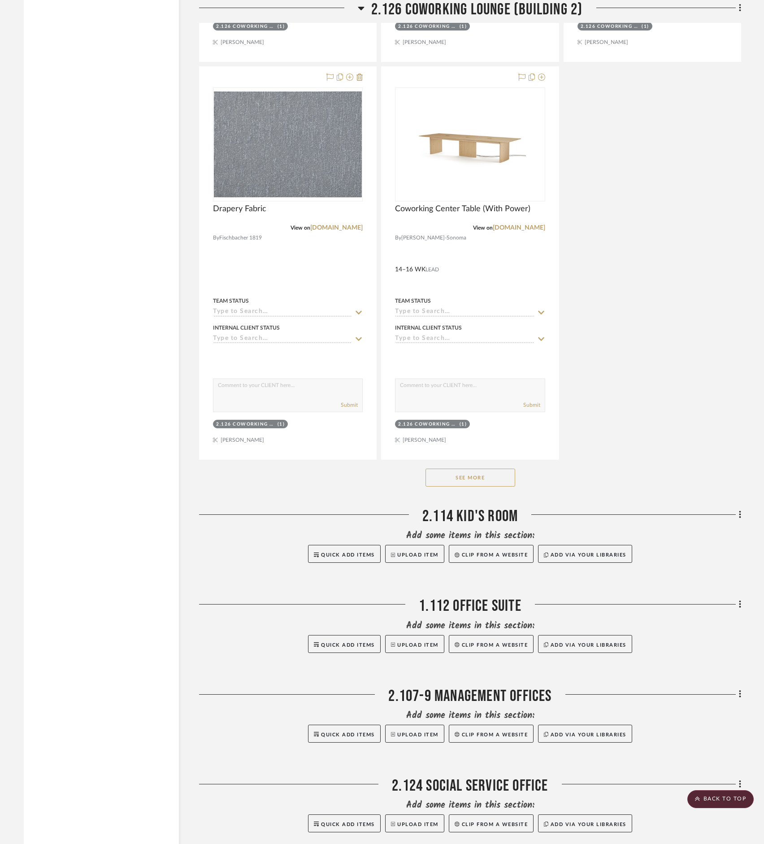
click at [478, 487] on button "See More" at bounding box center [471, 478] width 90 height 18
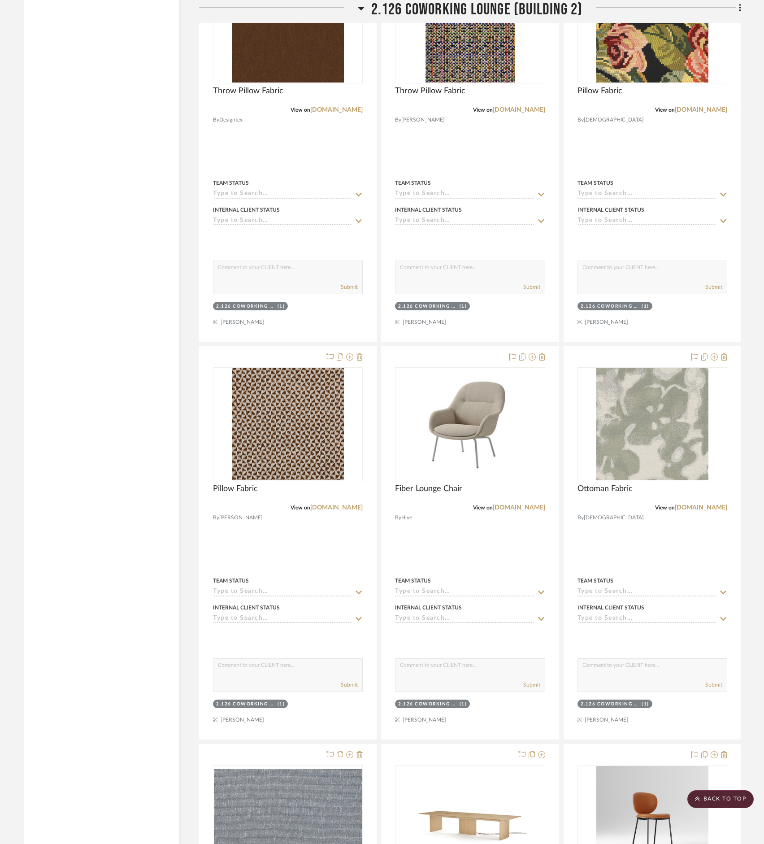
scroll to position [2940, 0]
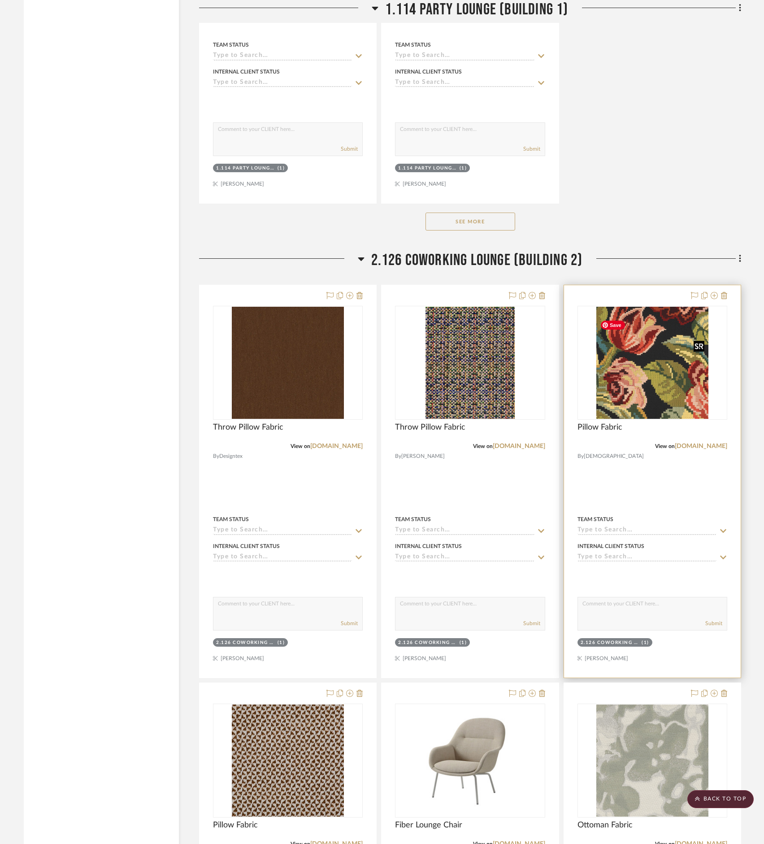
click at [515, 379] on img "0" at bounding box center [653, 363] width 112 height 112
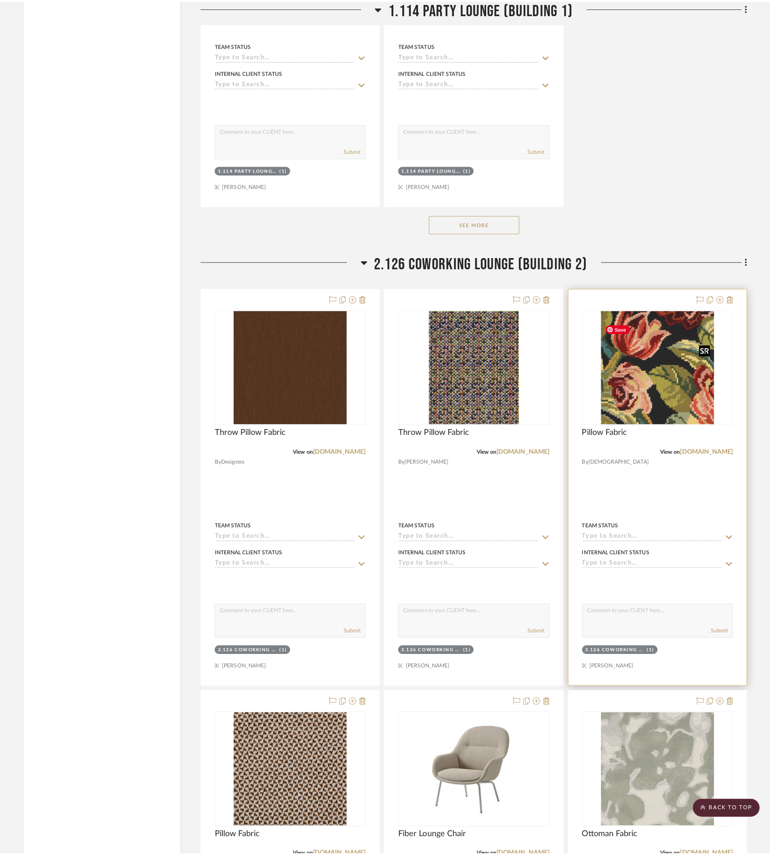
scroll to position [0, 0]
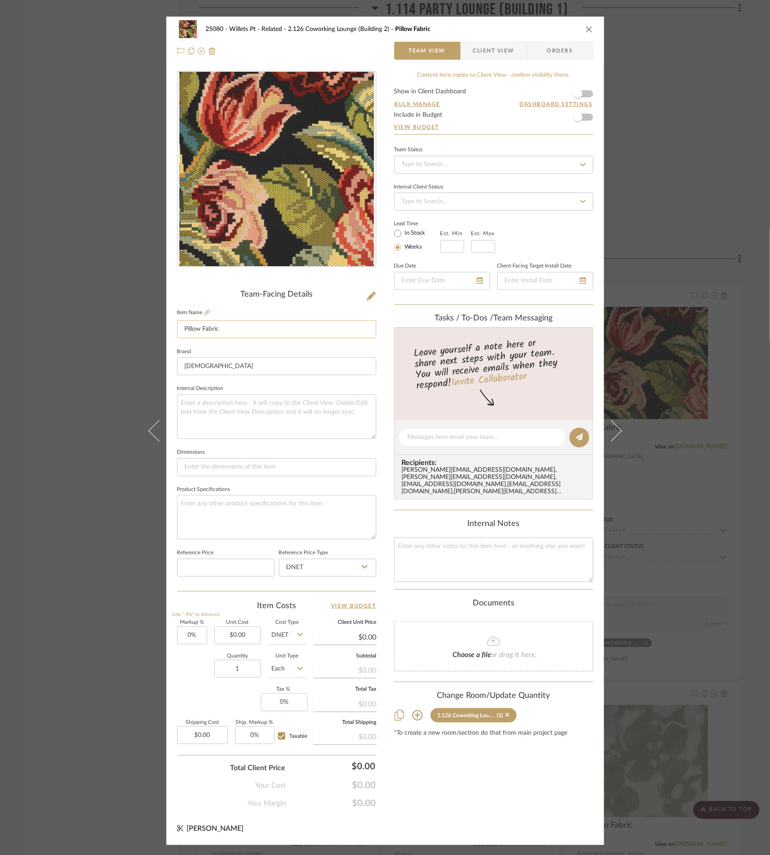
click at [179, 327] on input "Pillow Fabric" at bounding box center [276, 329] width 199 height 18
type input "Throw Pillow Fabric"
click at [91, 247] on div "25080 - Willets Pt - Related 2.126 Coworking Lounge (Building 2) Pillow Fabric …" at bounding box center [385, 427] width 770 height 855
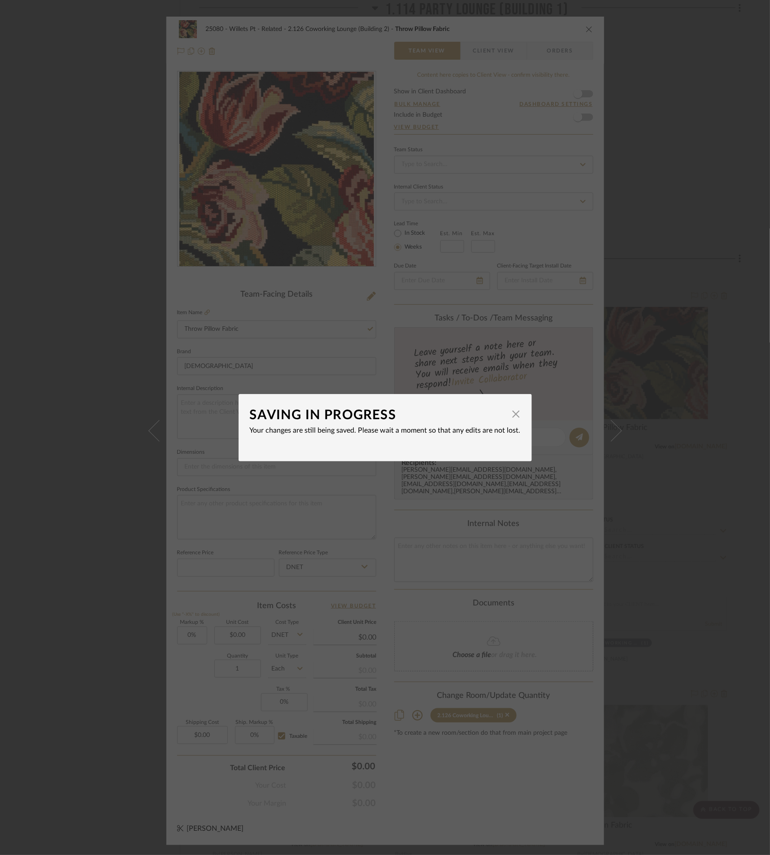
click at [515, 181] on div "SAVING IN PROGRESS × Your changes are still being saved. Please wait a moment s…" at bounding box center [385, 427] width 770 height 855
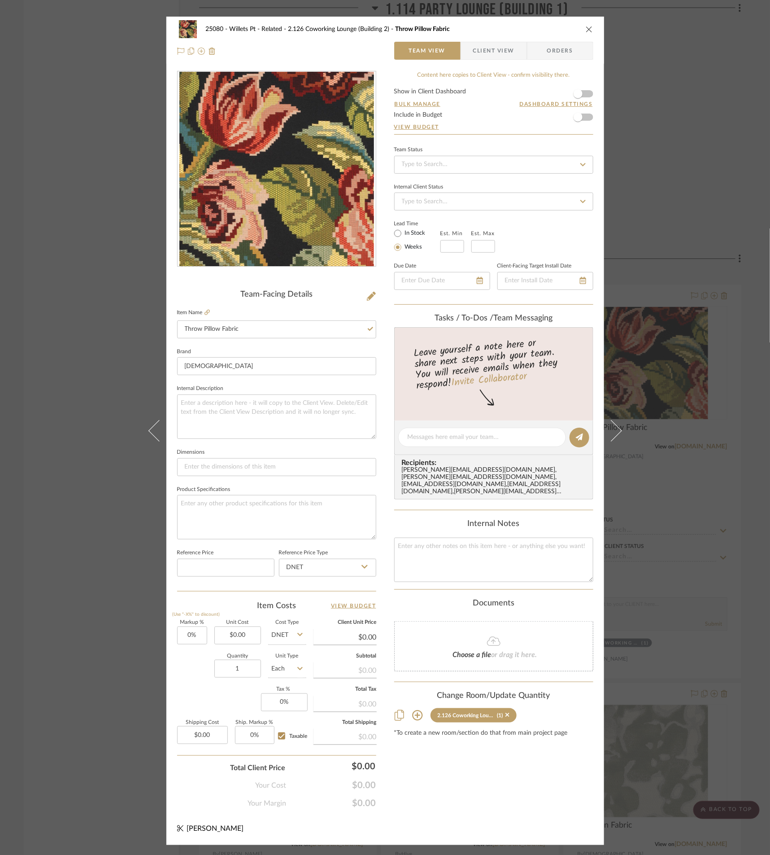
click at [515, 203] on div "25080 - Willets Pt - Related 2.126 Coworking Lounge (Building 2) Throw Pillow F…" at bounding box center [385, 427] width 770 height 855
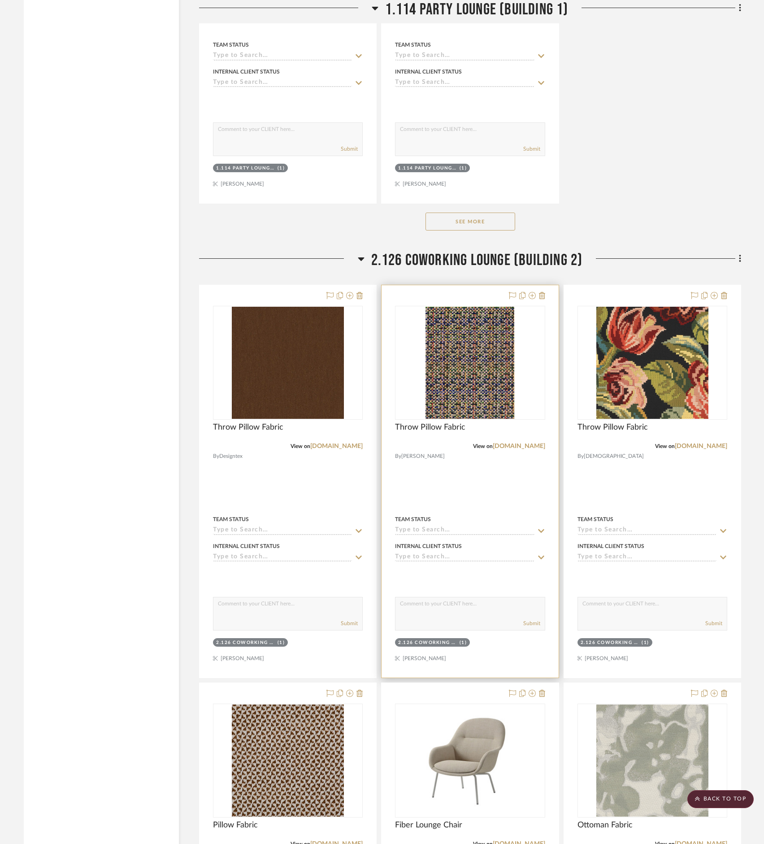
scroll to position [3276, 0]
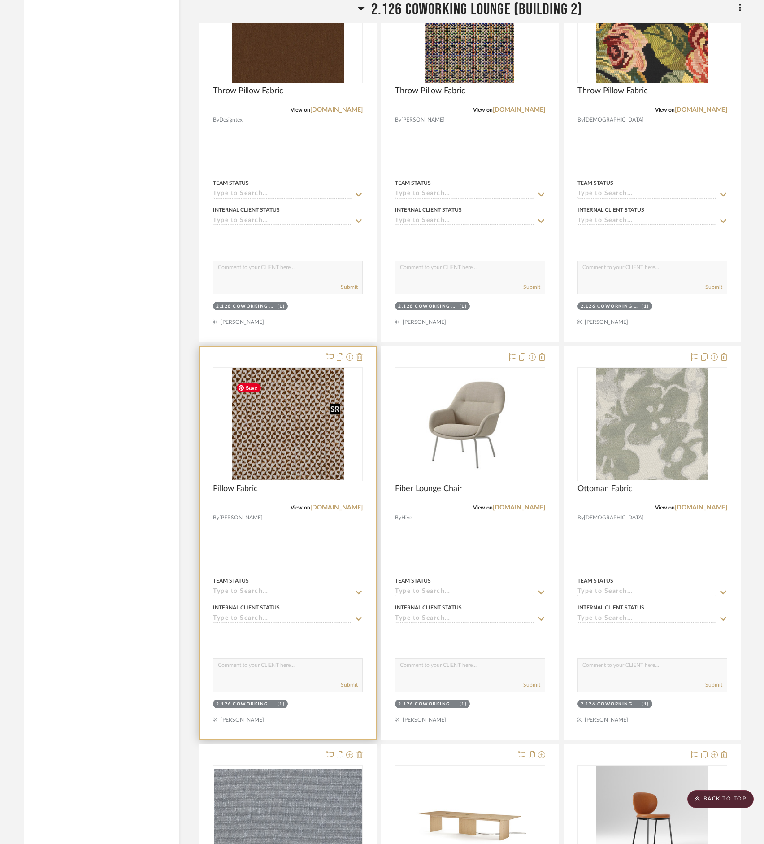
click at [0, 0] on img at bounding box center [0, 0] width 0 height 0
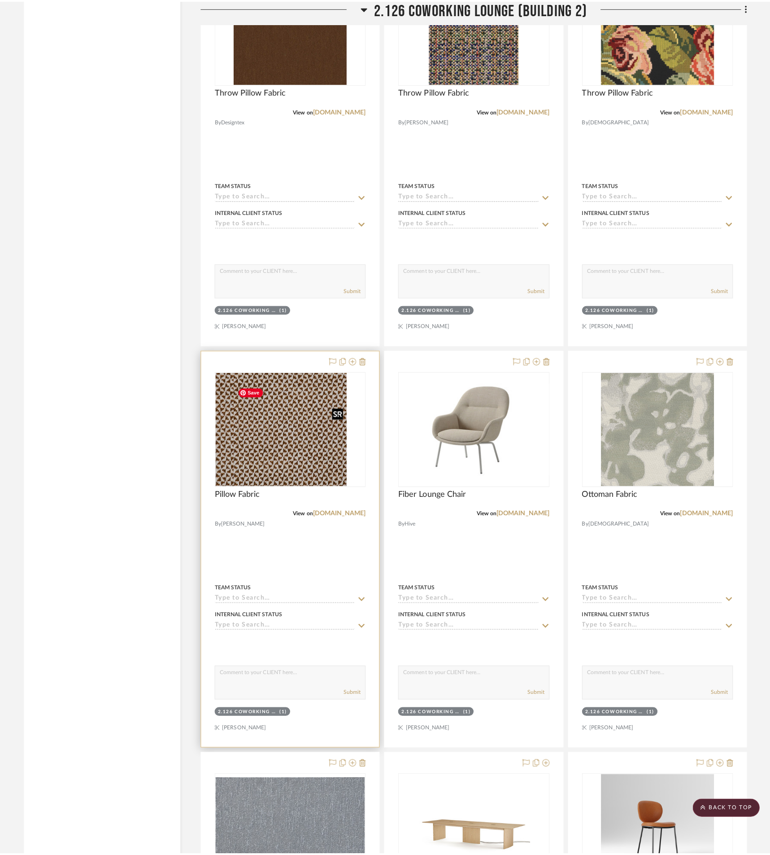
scroll to position [0, 0]
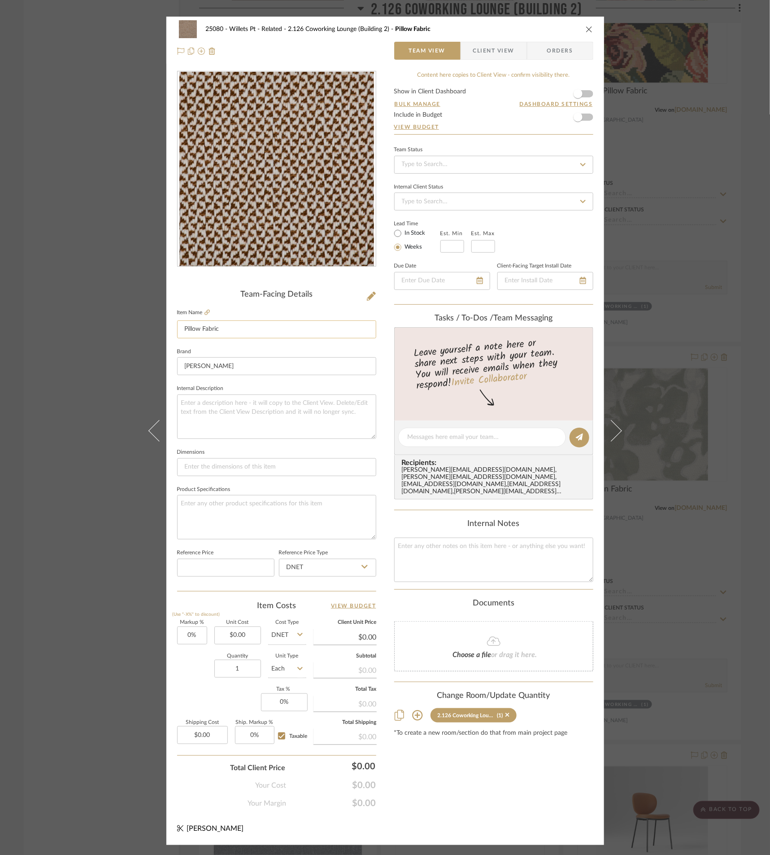
click at [181, 331] on input "Pillow Fabric" at bounding box center [276, 329] width 199 height 18
type input "Throw Pillow Fabric"
click at [40, 151] on div "25080 - Willets Pt - Related 2.126 Coworking Lounge (Building 2) Pillow Fabric …" at bounding box center [385, 427] width 770 height 855
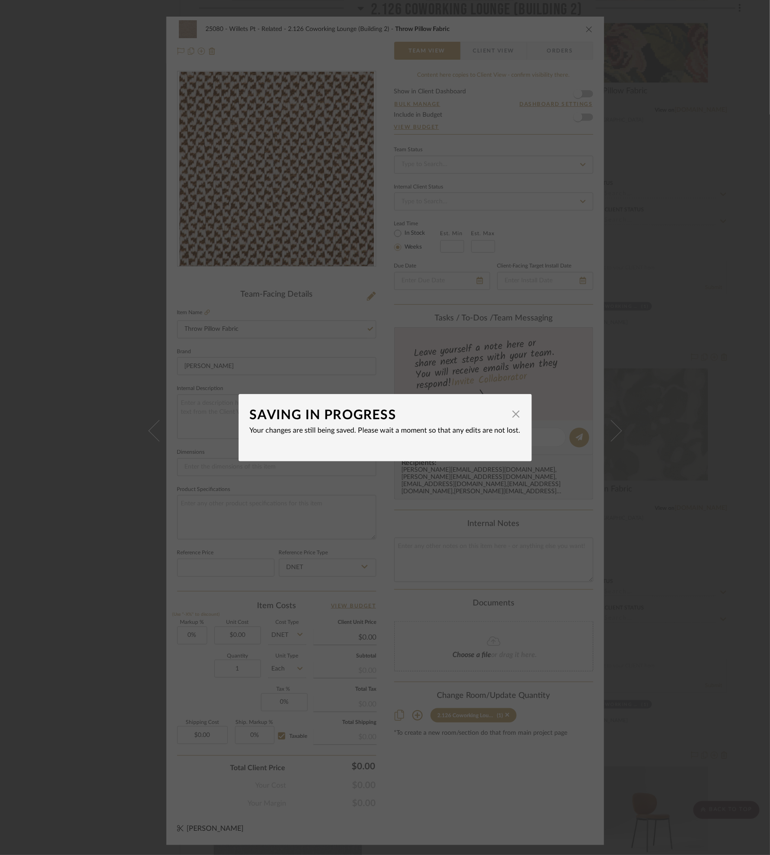
click at [515, 214] on div "SAVING IN PROGRESS × Your changes are still being saved. Please wait a moment s…" at bounding box center [385, 427] width 770 height 855
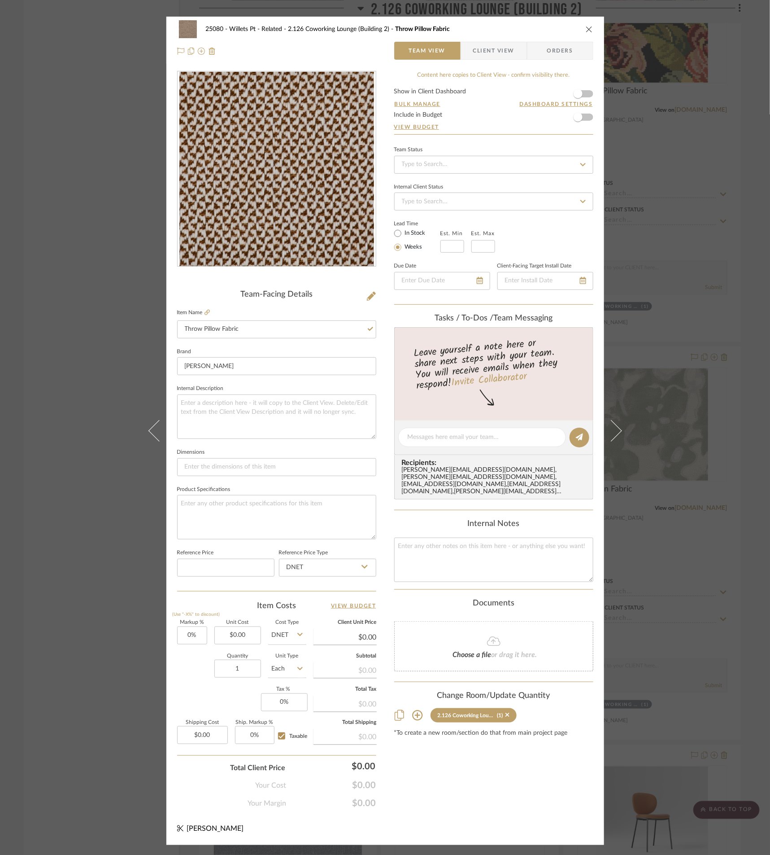
click at [103, 155] on div "25080 - Willets Pt - Related 2.126 Coworking Lounge (Building 2) Throw Pillow F…" at bounding box center [385, 427] width 770 height 855
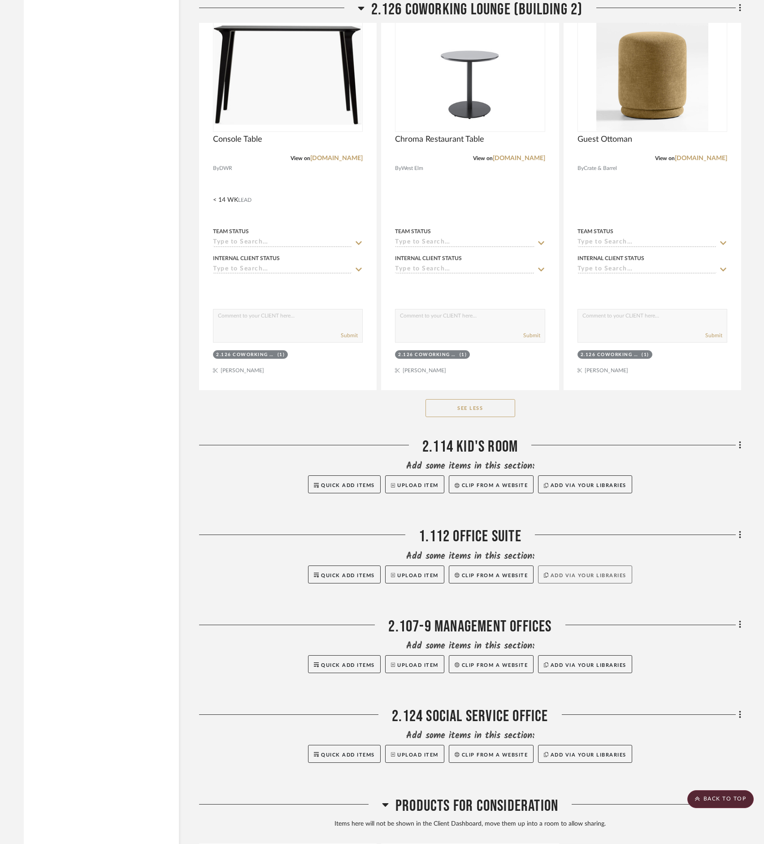
scroll to position [4420, 0]
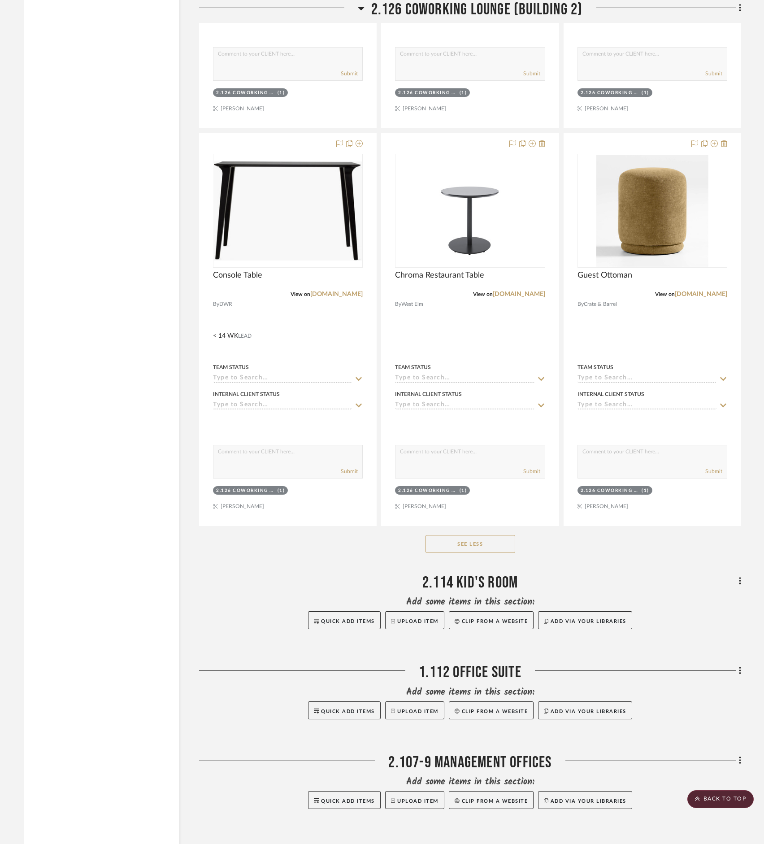
click at [467, 552] on button "See Less" at bounding box center [471, 544] width 90 height 18
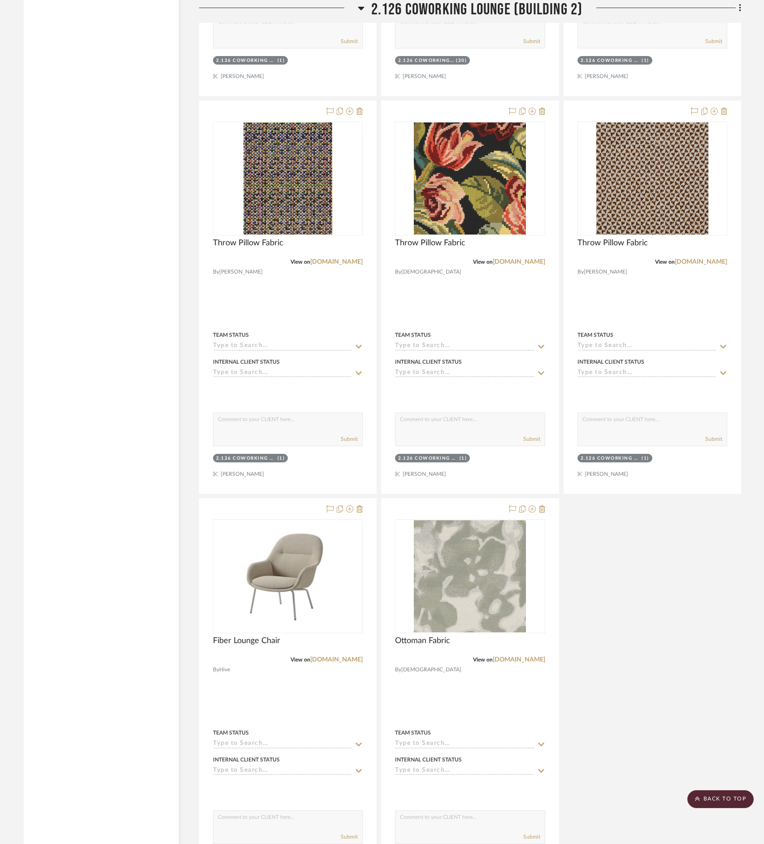
scroll to position [3752, 0]
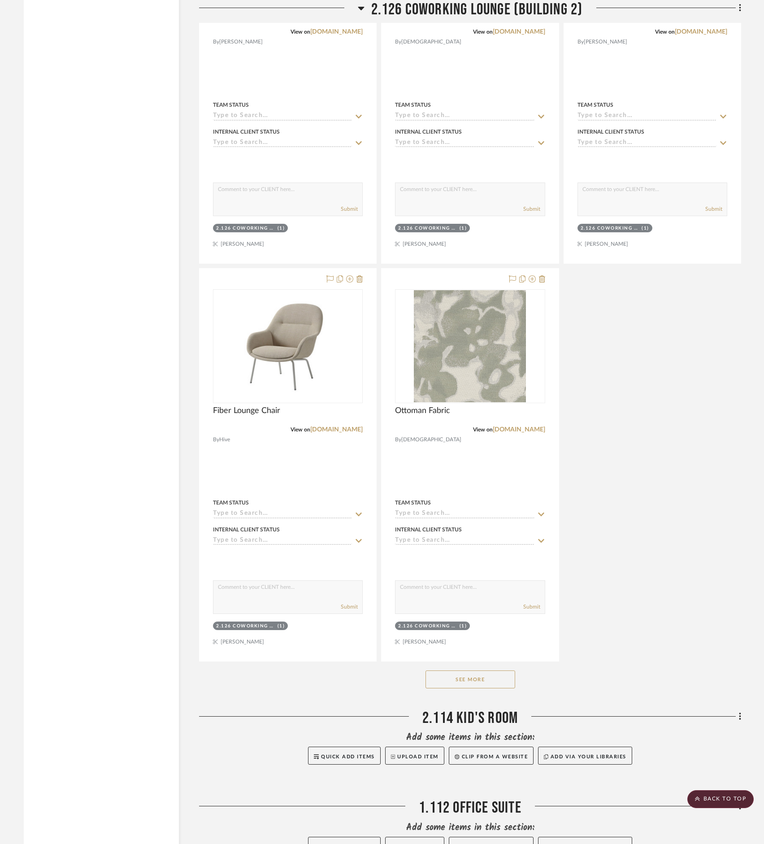
click at [462, 689] on button "See More" at bounding box center [471, 680] width 90 height 18
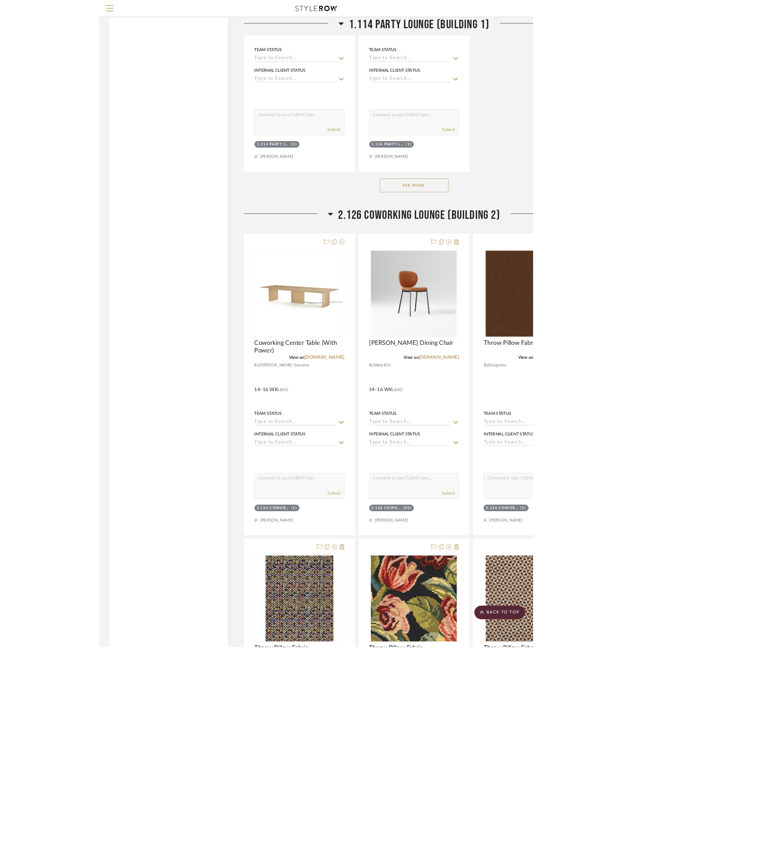
scroll to position [2877, 0]
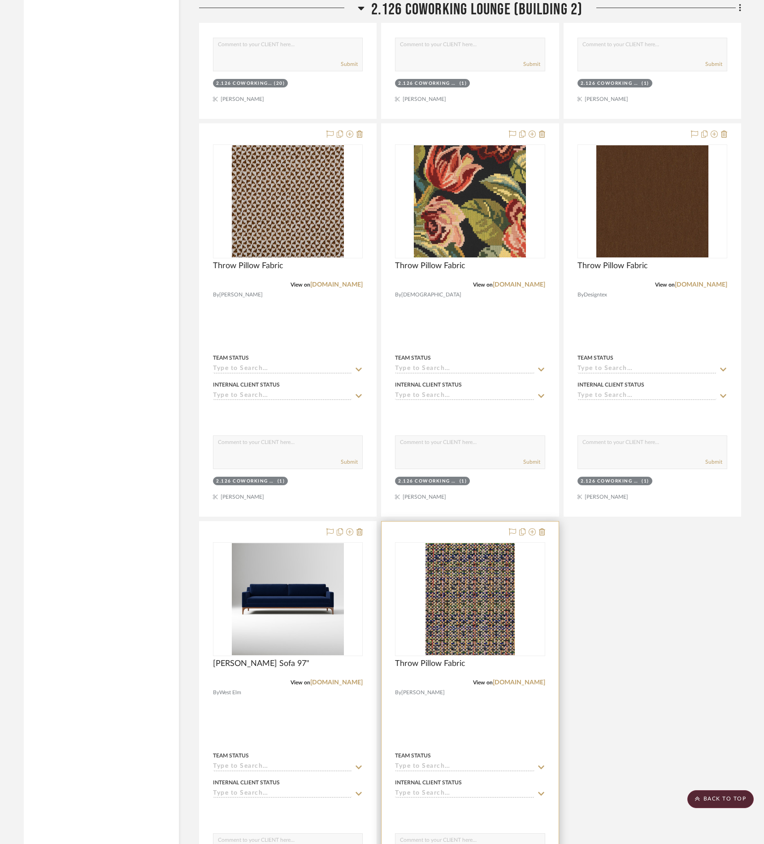
scroll to position [3768, 0]
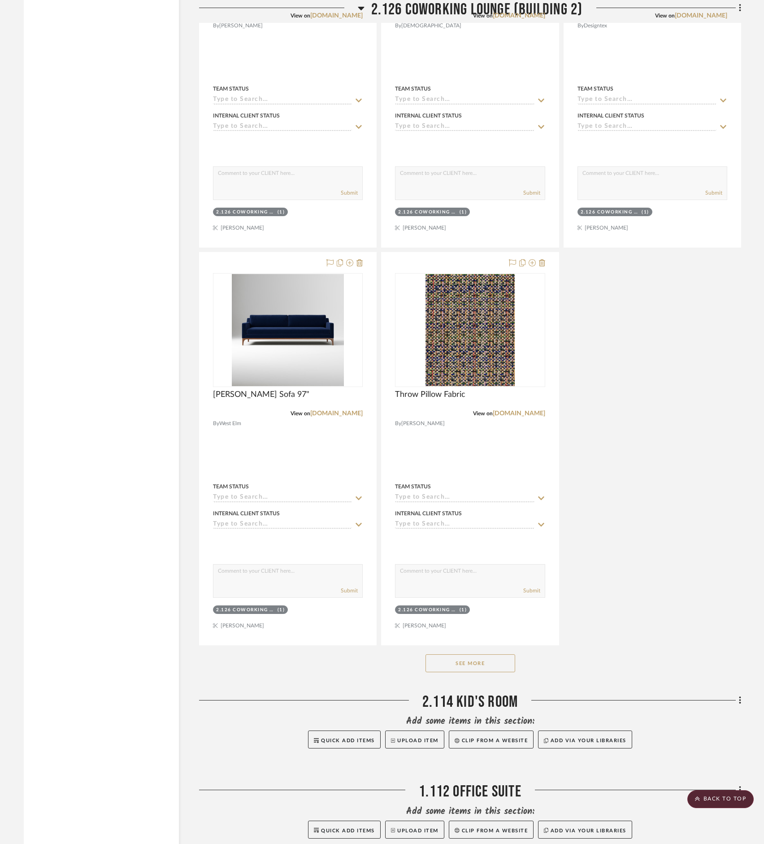
click at [490, 671] on button "See More" at bounding box center [471, 664] width 90 height 18
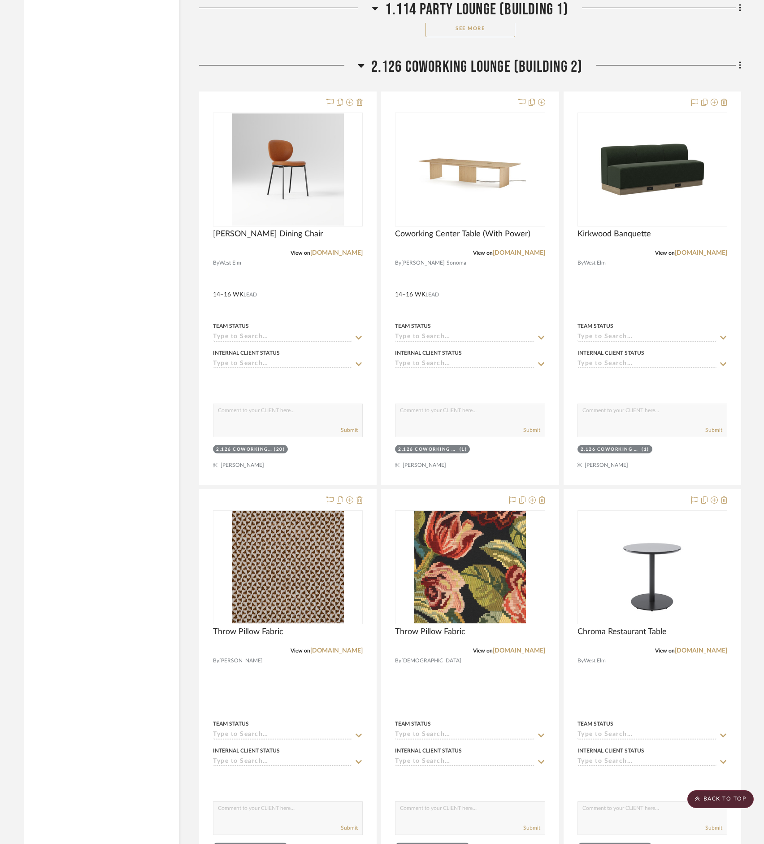
scroll to position [2961, 0]
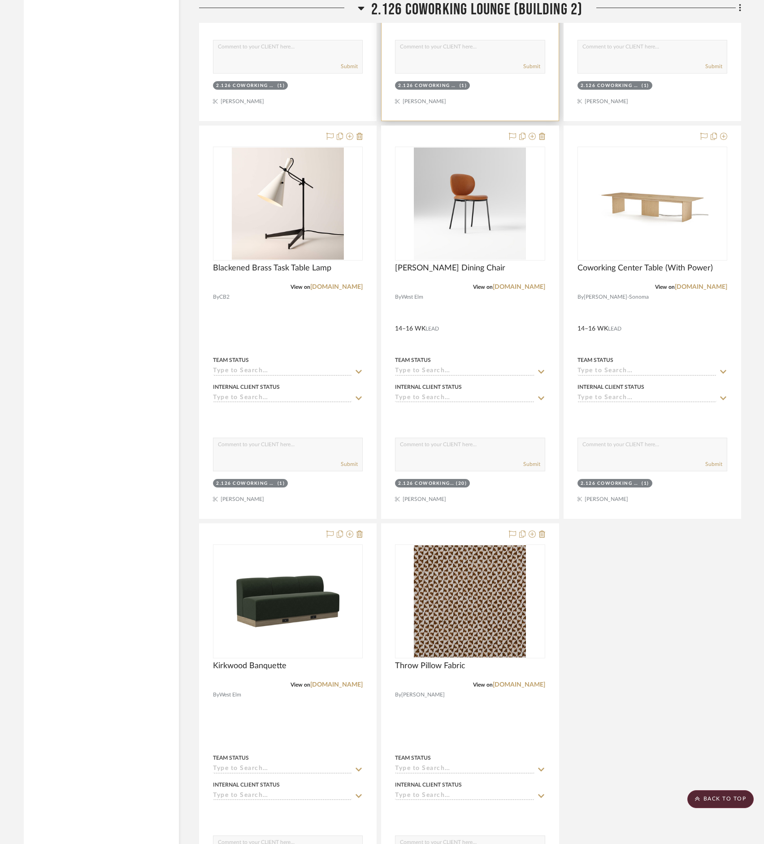
scroll to position [3701, 0]
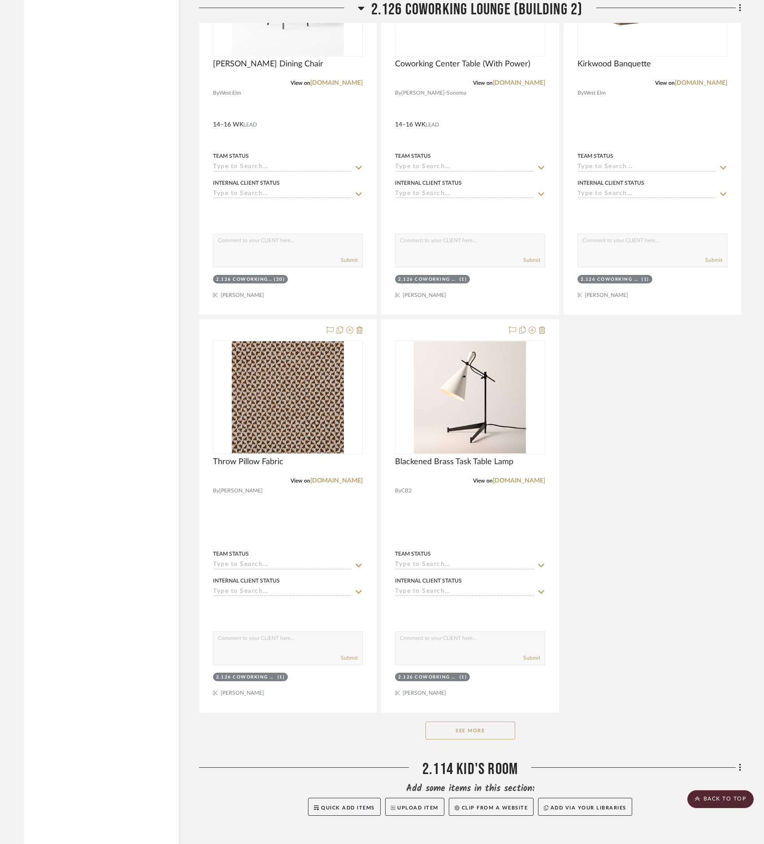
click at [463, 740] on button "See More" at bounding box center [471, 731] width 90 height 18
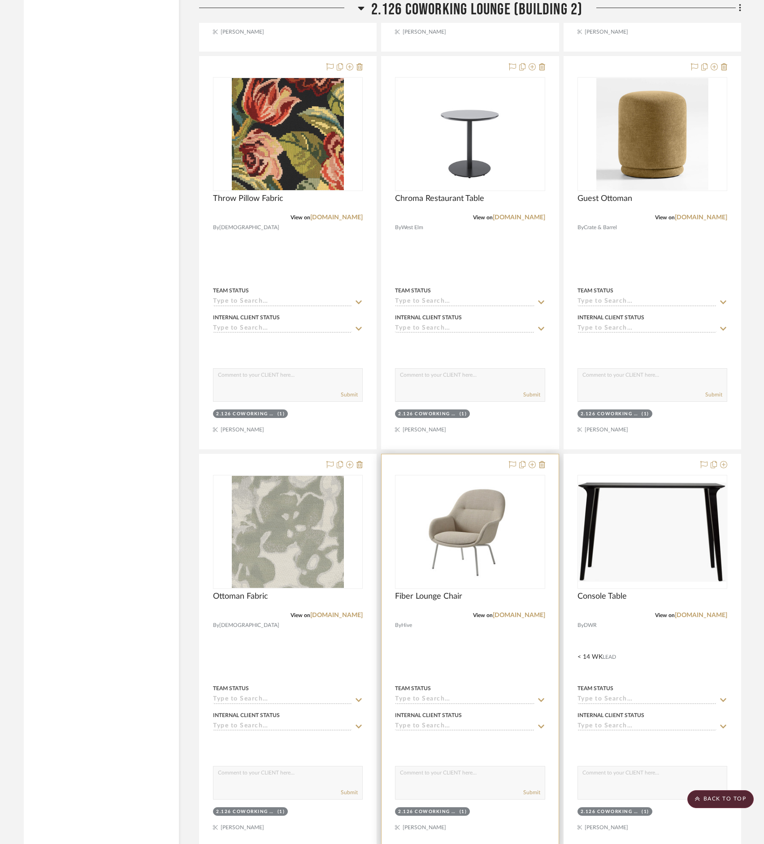
scroll to position [3095, 0]
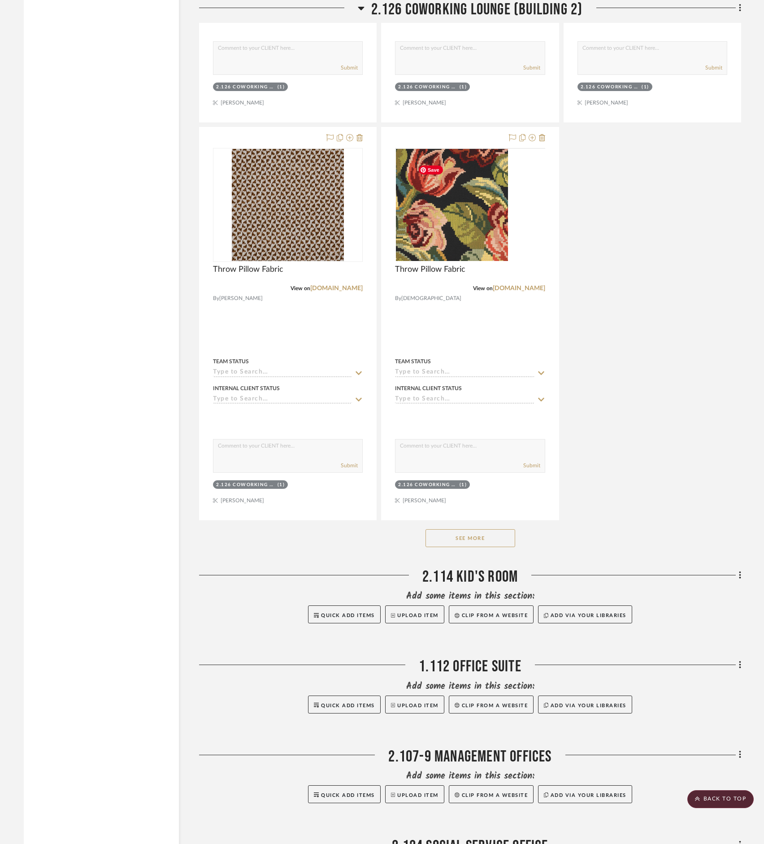
scroll to position [3970, 0]
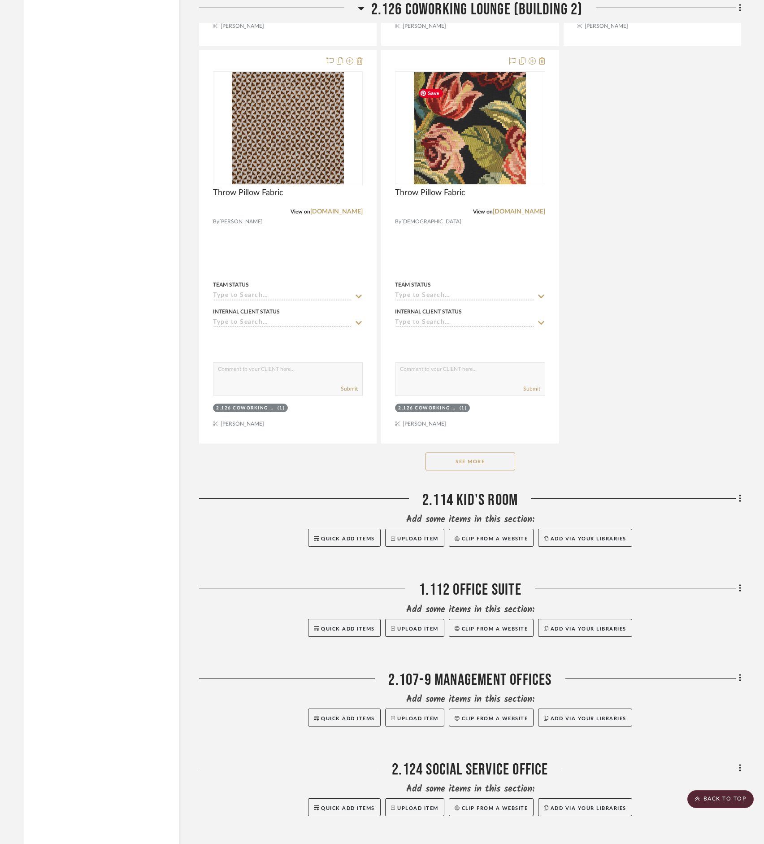
click at [470, 471] on button "See More" at bounding box center [471, 462] width 90 height 18
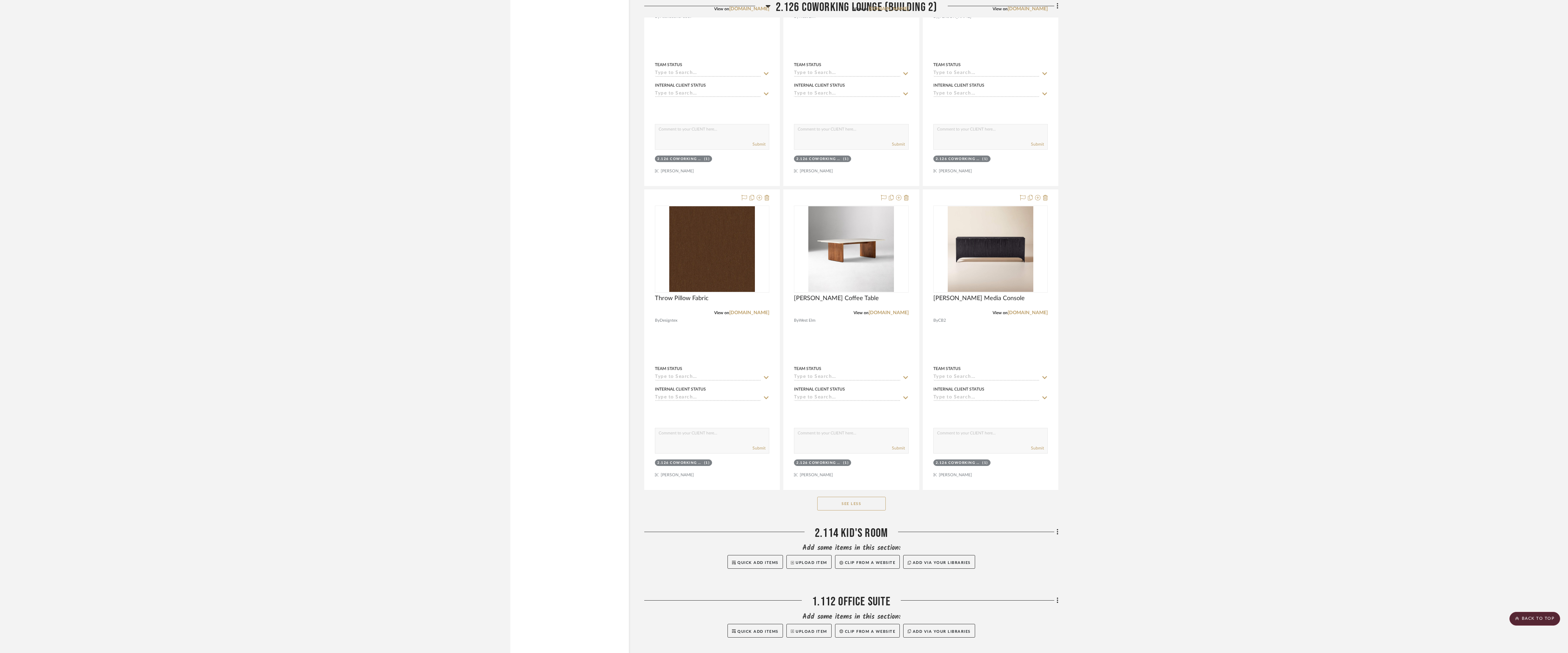
scroll to position [3484, 0]
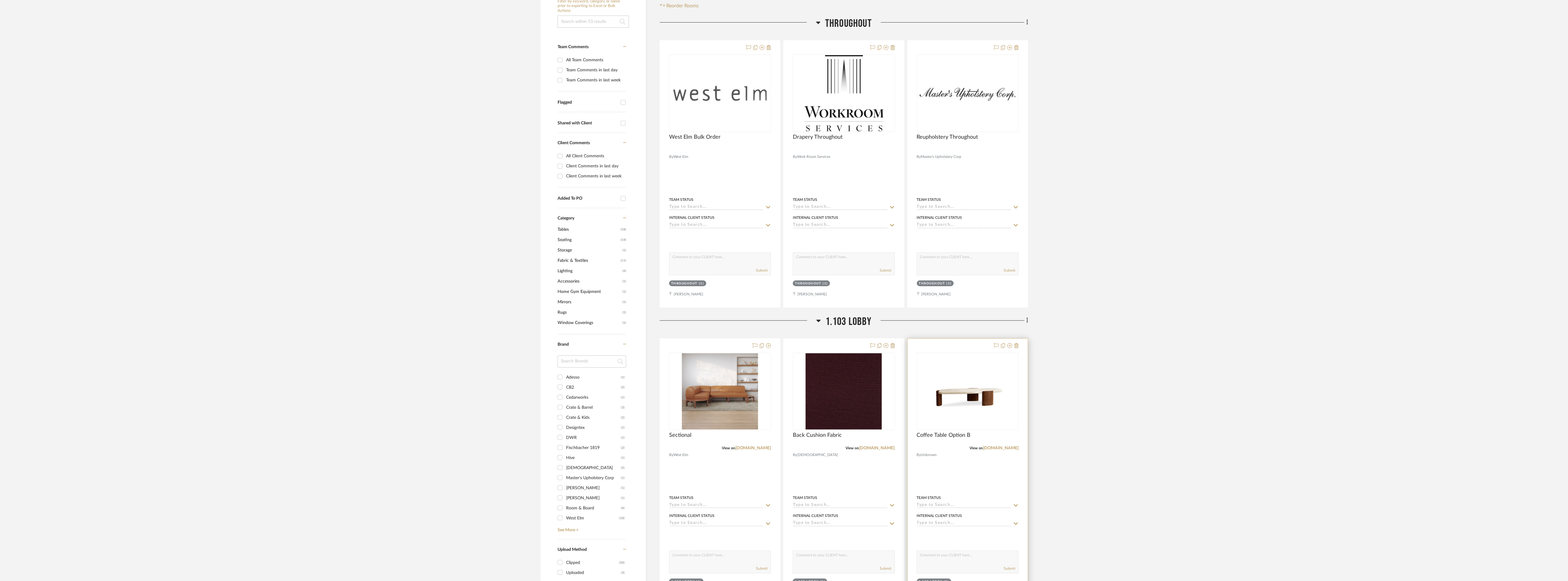
scroll to position [228, 0]
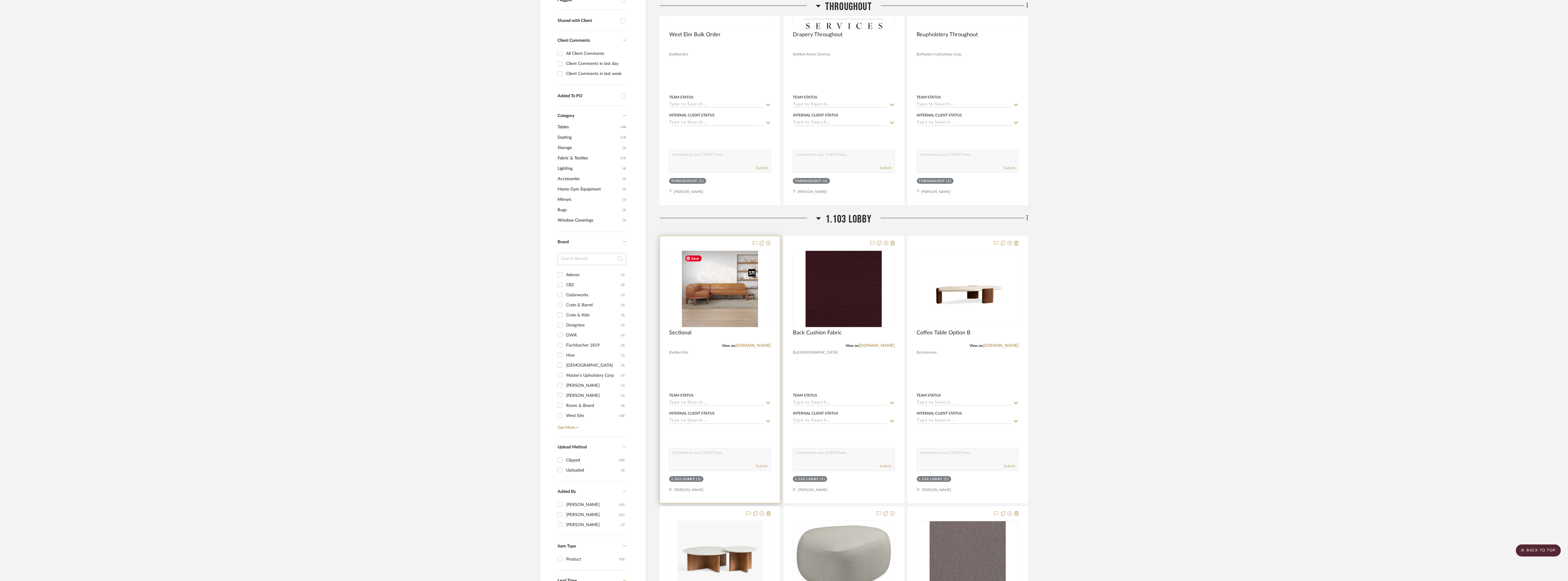
click at [734, 293] on img "0" at bounding box center [720, 289] width 76 height 76
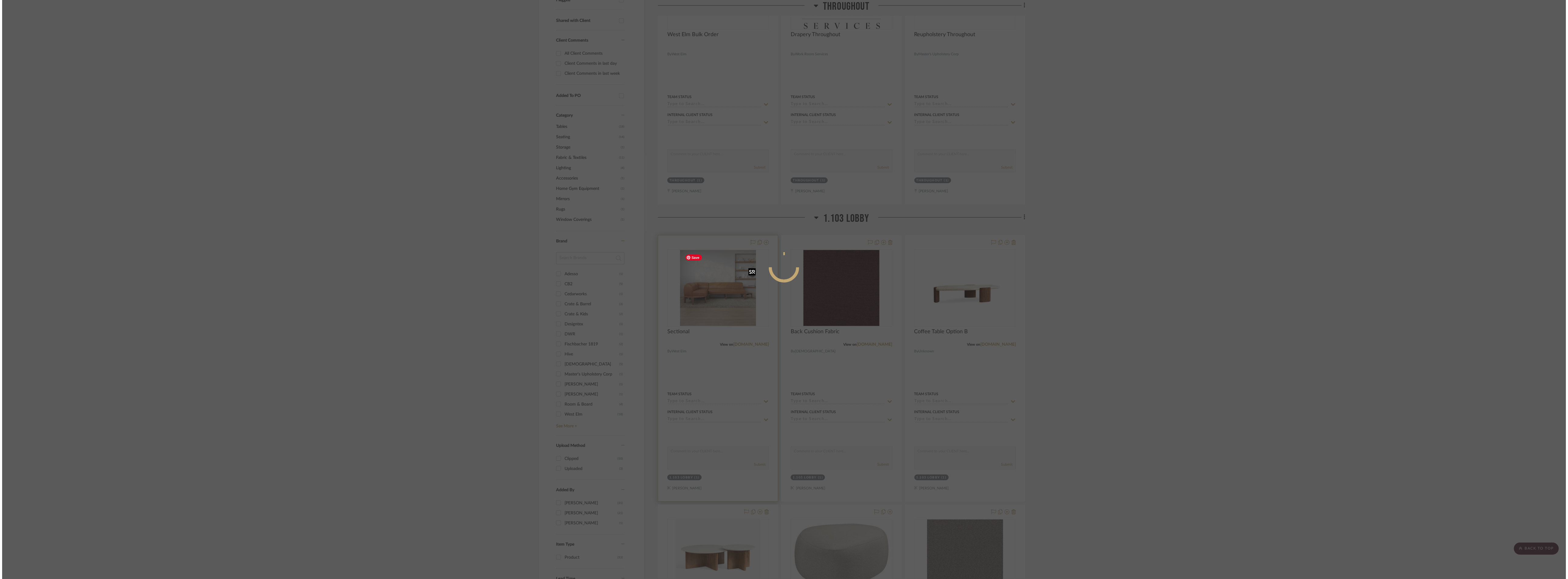
scroll to position [0, 0]
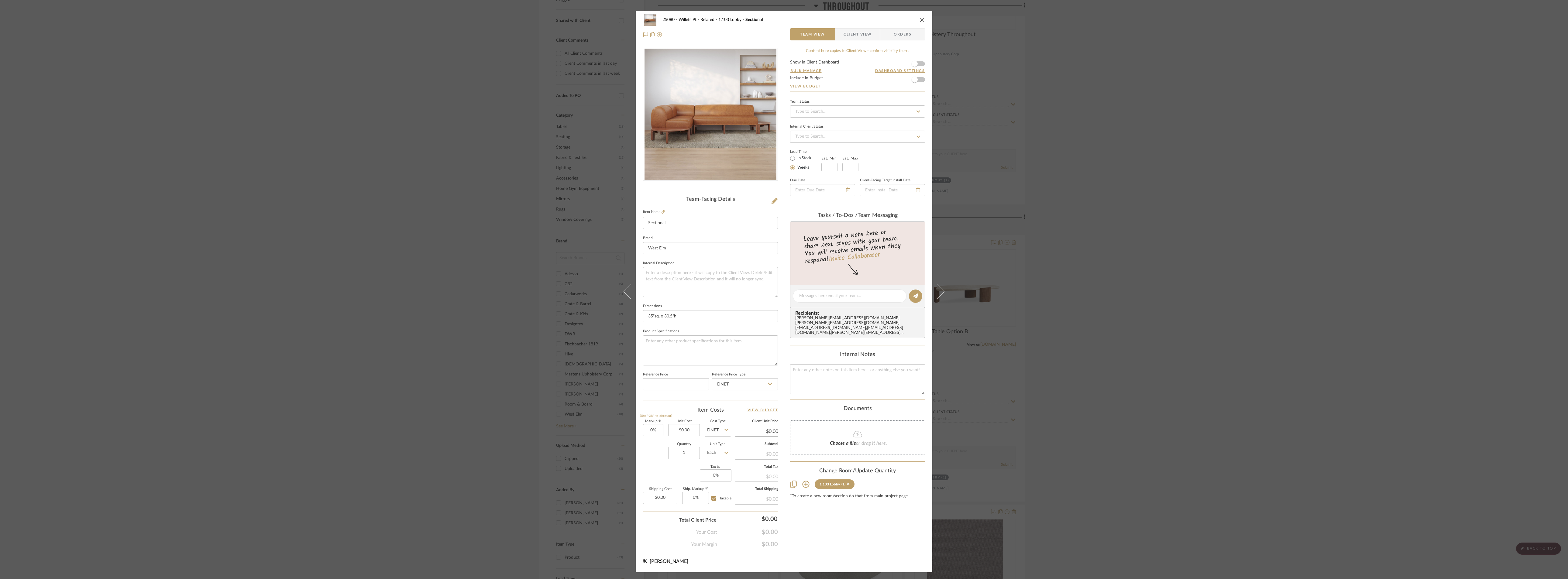
click at [1155, 274] on div "25080 - Willets Pt - Related 1.103 Lobby Sectional Team View Client View Orders…" at bounding box center [784, 289] width 1568 height 579
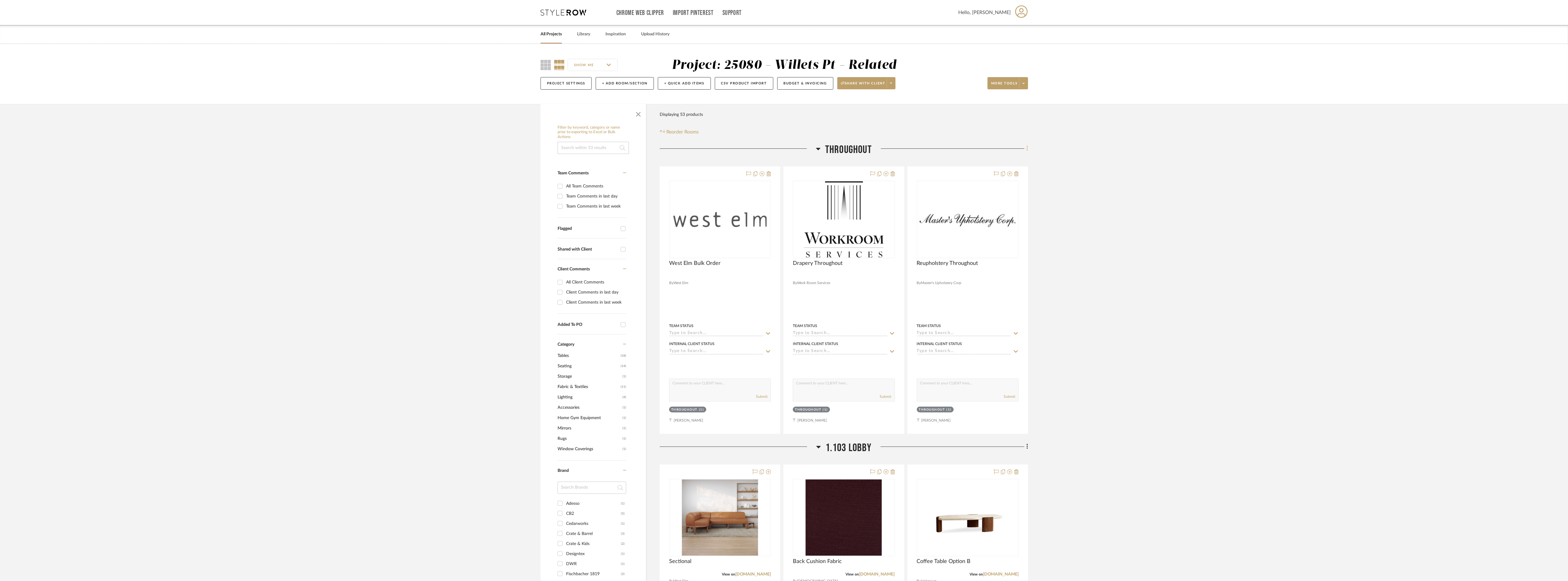
click at [1028, 149] on icon at bounding box center [1027, 149] width 2 height 7
click at [1011, 163] on span "Add New Item" at bounding box center [999, 162] width 48 height 5
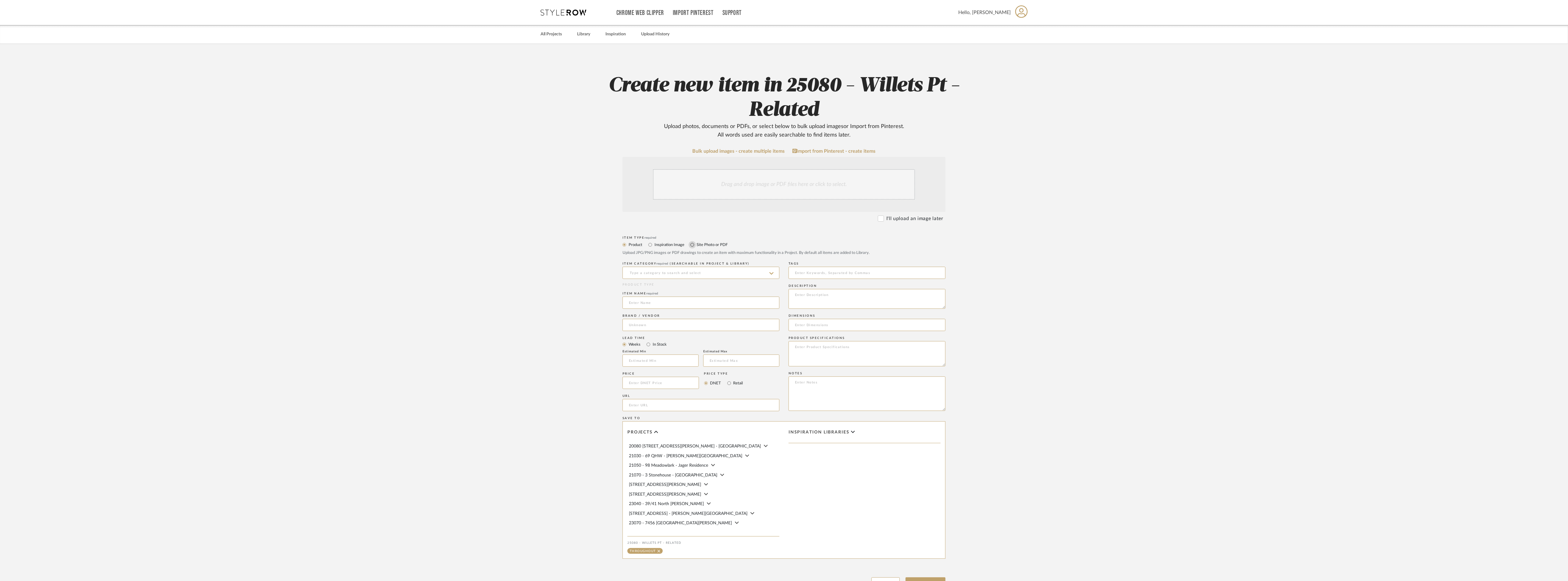
drag, startPoint x: 694, startPoint y: 245, endPoint x: 688, endPoint y: 252, distance: 9.2
click at [694, 245] on input "Site Photo or PDF" at bounding box center [692, 245] width 7 height 7
radio input "true"
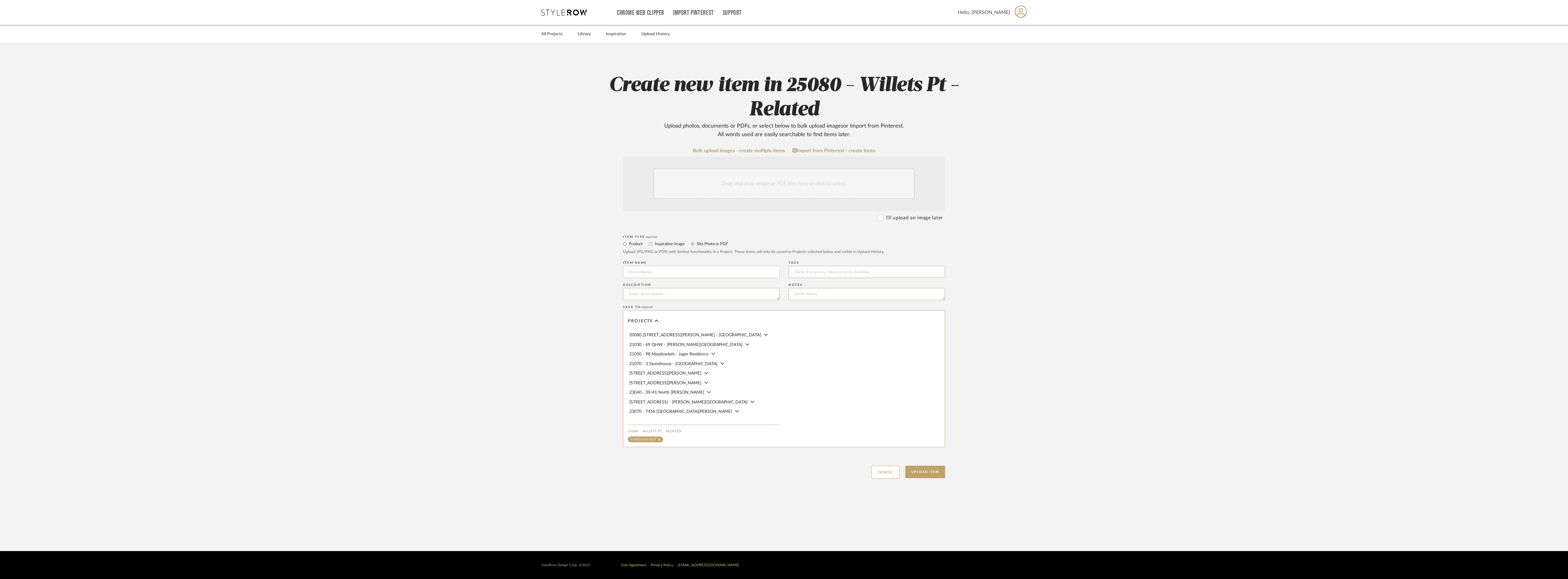
click at [666, 272] on input at bounding box center [701, 272] width 156 height 12
type input "Presentation"
click at [784, 188] on div "Drag and drop image or PDF files here or click to select." at bounding box center [784, 184] width 261 height 30
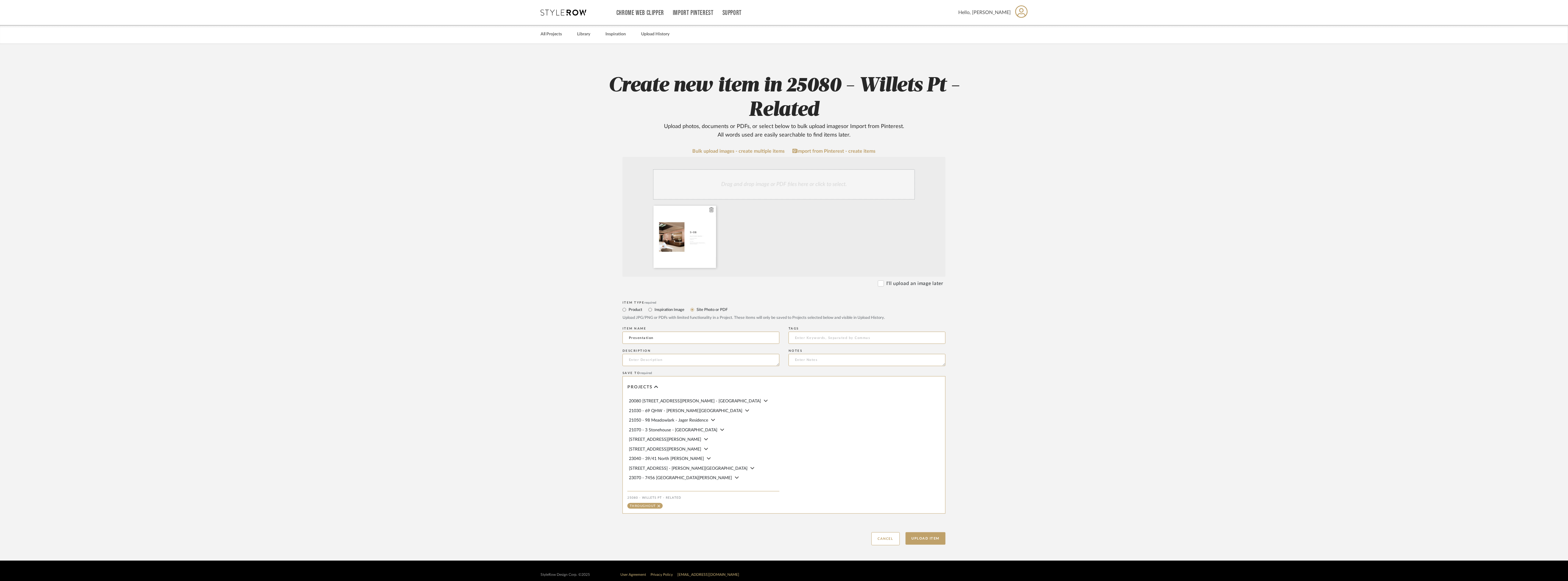
click at [697, 235] on div at bounding box center [685, 237] width 63 height 63
click at [921, 534] on button "Upload Item" at bounding box center [925, 538] width 40 height 12
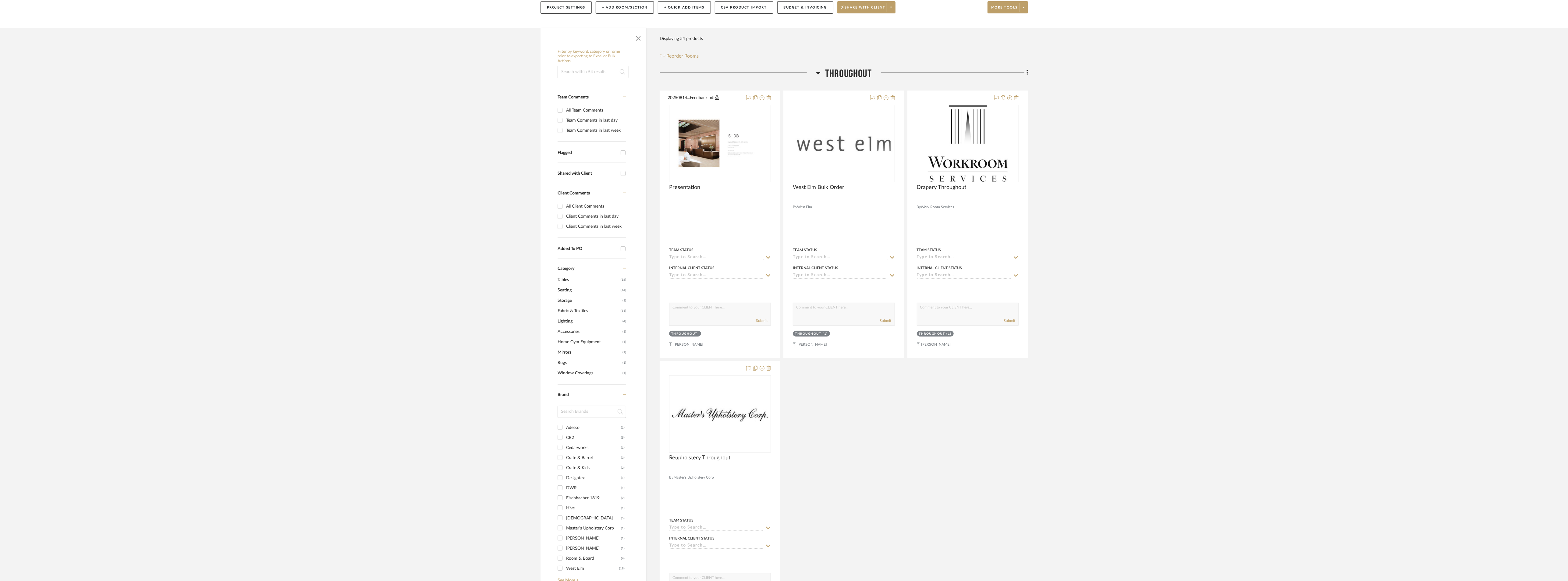
scroll to position [92, 0]
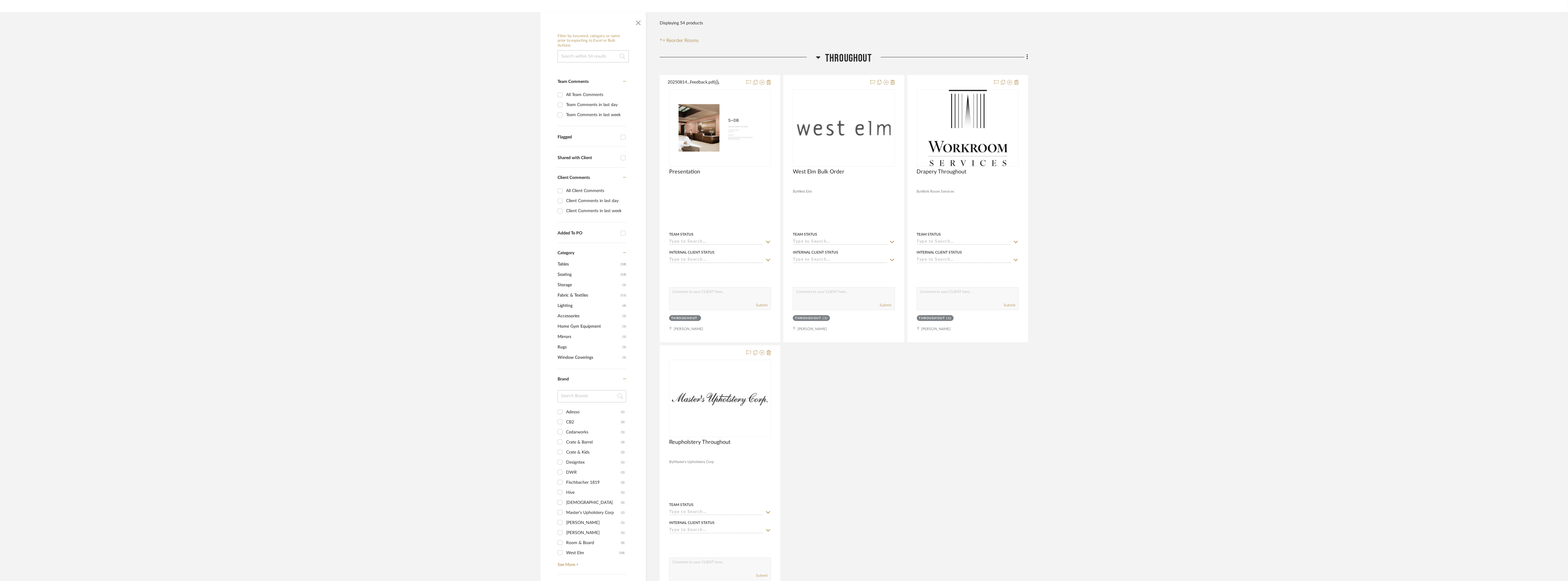
drag, startPoint x: 1093, startPoint y: 158, endPoint x: 1086, endPoint y: 161, distance: 7.6
